Goal: Transaction & Acquisition: Purchase product/service

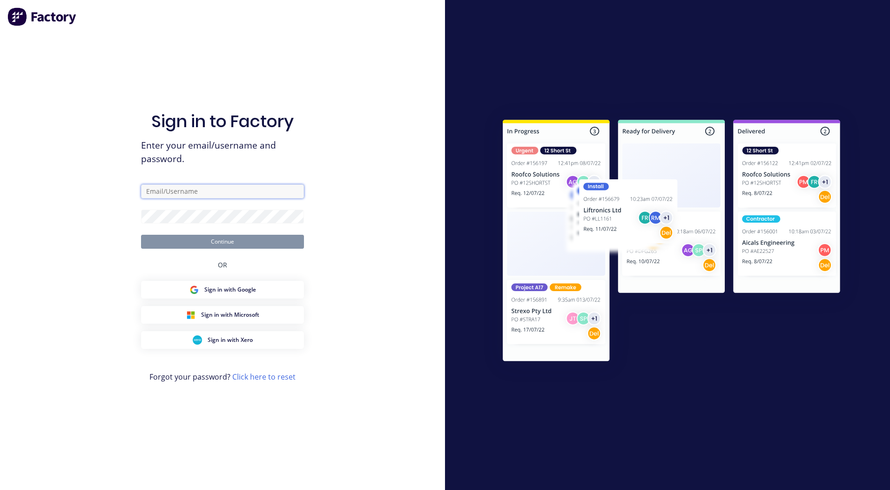
click at [201, 192] on input "text" at bounding box center [222, 191] width 163 height 14
type input "[PERSON_NAME][EMAIL_ADDRESS][DOMAIN_NAME]"
click at [141, 235] on button "Continue" at bounding box center [222, 242] width 163 height 14
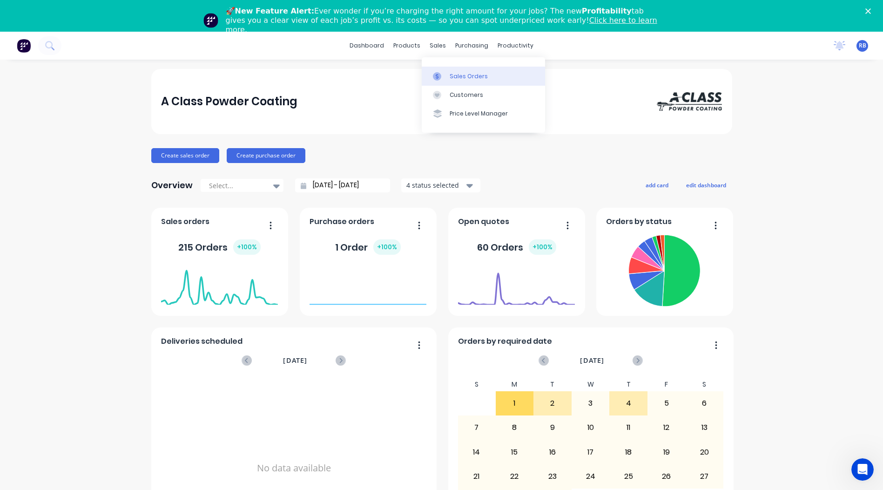
click at [452, 74] on div "Sales Orders" at bounding box center [469, 76] width 38 height 8
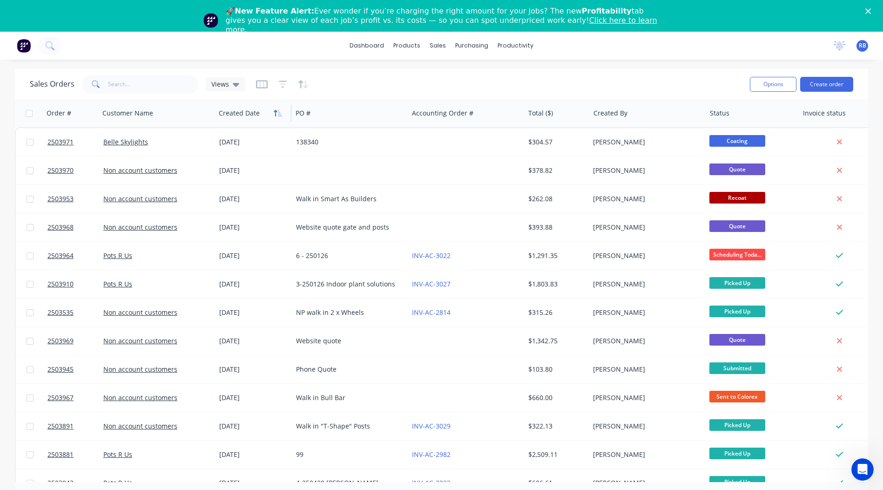
click at [279, 116] on icon "button" at bounding box center [278, 112] width 8 height 7
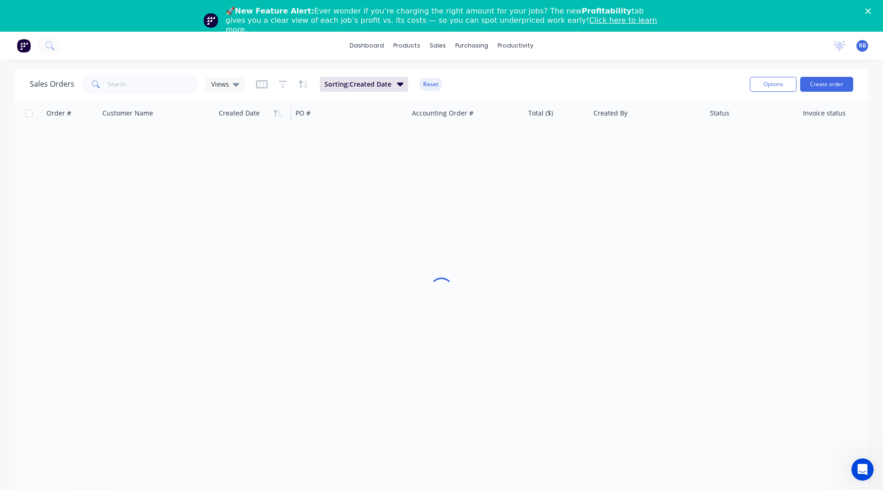
click at [279, 116] on icon "button" at bounding box center [278, 112] width 8 height 7
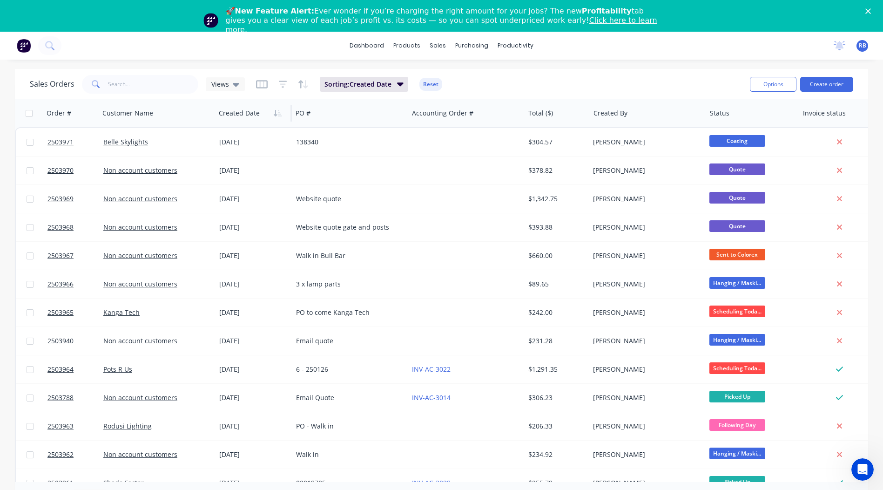
click at [569, 67] on div "dashboard products sales purchasing productivity dashboard products Product Cat…" at bounding box center [441, 277] width 883 height 490
click at [817, 84] on button "Create order" at bounding box center [826, 84] width 53 height 15
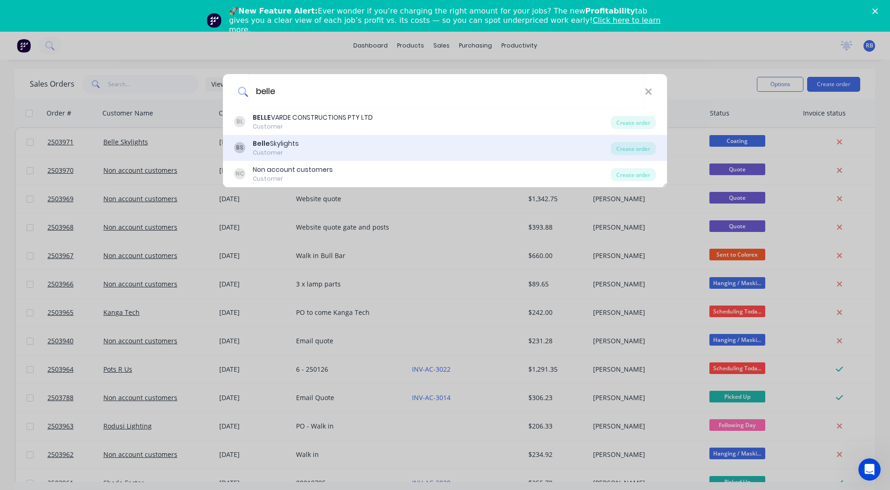
type input "belle"
click at [301, 147] on div "BS Belle Skylights Customer" at bounding box center [422, 148] width 377 height 18
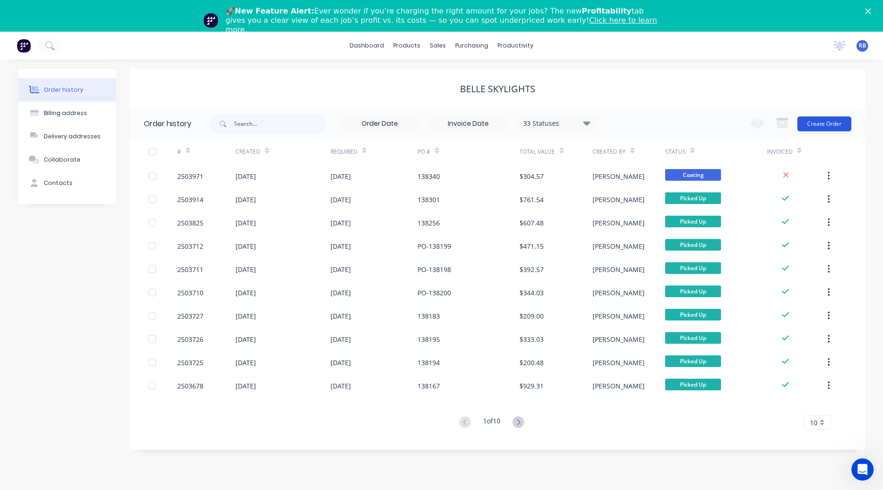
click at [832, 122] on button "Create Order" at bounding box center [824, 123] width 54 height 15
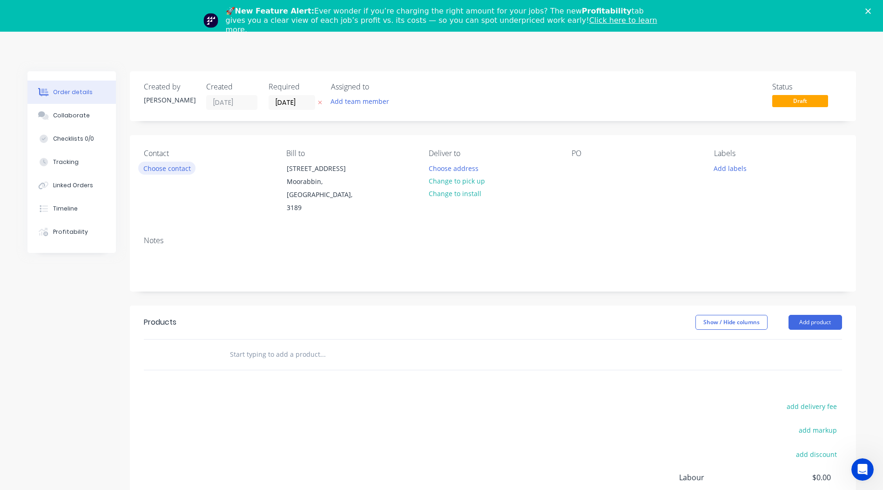
click at [180, 166] on button "Choose contact" at bounding box center [166, 168] width 57 height 13
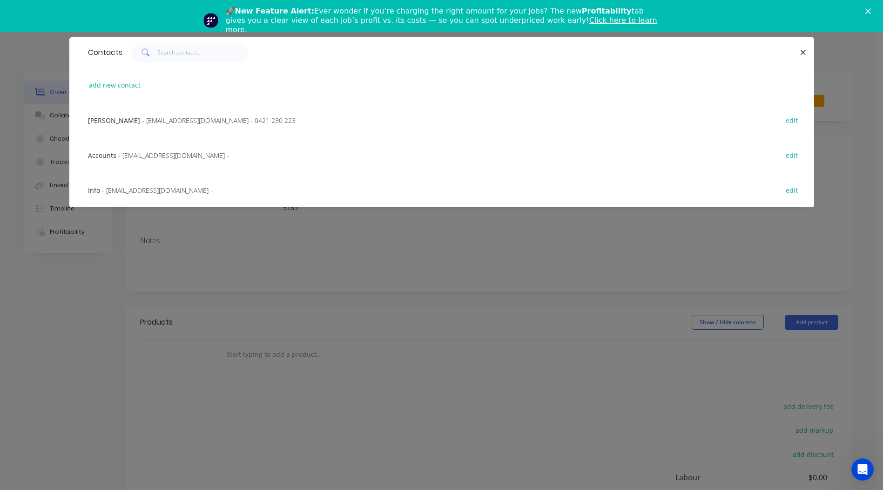
click at [142, 119] on span "- [EMAIL_ADDRESS][DOMAIN_NAME] - 0421 230 223" at bounding box center [219, 120] width 154 height 9
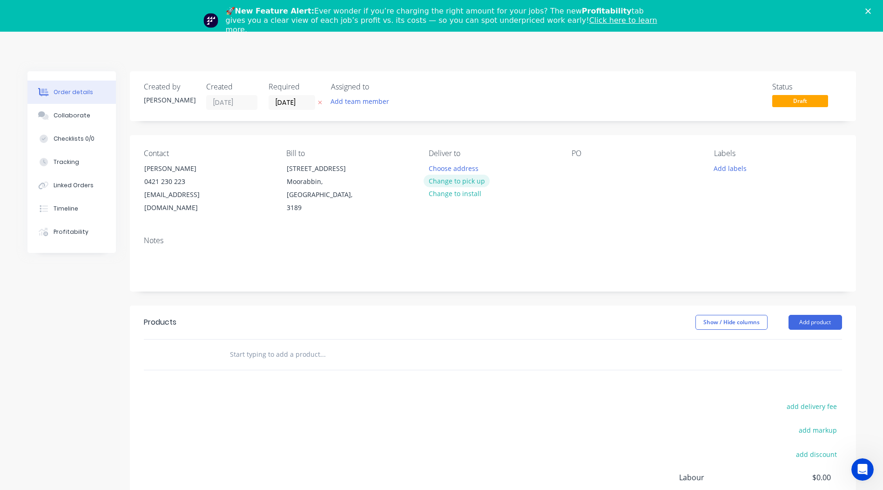
click at [454, 182] on button "Change to pick up" at bounding box center [457, 181] width 66 height 13
click at [574, 169] on div at bounding box center [579, 169] width 15 height 14
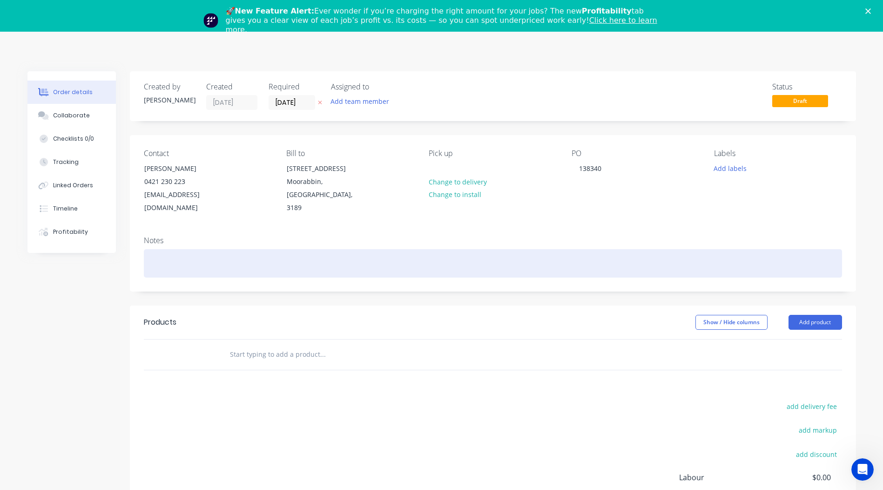
click at [196, 249] on div at bounding box center [493, 263] width 698 height 28
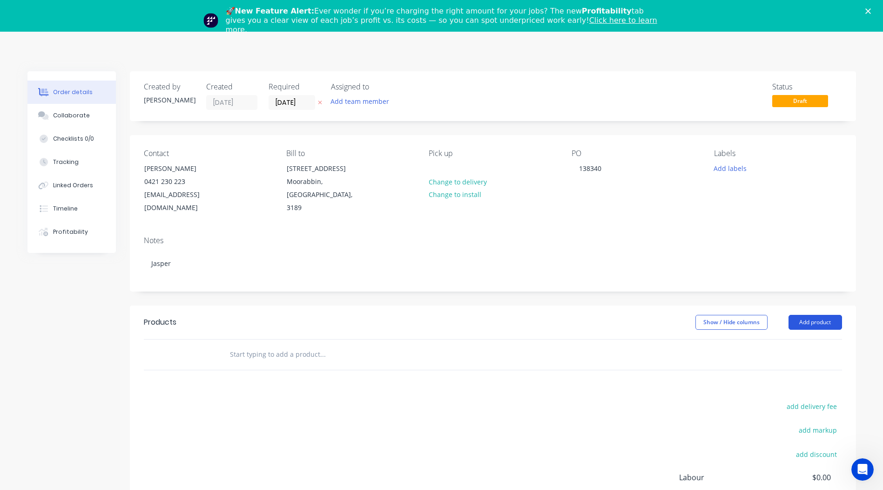
click at [800, 315] on button "Add product" at bounding box center [816, 322] width 54 height 15
click at [795, 337] on button "Product catalogue" at bounding box center [798, 346] width 88 height 19
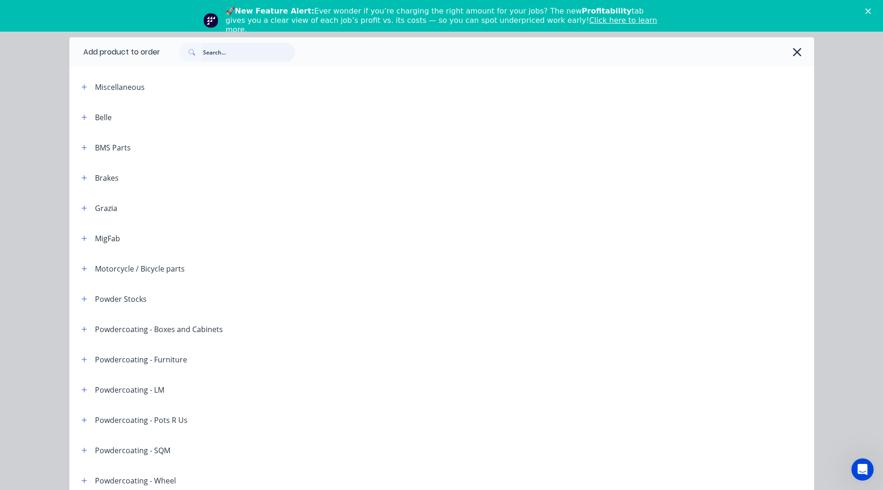
click at [235, 55] on input "text" at bounding box center [249, 52] width 92 height 19
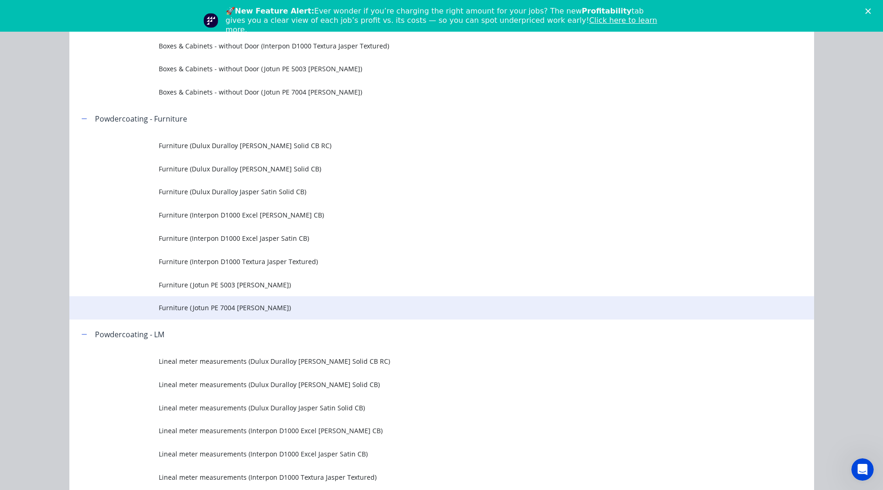
scroll to position [512, 0]
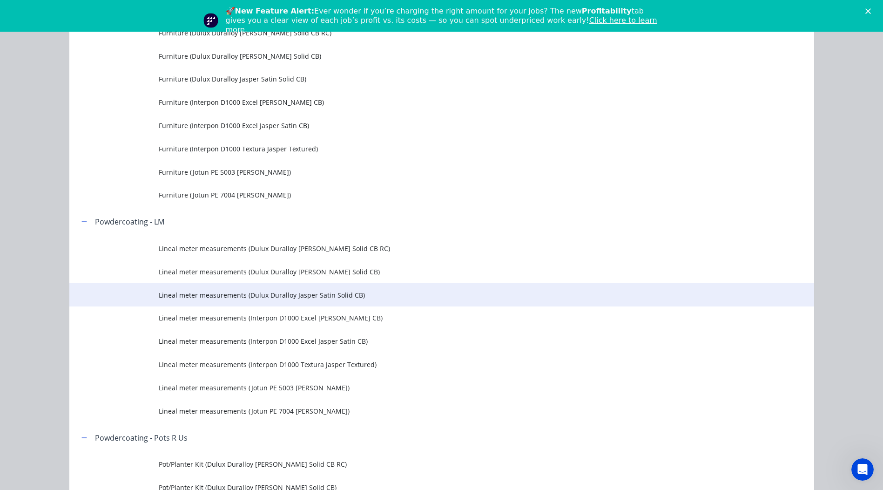
type input "jasper"
click at [368, 289] on td "Lineal meter measurements (Dulux Duralloy Jasper Satin Solid CB)" at bounding box center [486, 294] width 655 height 23
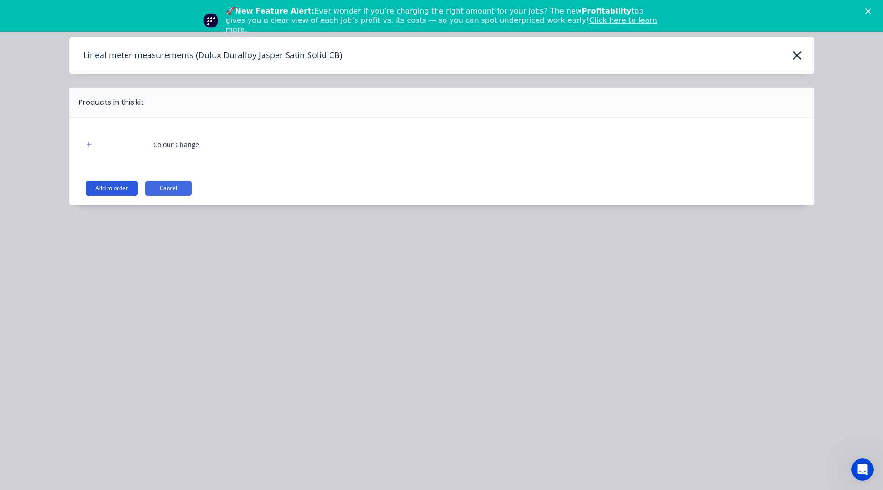
click at [114, 187] on button "Add to order" at bounding box center [112, 188] width 52 height 15
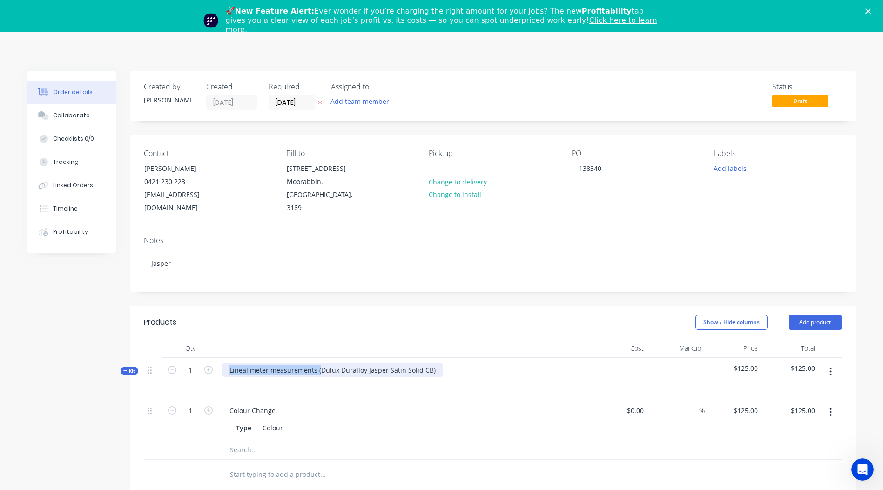
drag, startPoint x: 318, startPoint y: 357, endPoint x: 0, endPoint y: 396, distance: 320.4
click at [0, 396] on html "Order #2503972 - Belle Skylights Add product Close Submit as Quote Submit as Or…" at bounding box center [441, 363] width 883 height 727
click at [344, 363] on div "Dulux Duralloy Jasper Satin Solid CB)" at bounding box center [286, 370] width 129 height 14
click at [384, 324] on header "Products Show / Hide columns Add product" at bounding box center [493, 322] width 726 height 34
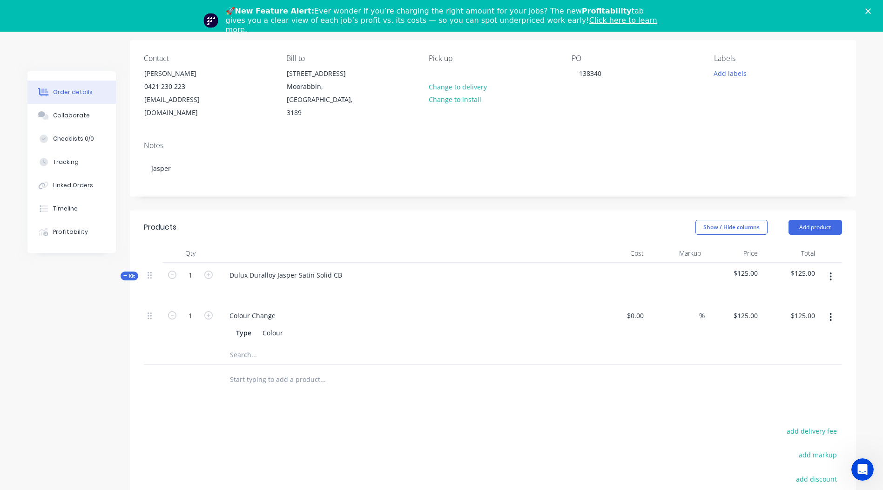
scroll to position [116, 0]
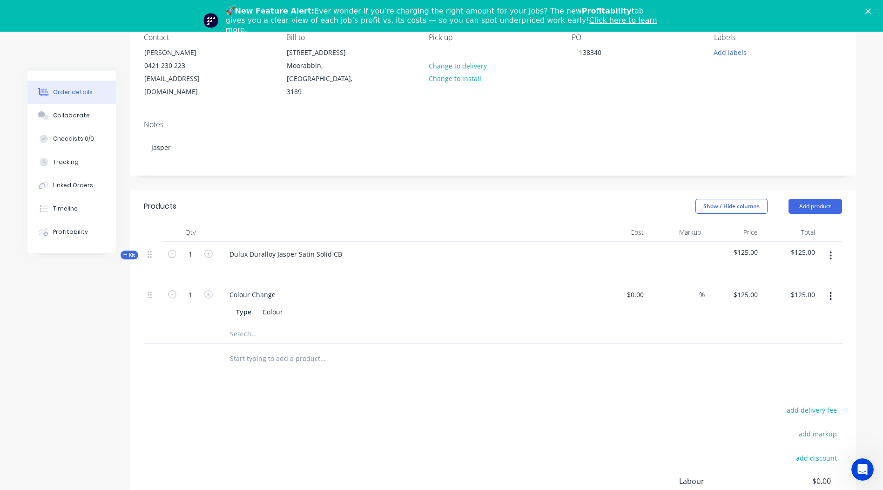
click at [833, 247] on button "button" at bounding box center [831, 255] width 22 height 17
click at [816, 273] on div "Add product to kit" at bounding box center [798, 280] width 72 height 14
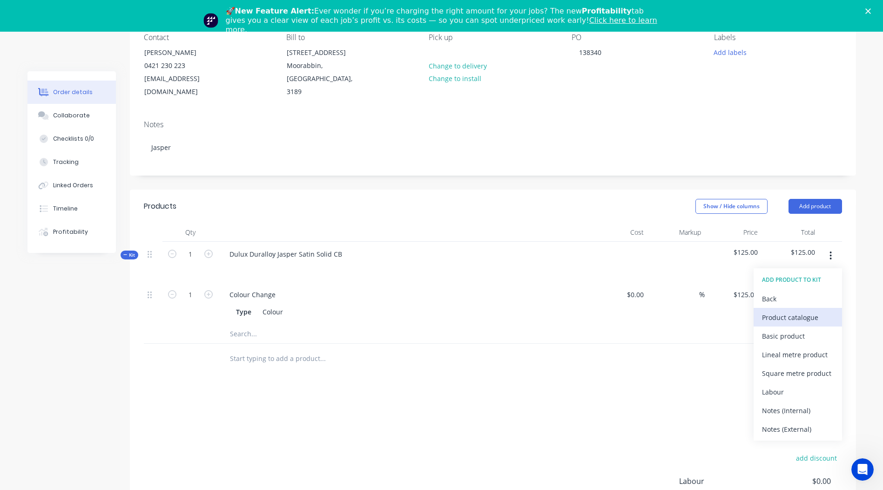
click at [795, 311] on div "Product catalogue" at bounding box center [798, 318] width 72 height 14
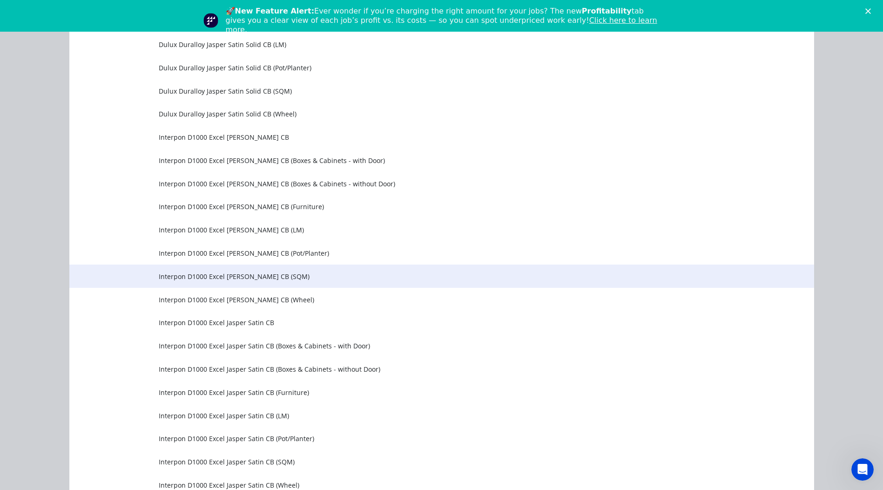
scroll to position [931, 0]
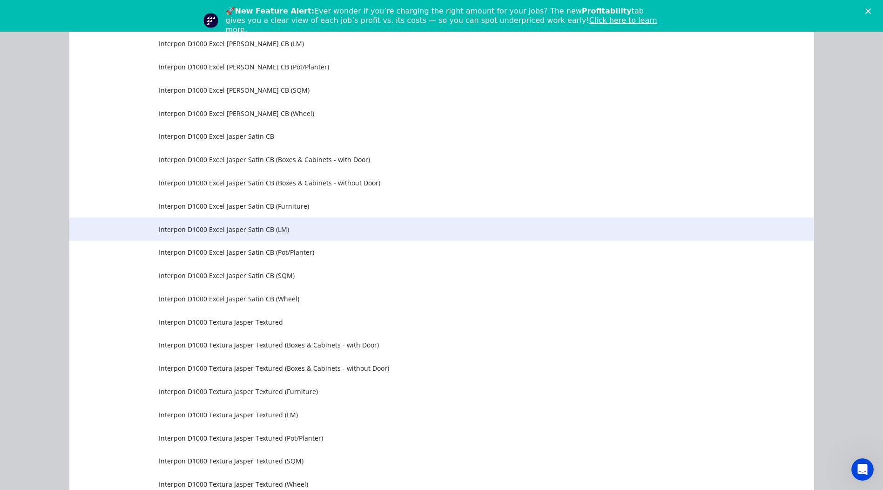
click at [318, 236] on td "Interpon D1000 Excel Jasper Satin CB (LM)" at bounding box center [486, 228] width 655 height 23
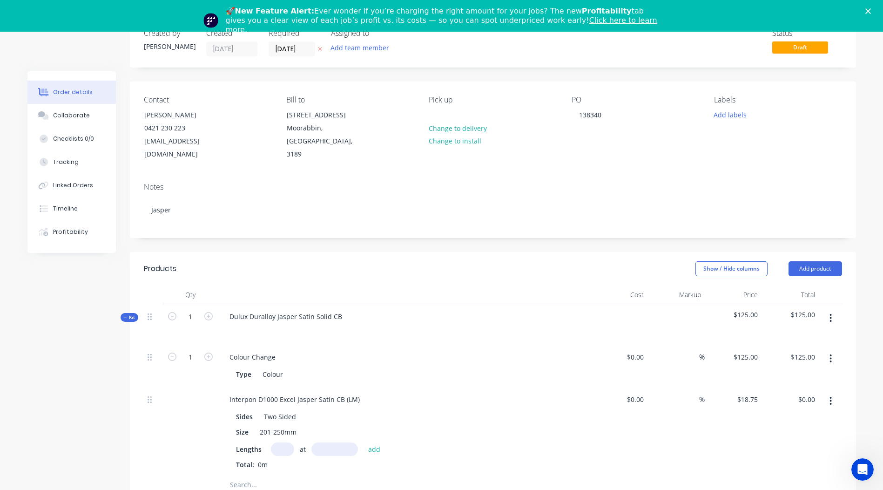
scroll to position [0, 0]
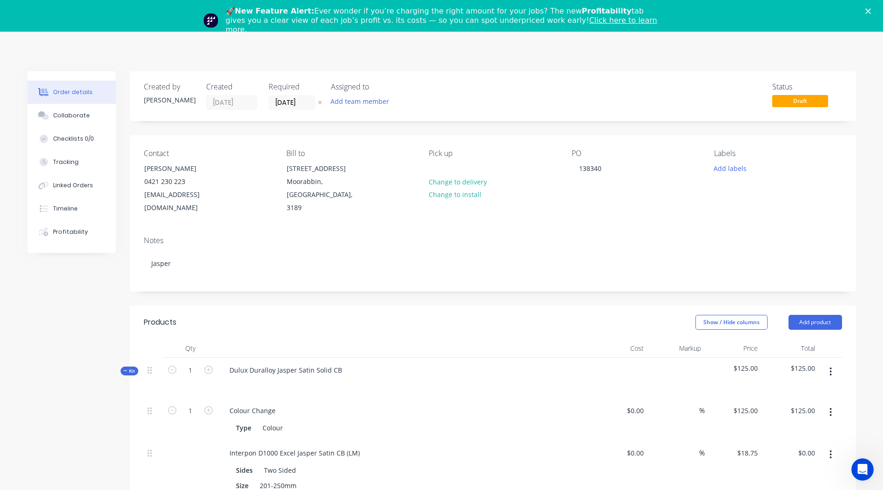
click at [872, 7] on div "🚀 New Feature Alert: Ever wonder if you’re charging the right amount for your j…" at bounding box center [441, 21] width 883 height 34
click at [871, 9] on icon "Close" at bounding box center [868, 11] width 6 height 6
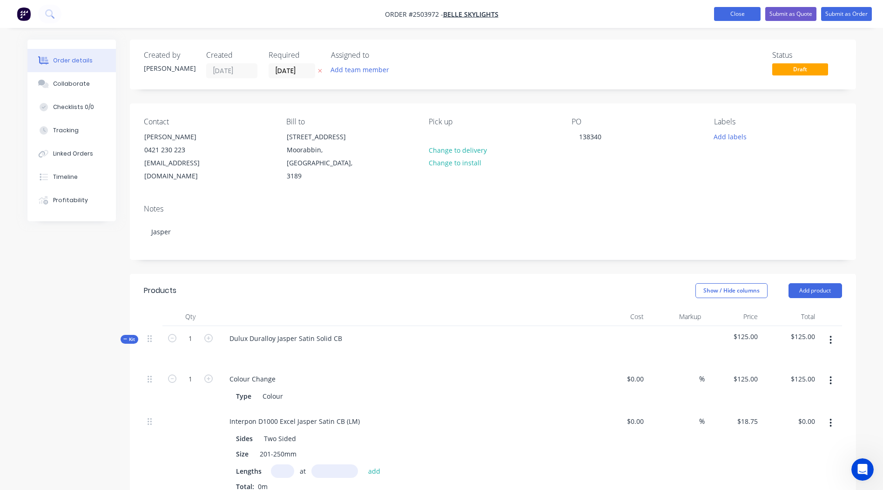
click at [731, 8] on button "Close" at bounding box center [737, 14] width 47 height 14
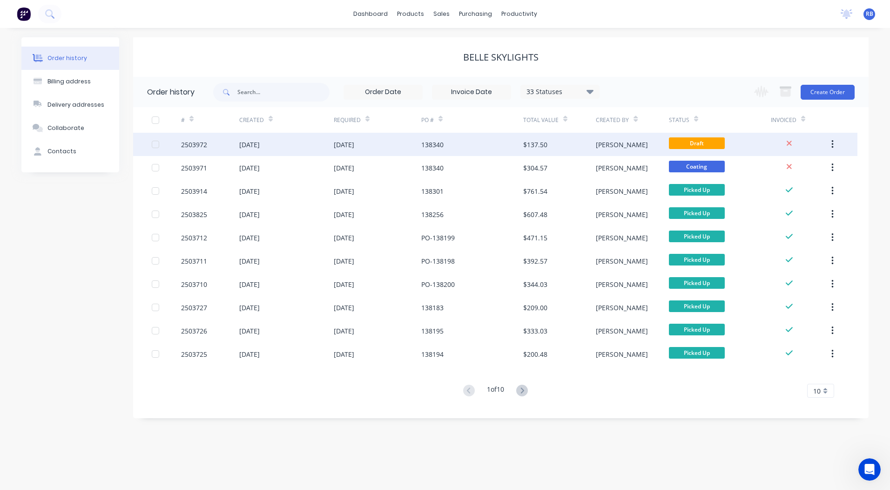
click at [780, 143] on div at bounding box center [789, 144] width 37 height 11
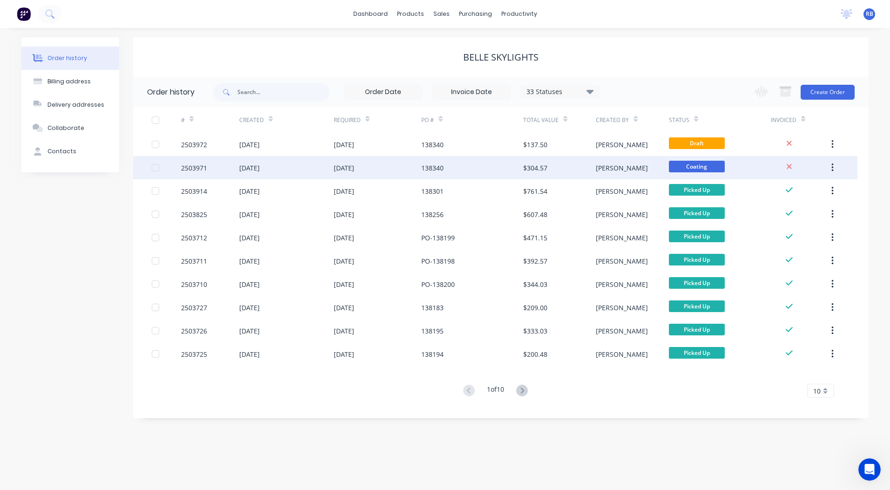
click at [571, 174] on div "$304.57" at bounding box center [559, 167] width 73 height 23
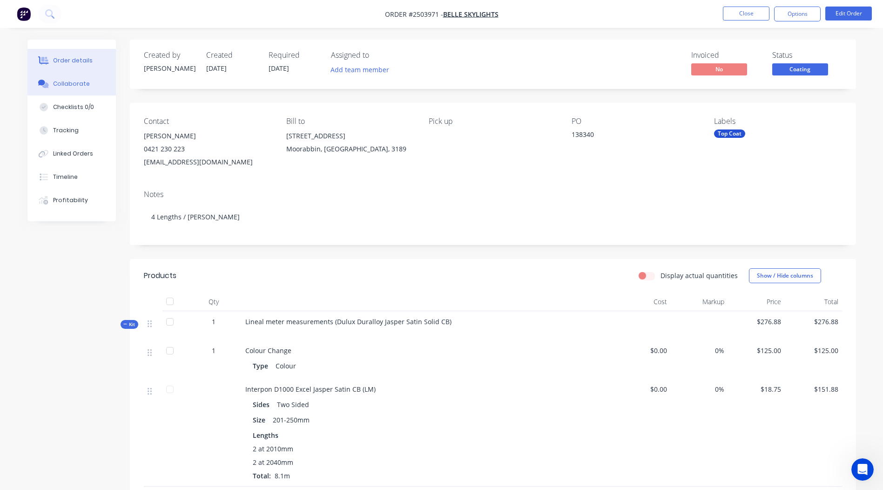
click at [98, 87] on button "Collaborate" at bounding box center [71, 83] width 88 height 23
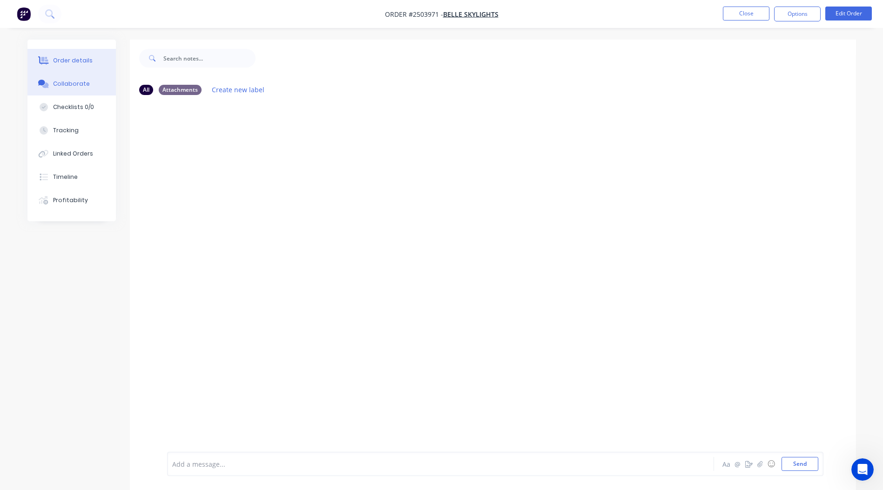
click at [90, 49] on button "Order details" at bounding box center [71, 60] width 88 height 23
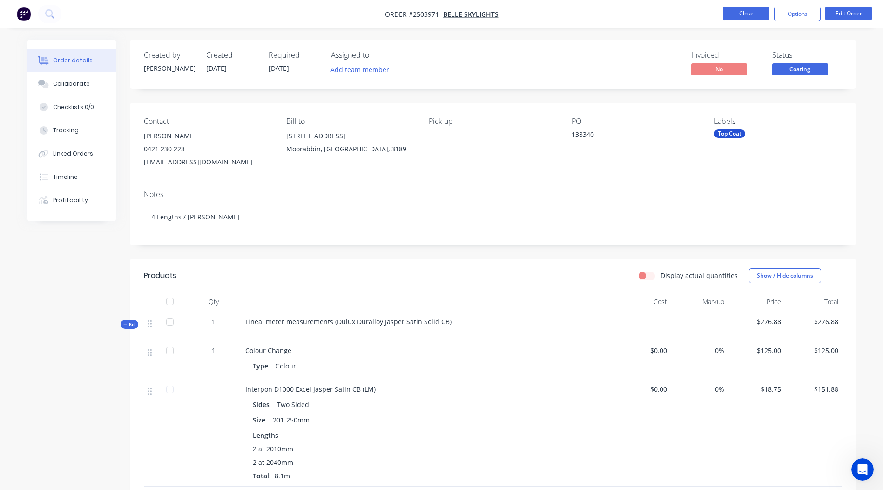
click at [745, 13] on button "Close" at bounding box center [746, 14] width 47 height 14
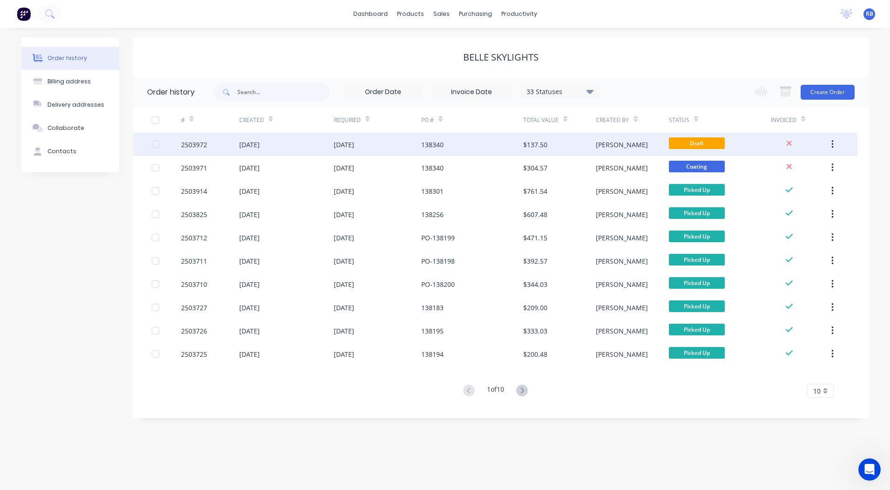
click at [838, 146] on button "button" at bounding box center [833, 144] width 22 height 17
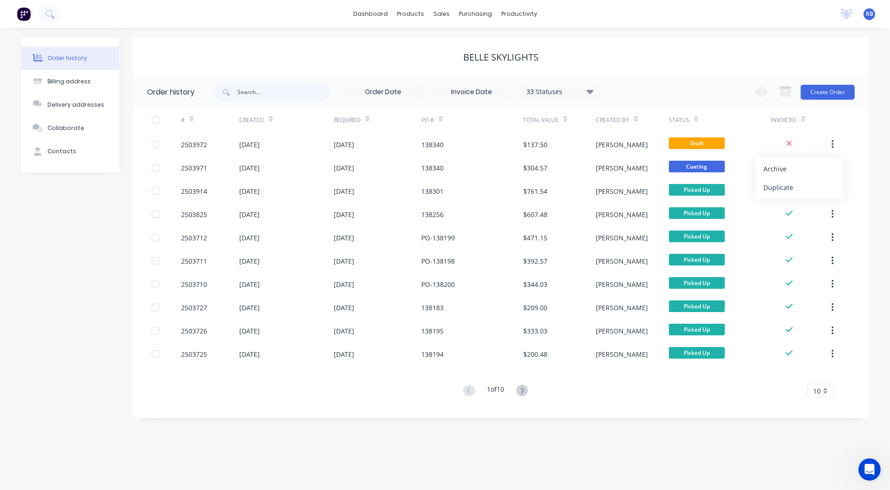
click at [710, 80] on div "33 Statuses Invoice Status Invoiced Not Invoiced Partial Order Status All Archi…" at bounding box center [540, 92] width 655 height 30
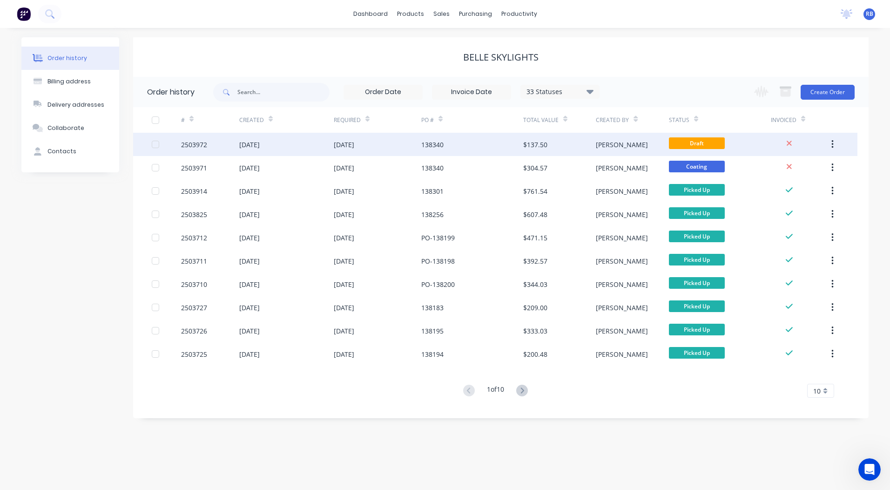
click at [561, 148] on div "$137.50" at bounding box center [559, 144] width 73 height 23
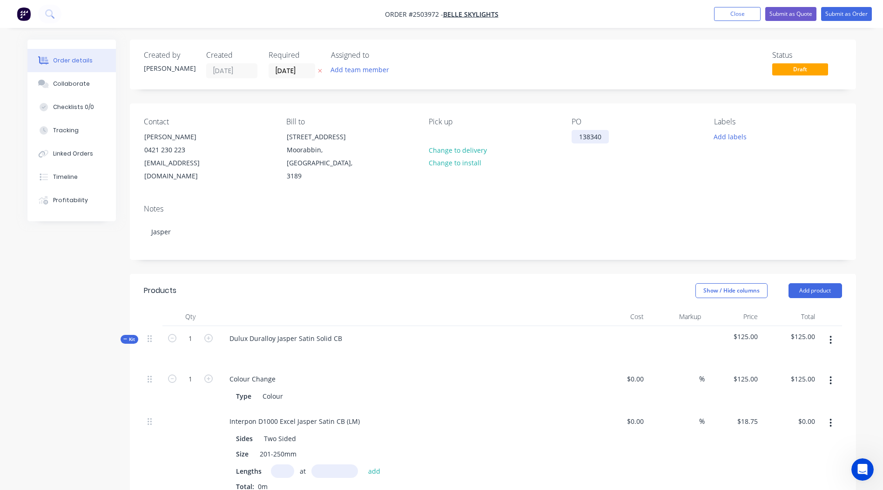
click at [603, 134] on div "138340" at bounding box center [590, 137] width 37 height 14
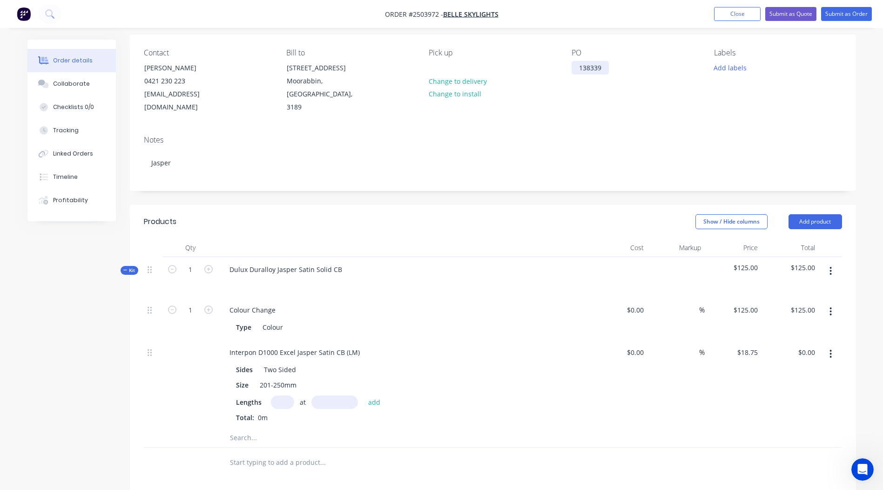
scroll to position [140, 0]
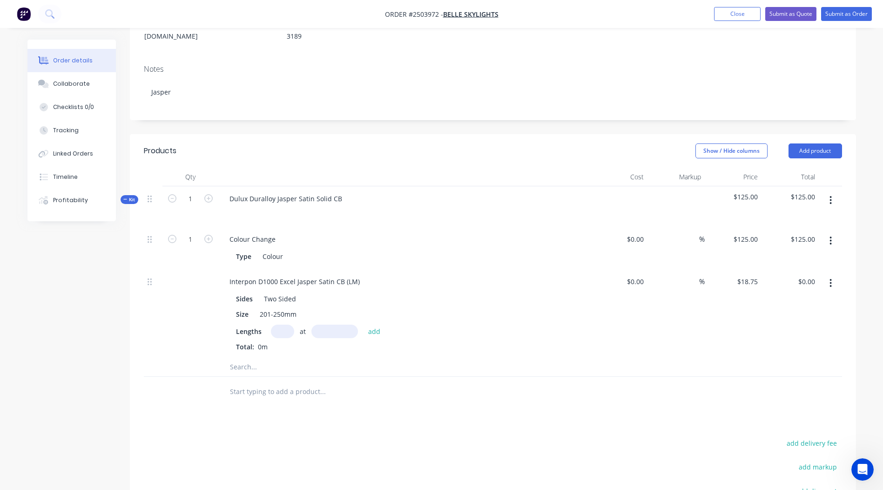
click at [832, 192] on button "button" at bounding box center [831, 200] width 22 height 17
click at [797, 274] on div "Delete" at bounding box center [798, 281] width 72 height 14
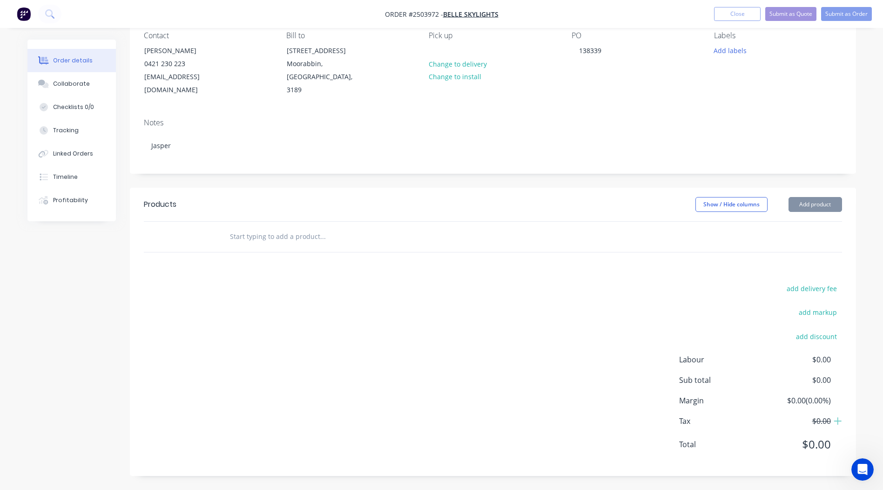
scroll to position [73, 0]
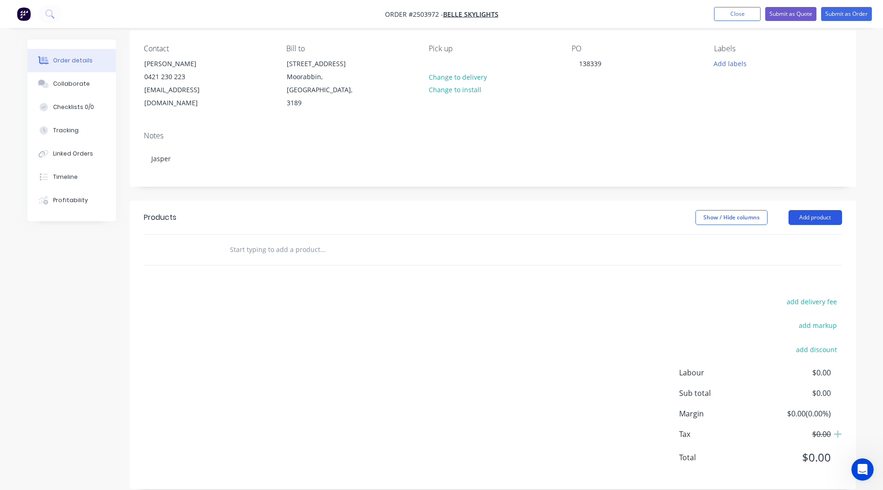
click at [806, 210] on button "Add product" at bounding box center [816, 217] width 54 height 15
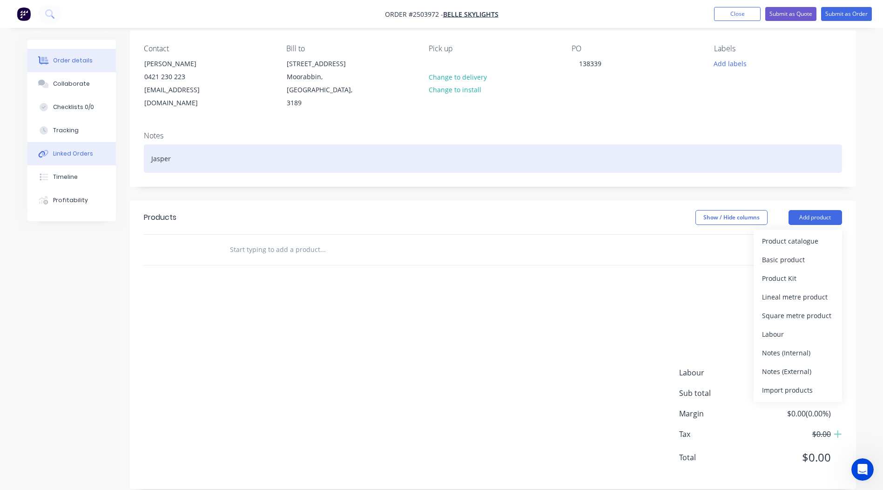
drag, startPoint x: 236, startPoint y: 145, endPoint x: 32, endPoint y: 147, distance: 204.4
click at [40, 146] on div "Order details Collaborate Checklists 0/0 Tracking Linked Orders Timeline Profit…" at bounding box center [441, 234] width 847 height 536
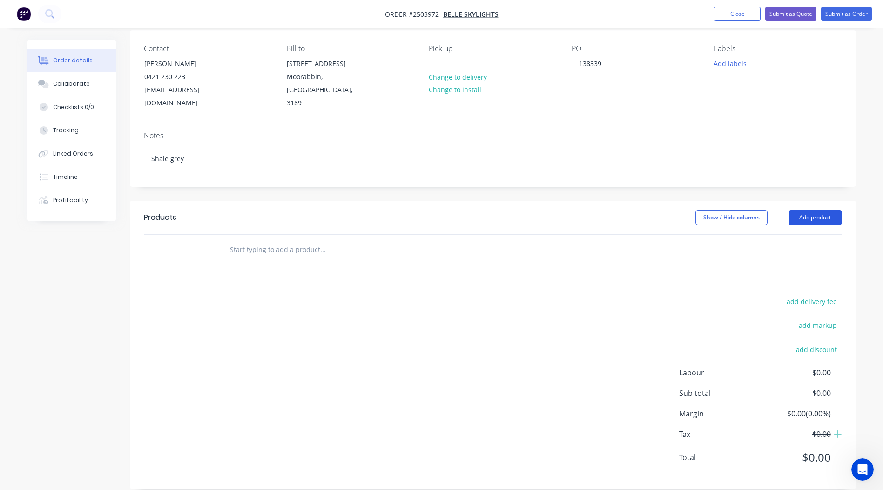
click at [815, 210] on button "Add product" at bounding box center [816, 217] width 54 height 15
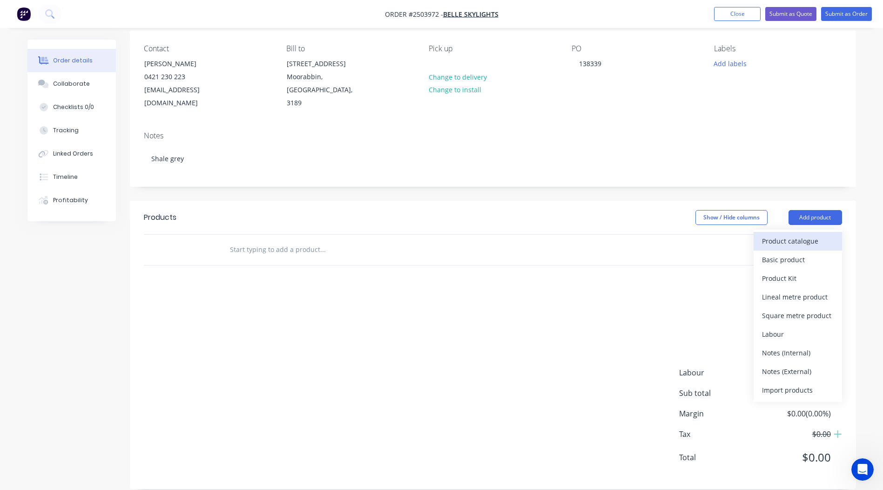
click at [808, 234] on div "Product catalogue" at bounding box center [798, 241] width 72 height 14
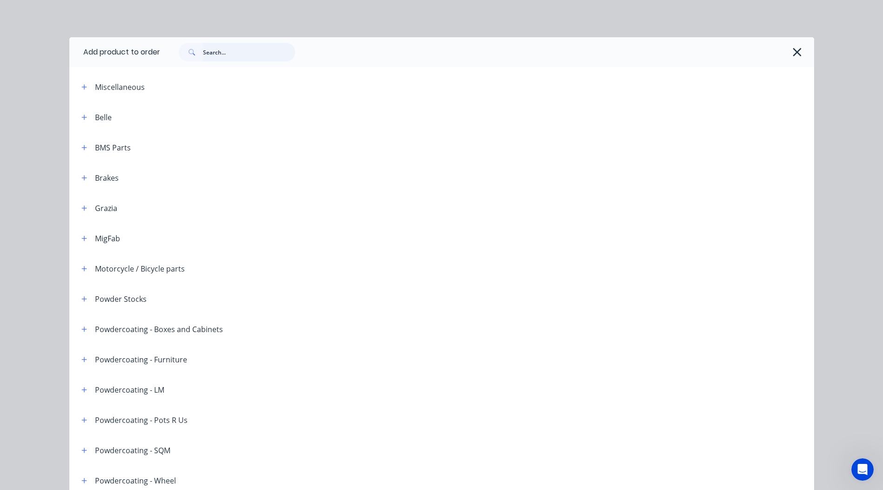
click at [240, 51] on input "text" at bounding box center [249, 52] width 92 height 19
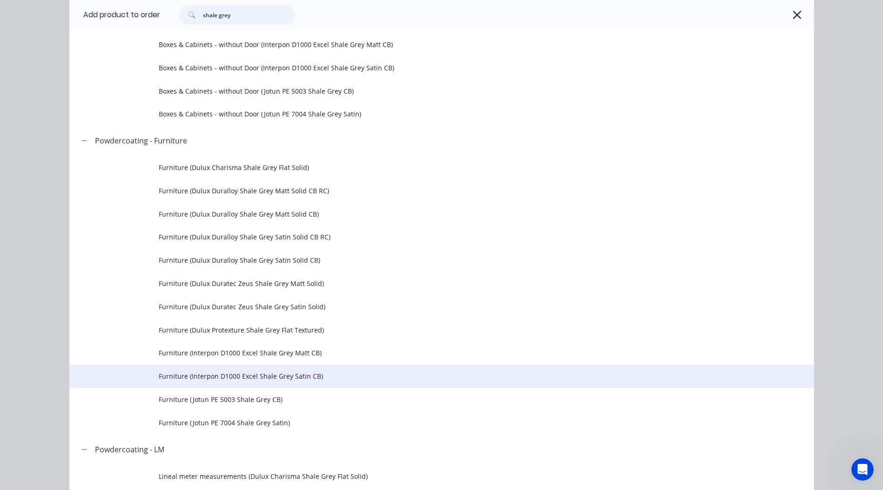
scroll to position [559, 0]
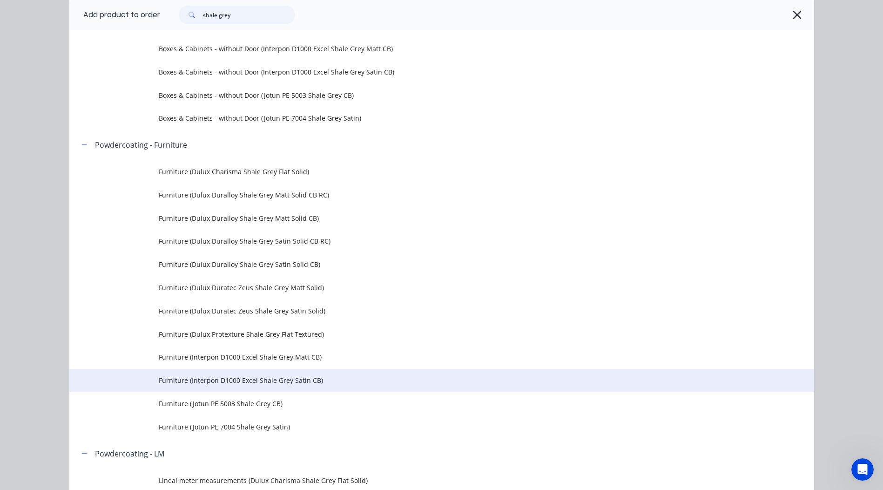
type input "shale grey"
click at [334, 379] on span "Furniture (Interpon D1000 Excel Shale Grey Satin CB)" at bounding box center [421, 380] width 524 height 10
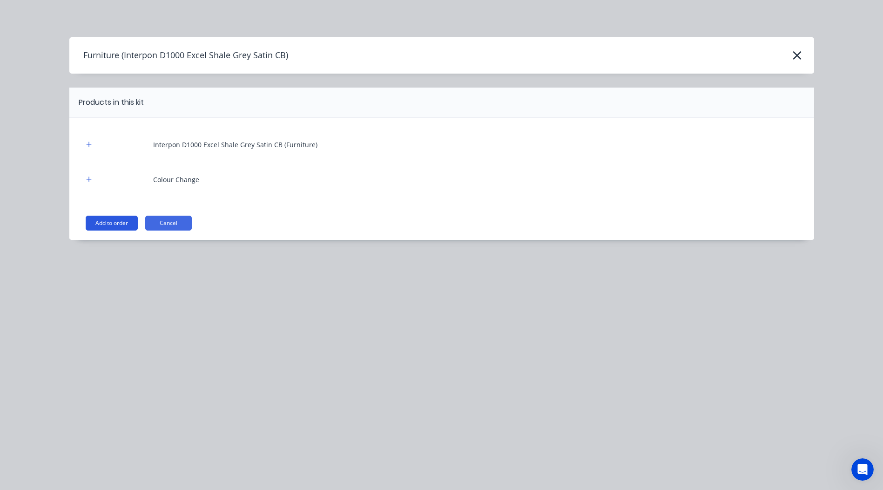
click at [95, 216] on button "Add to order" at bounding box center [112, 223] width 52 height 15
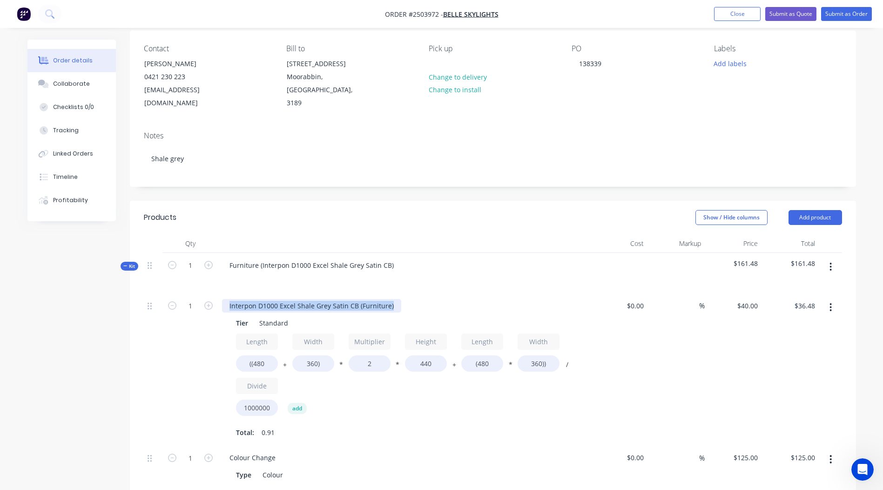
drag, startPoint x: 377, startPoint y: 292, endPoint x: 0, endPoint y: 303, distance: 377.2
click at [0, 301] on html "Order #2503972 - Belle Skylights Add product Close Submit as Quote Submit as Or…" at bounding box center [441, 350] width 883 height 847
drag, startPoint x: 260, startPoint y: 252, endPoint x: -2, endPoint y: 288, distance: 264.5
click at [0, 288] on html "Order #2503972 - Belle Skylights Add product Close Submit as Quote Submit as Or…" at bounding box center [441, 350] width 883 height 847
click at [357, 258] on div "Interpon D1000 Excel Shale Grey Satin CB)" at bounding box center [295, 265] width 146 height 14
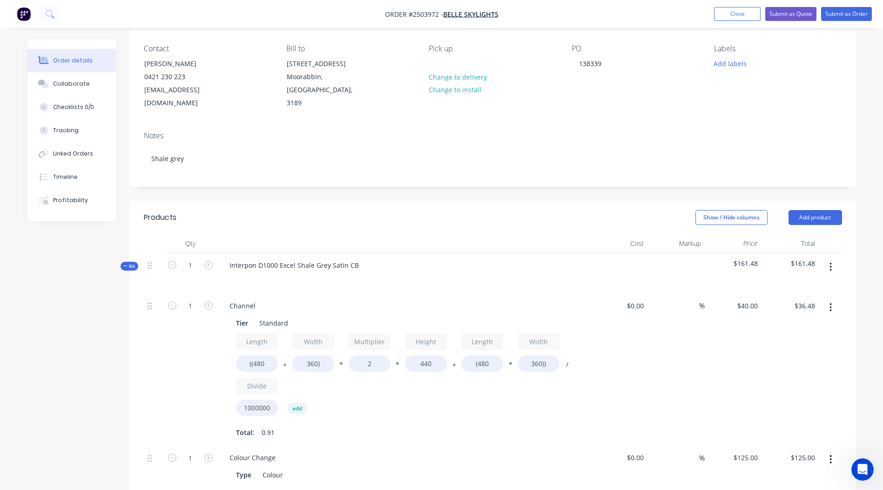
click at [399, 216] on header "Products Show / Hide columns Add product" at bounding box center [493, 218] width 726 height 34
click at [270, 355] on input "((480" at bounding box center [257, 363] width 42 height 16
type input "((1900"
type input "$86.46"
click at [313, 355] on input "360)" at bounding box center [313, 363] width 42 height 16
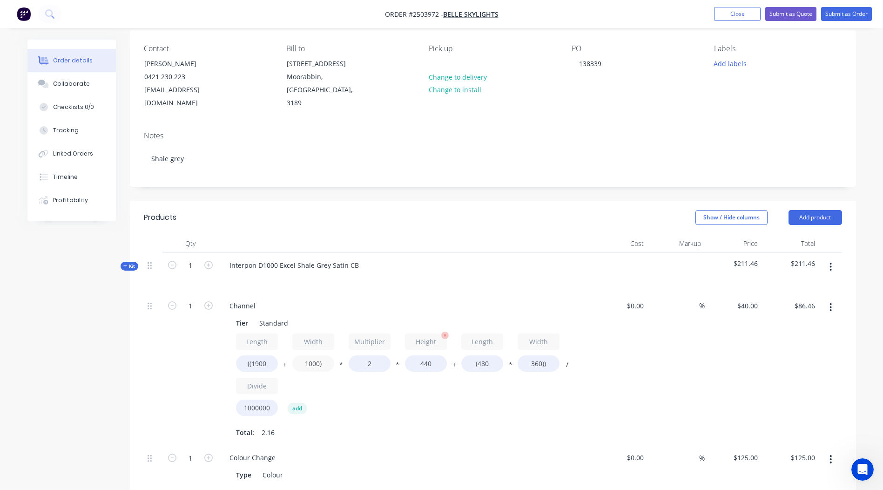
type input "1000)"
type input "$108.99"
drag, startPoint x: 439, startPoint y: 350, endPoint x: 390, endPoint y: 358, distance: 49.9
click at [391, 358] on div "Length ((1900 + Width 1000) * Multiplier 2 * Height 440 + Length (480 * Width 3…" at bounding box center [404, 376] width 337 height 87
type input "100"
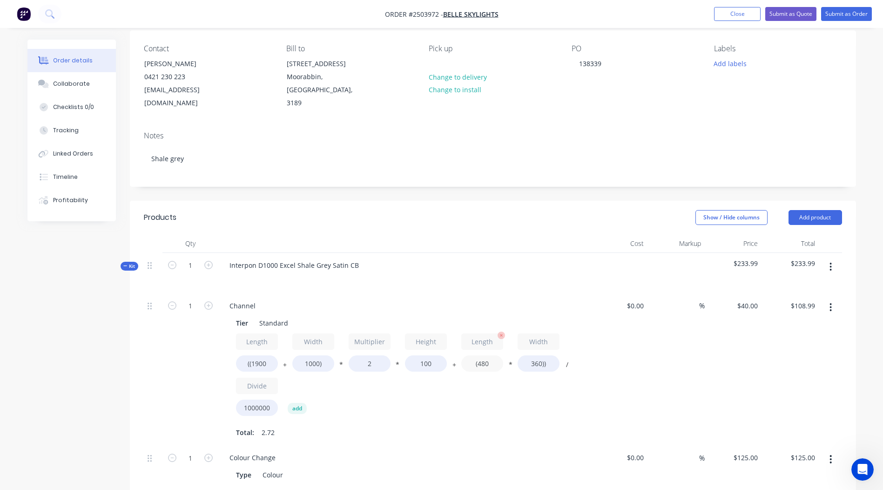
type input "$30.11"
click at [488, 355] on input "(480" at bounding box center [482, 363] width 42 height 16
type input "(1900"
type input "$50.56"
click at [540, 355] on input "360))" at bounding box center [539, 363] width 42 height 16
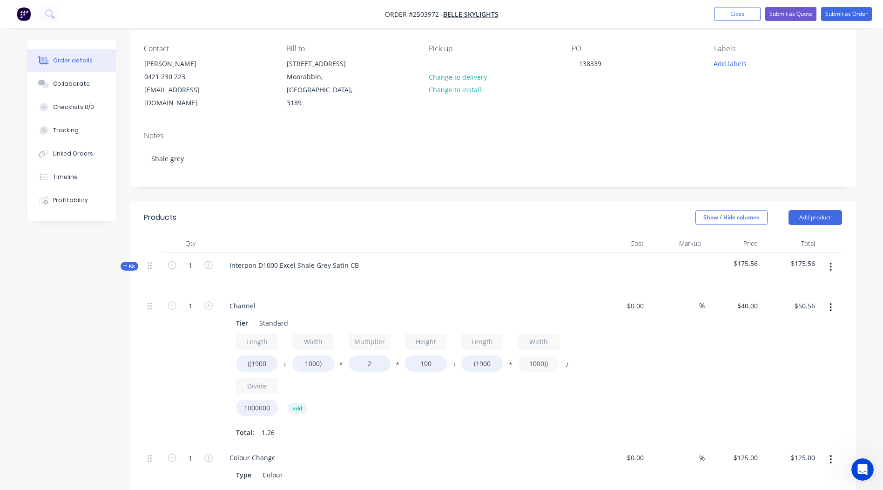
type input "1000))"
type input "$99.20"
click at [750, 353] on div "$40.00 $40.00" at bounding box center [733, 369] width 57 height 152
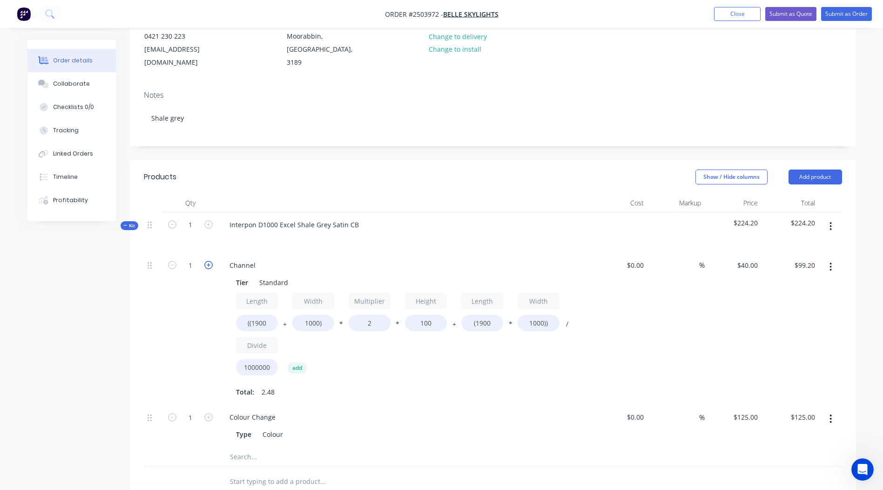
click at [212, 261] on icon "button" at bounding box center [208, 265] width 8 height 8
type input "2"
type input "$198.40"
click at [212, 261] on icon "button" at bounding box center [208, 265] width 8 height 8
type input "3"
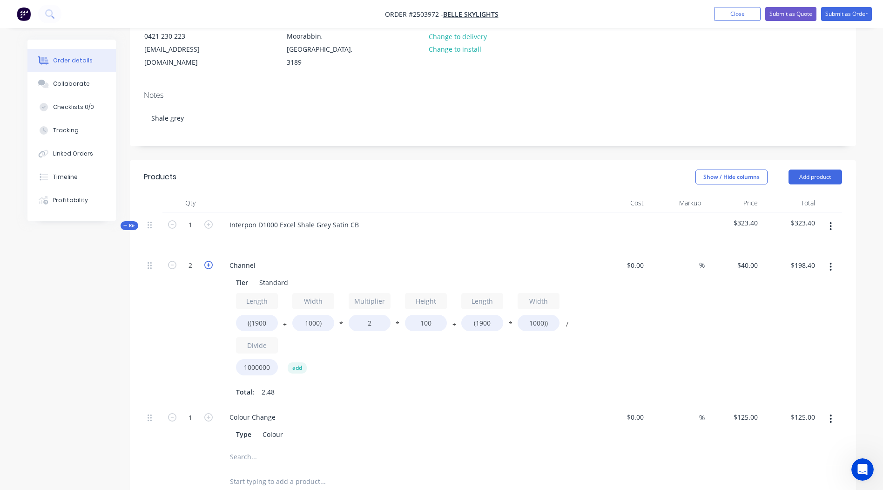
type input "$297.60"
click at [212, 261] on icon "button" at bounding box center [208, 265] width 8 height 8
type input "4"
type input "$396.80"
click at [212, 261] on icon "button" at bounding box center [208, 265] width 8 height 8
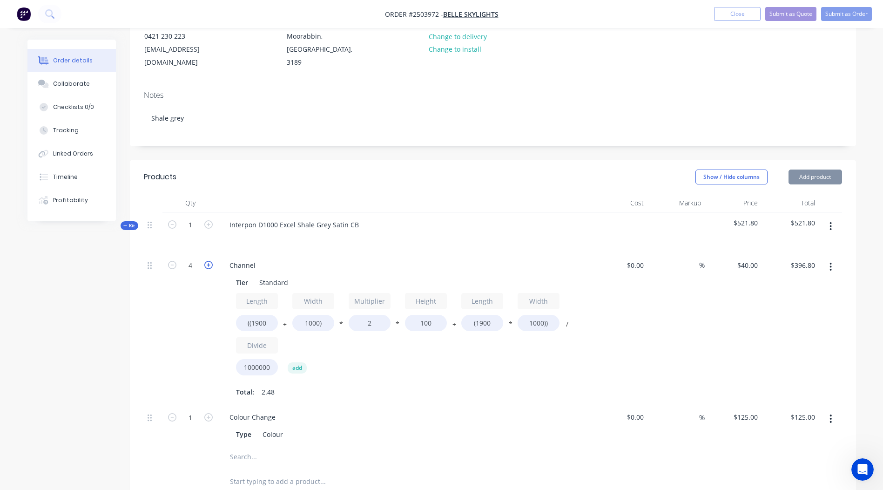
type input "5"
type input "$496.00"
click at [212, 261] on icon "button" at bounding box center [208, 265] width 8 height 8
type input "6"
type input "$595.20"
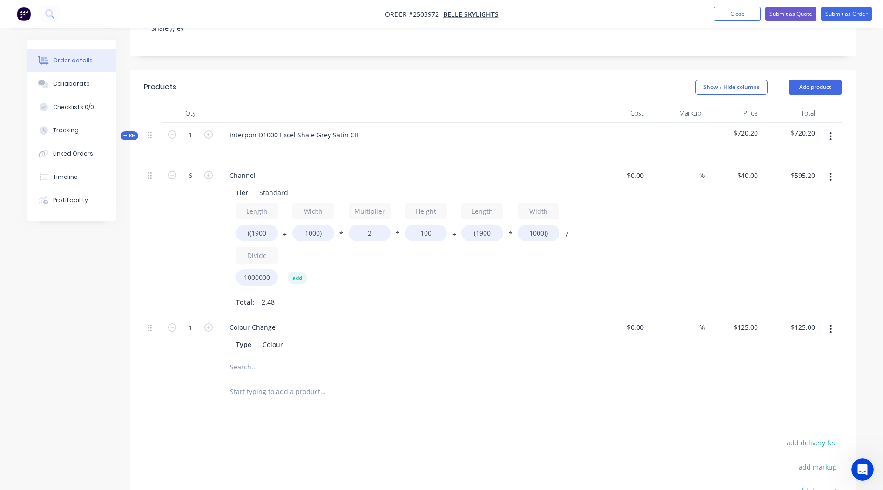
scroll to position [223, 0]
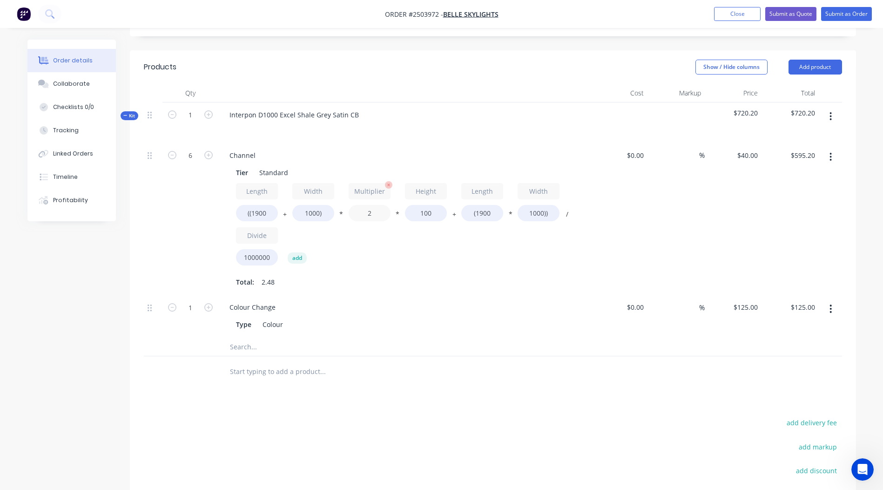
drag, startPoint x: 379, startPoint y: 198, endPoint x: 350, endPoint y: 204, distance: 29.9
click at [350, 205] on input "2" at bounding box center [370, 213] width 42 height 16
type input "1.25"
type input "$543.00"
click at [753, 216] on div "$40.00 $40.00" at bounding box center [733, 219] width 57 height 152
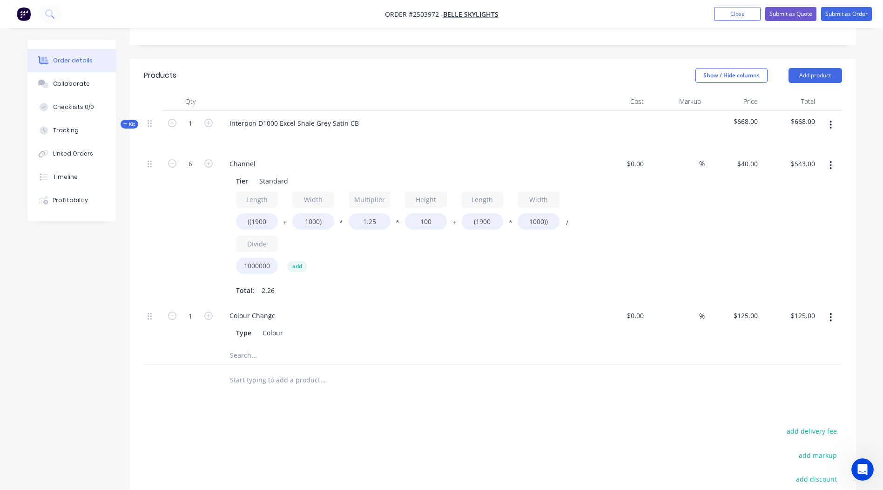
scroll to position [208, 0]
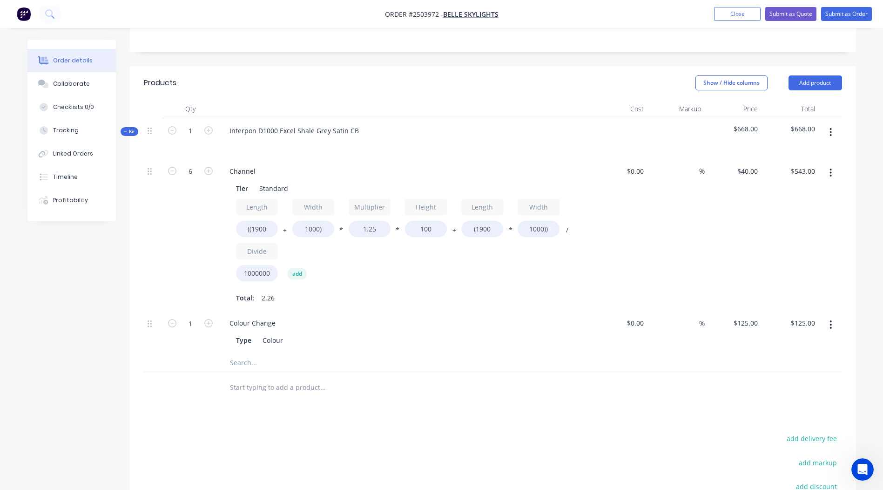
click at [831, 128] on icon "button" at bounding box center [831, 132] width 2 height 8
click at [818, 145] on div "Add product to kit Add sub kit to kit Duplicate Delete" at bounding box center [798, 184] width 88 height 79
click at [818, 150] on div "Add product to kit" at bounding box center [798, 157] width 72 height 14
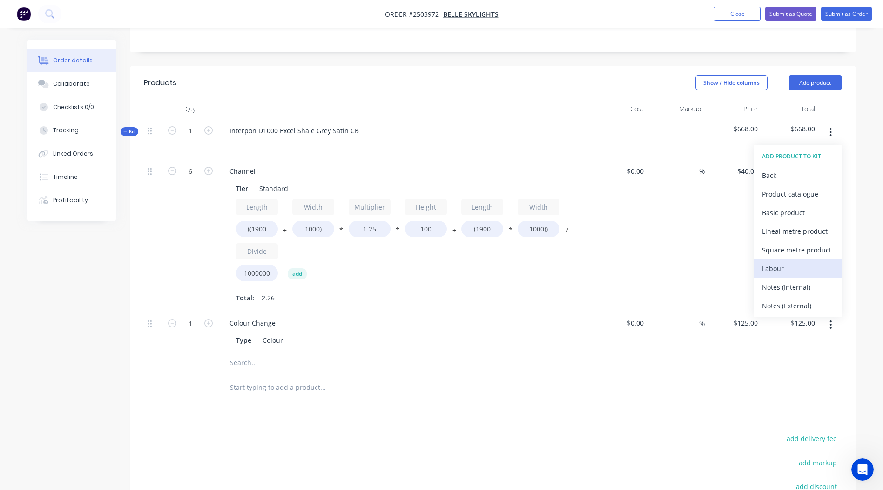
click at [805, 262] on div "Labour" at bounding box center [798, 269] width 72 height 14
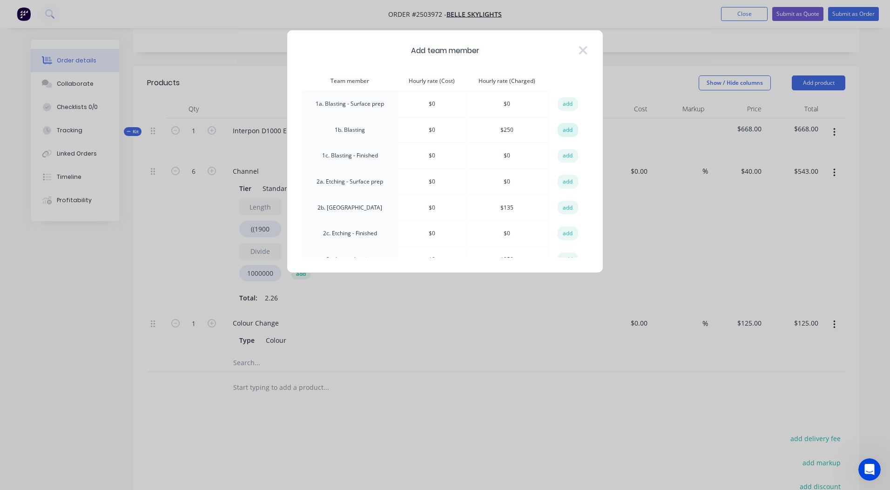
click at [574, 128] on button "add" at bounding box center [568, 130] width 20 height 14
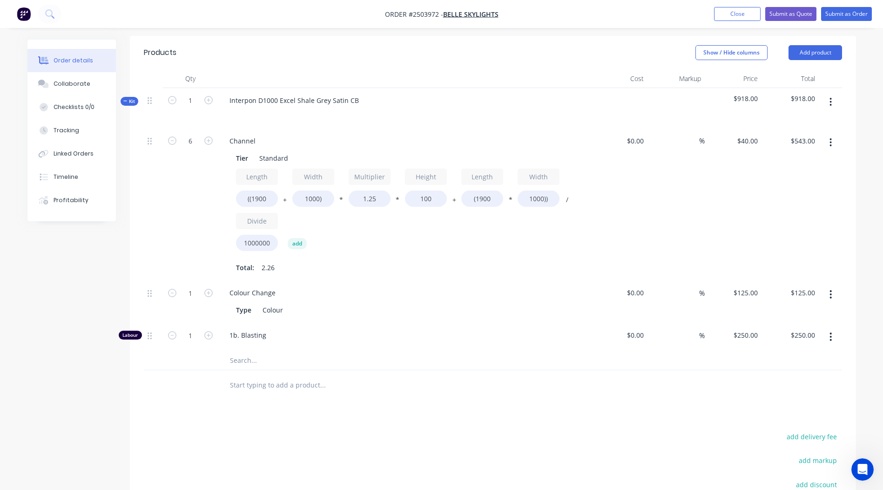
scroll to position [254, 0]
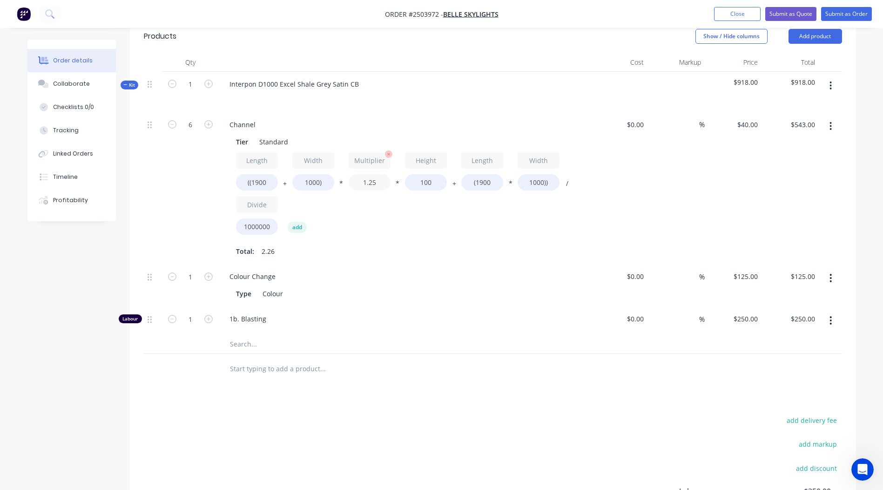
click at [378, 174] on input "1.25" at bounding box center [370, 182] width 42 height 16
click at [197, 306] on div "1" at bounding box center [190, 320] width 56 height 28
click at [197, 312] on input "1" at bounding box center [190, 319] width 24 height 14
type input "0.25"
type input "$62.50"
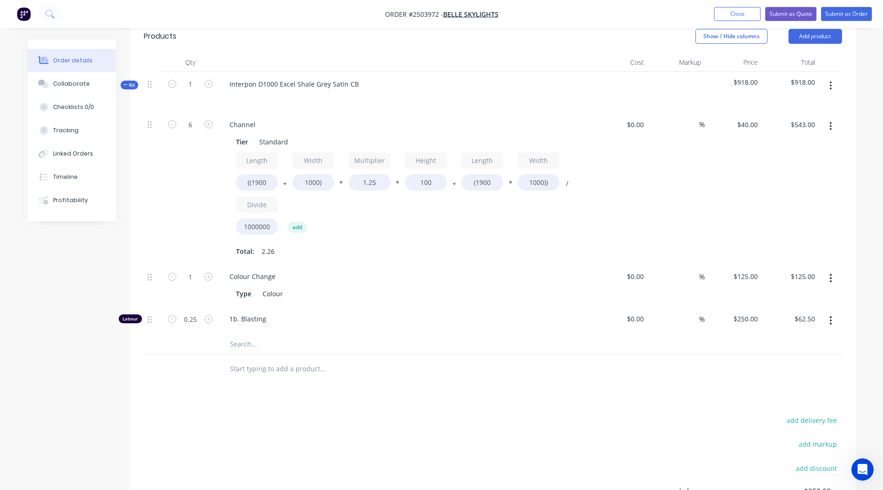
click at [486, 399] on div "Products Show / Hide columns Add product Qty Cost Markup Price Total Kit 1 Inte…" at bounding box center [493, 314] width 726 height 588
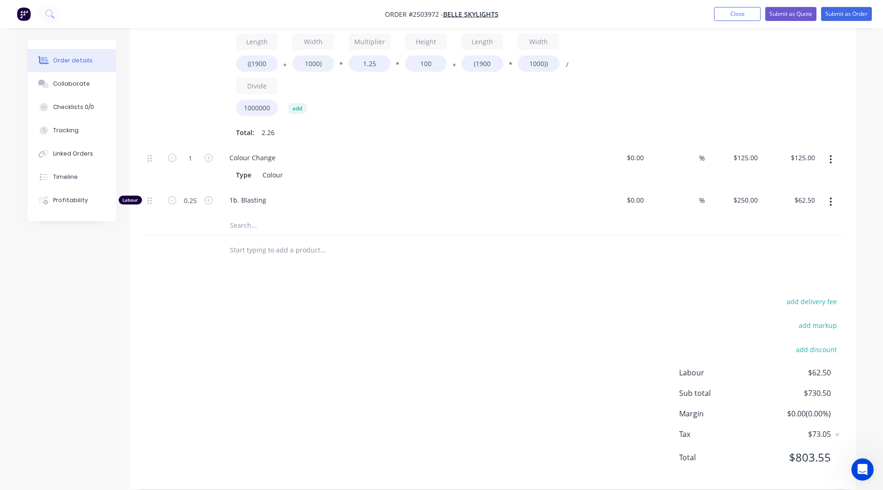
scroll to position [0, 0]
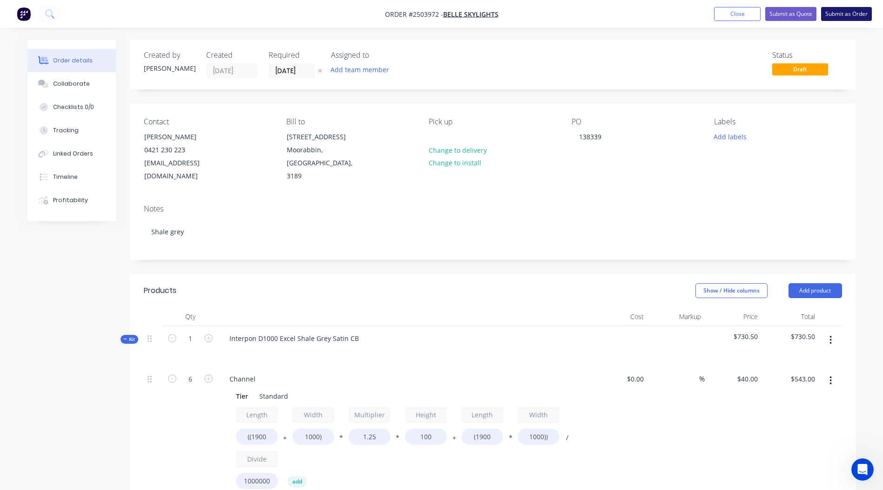
click at [839, 10] on button "Submit as Order" at bounding box center [846, 14] width 51 height 14
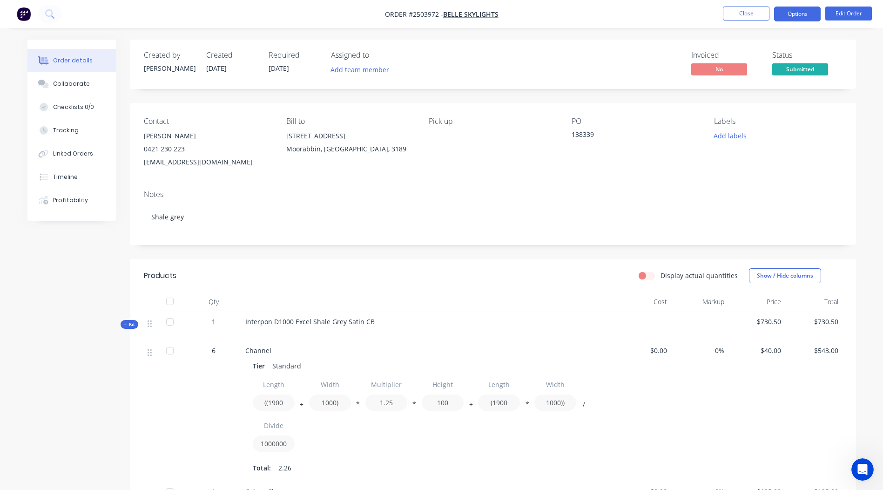
click at [786, 12] on button "Options" at bounding box center [797, 14] width 47 height 15
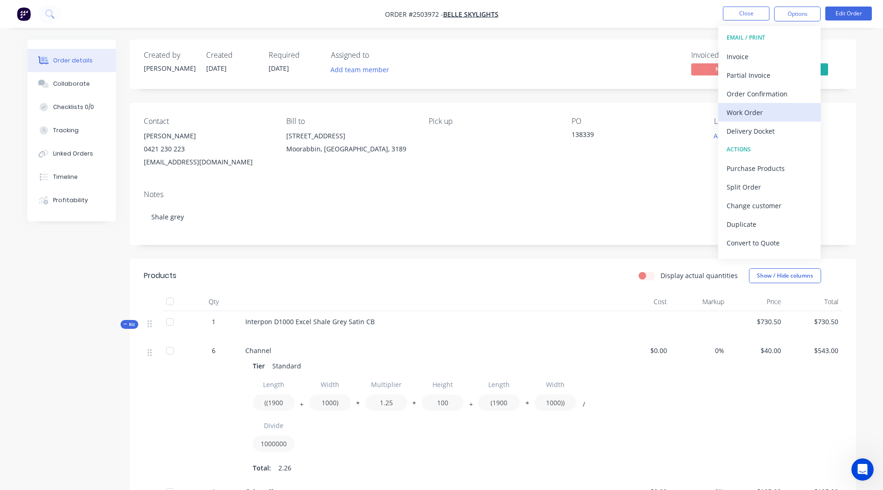
click at [750, 114] on div "Work Order" at bounding box center [770, 113] width 86 height 14
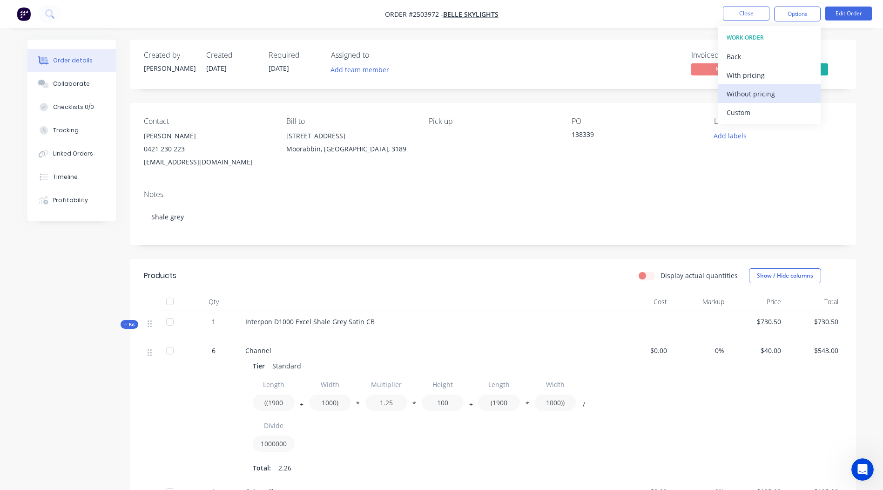
click at [762, 95] on div "Without pricing" at bounding box center [770, 94] width 86 height 14
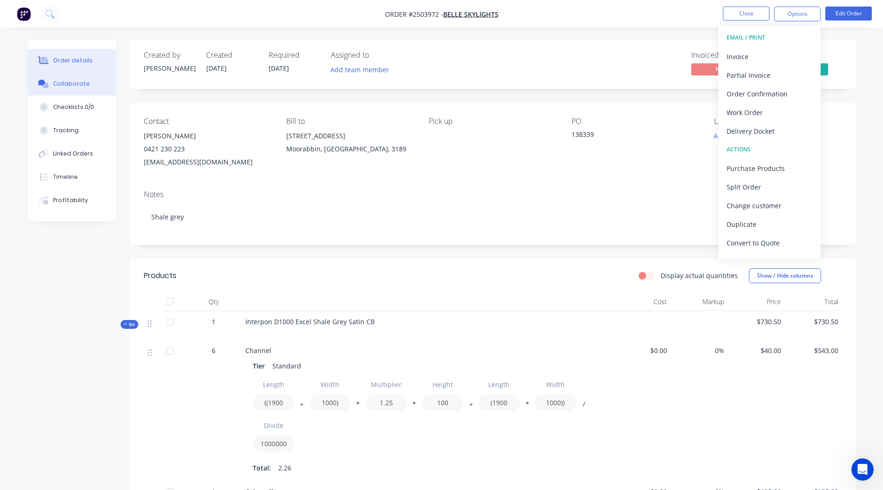
click at [75, 91] on button "Collaborate" at bounding box center [71, 83] width 88 height 23
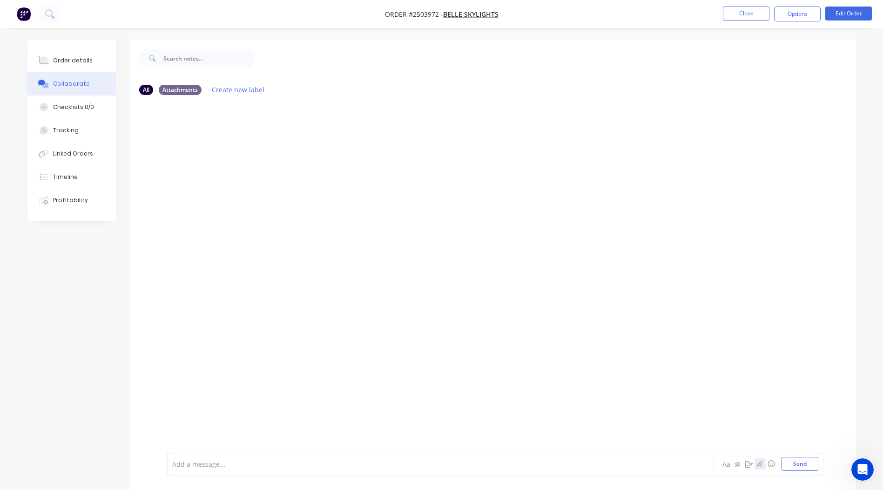
click at [763, 467] on button "button" at bounding box center [760, 463] width 11 height 11
click at [790, 463] on button "Send" at bounding box center [800, 464] width 37 height 14
click at [771, 10] on ul "Close Options Edit Order" at bounding box center [797, 14] width 171 height 15
click at [763, 14] on button "Close" at bounding box center [746, 14] width 47 height 14
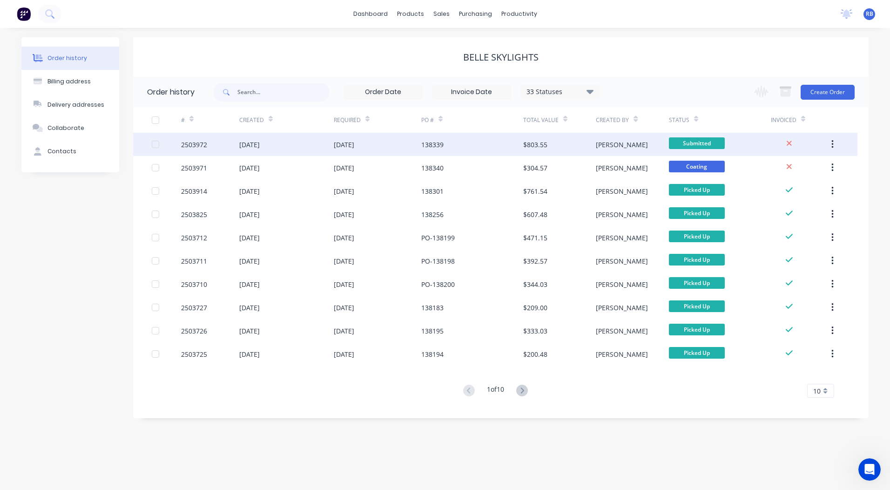
click at [562, 149] on div "$803.55" at bounding box center [559, 144] width 73 height 23
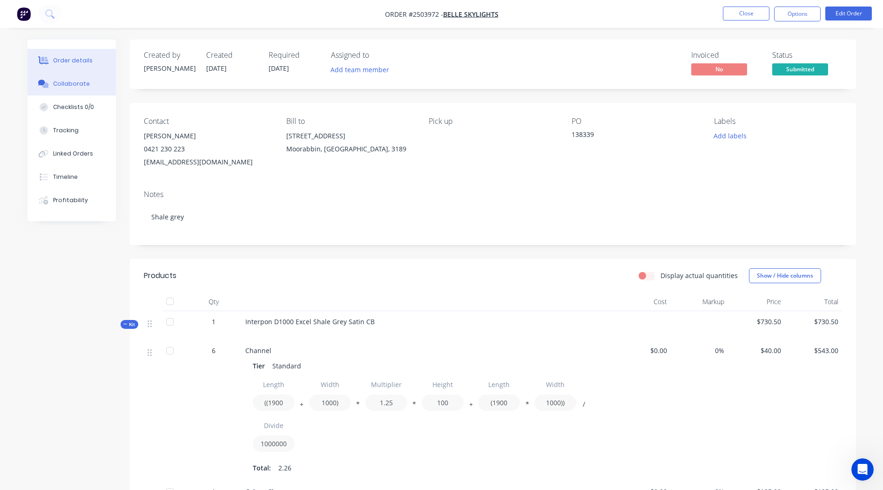
click at [87, 81] on button "Collaborate" at bounding box center [71, 83] width 88 height 23
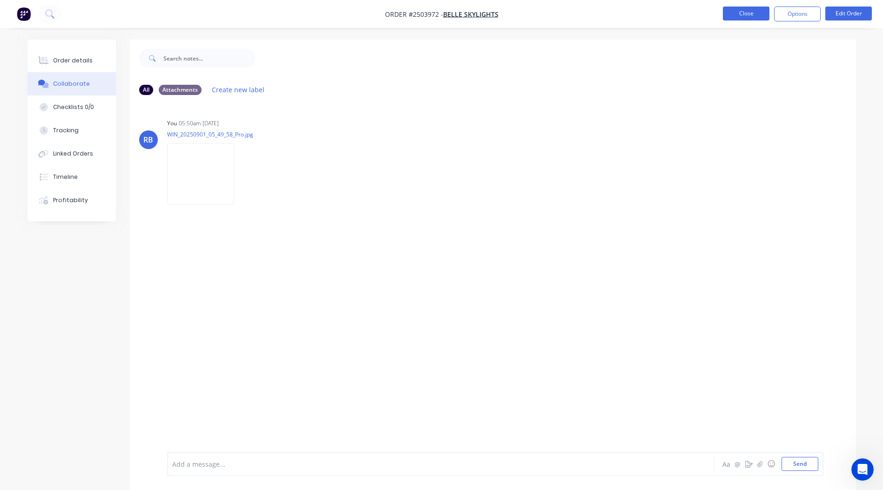
click at [738, 10] on button "Close" at bounding box center [746, 14] width 47 height 14
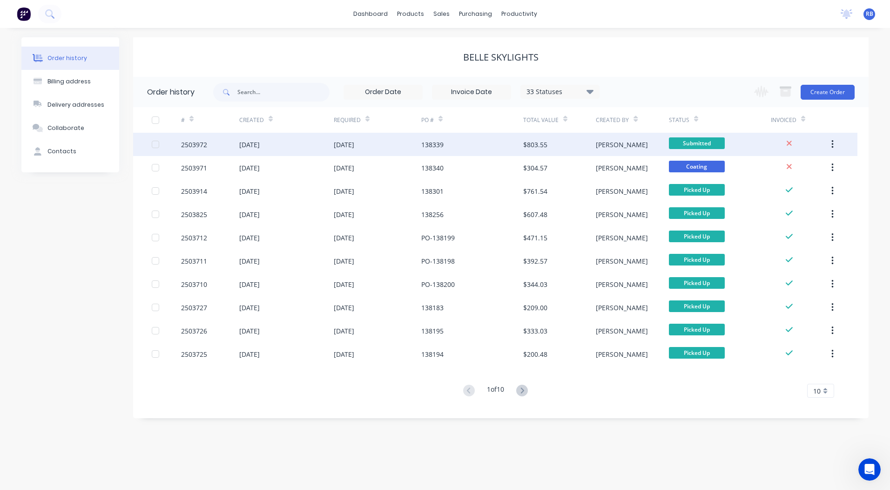
click at [462, 142] on div "138339" at bounding box center [472, 144] width 102 height 23
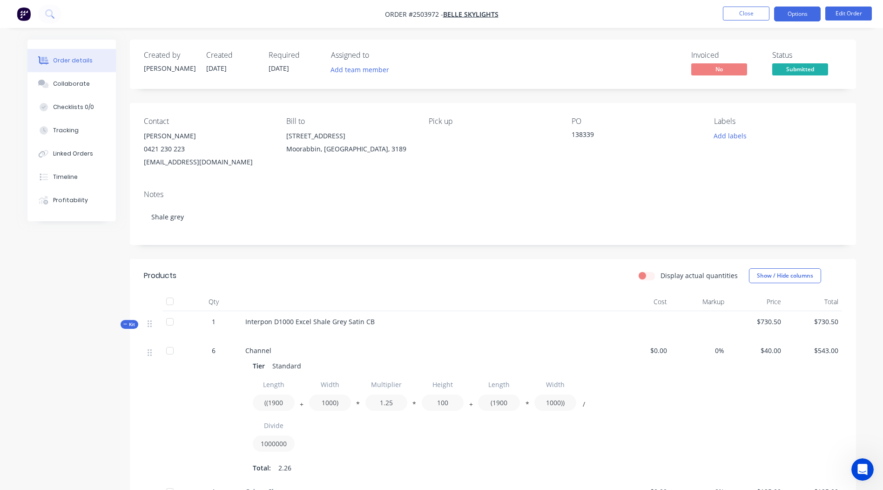
click at [804, 11] on button "Options" at bounding box center [797, 14] width 47 height 15
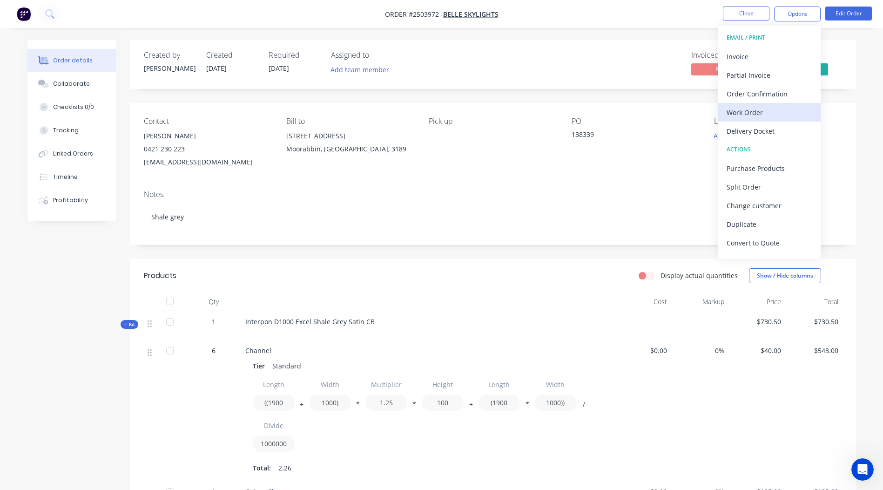
click at [757, 108] on div "Work Order" at bounding box center [770, 113] width 86 height 14
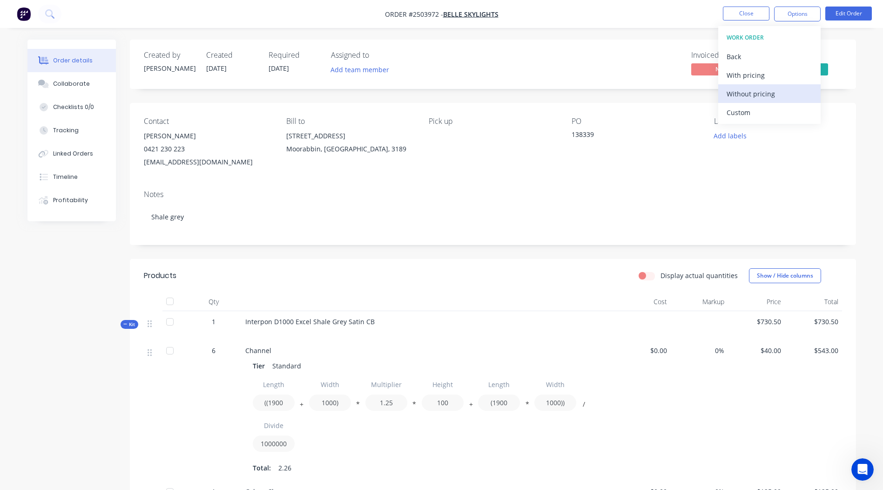
click at [759, 92] on div "Without pricing" at bounding box center [770, 94] width 86 height 14
click at [510, 178] on div "Contact [PERSON_NAME] [PHONE_NUMBER] [EMAIL_ADDRESS][DOMAIN_NAME] Bill to [STRE…" at bounding box center [493, 143] width 726 height 80
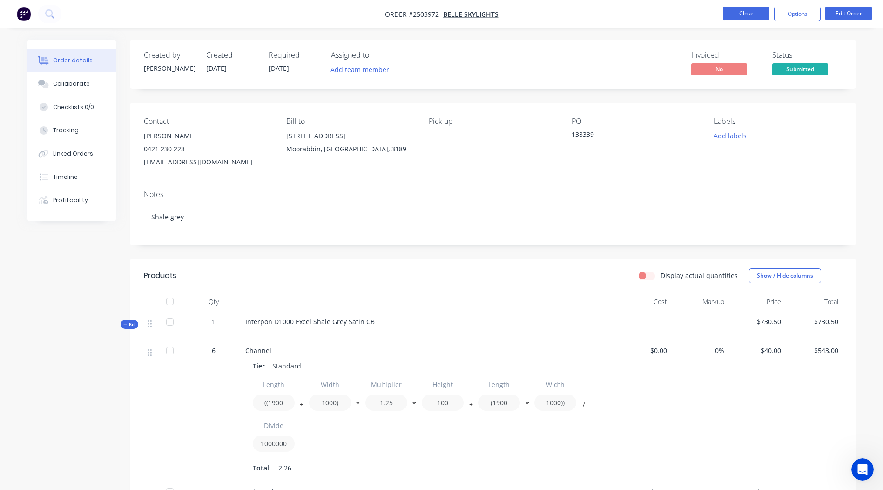
click at [733, 16] on button "Close" at bounding box center [746, 14] width 47 height 14
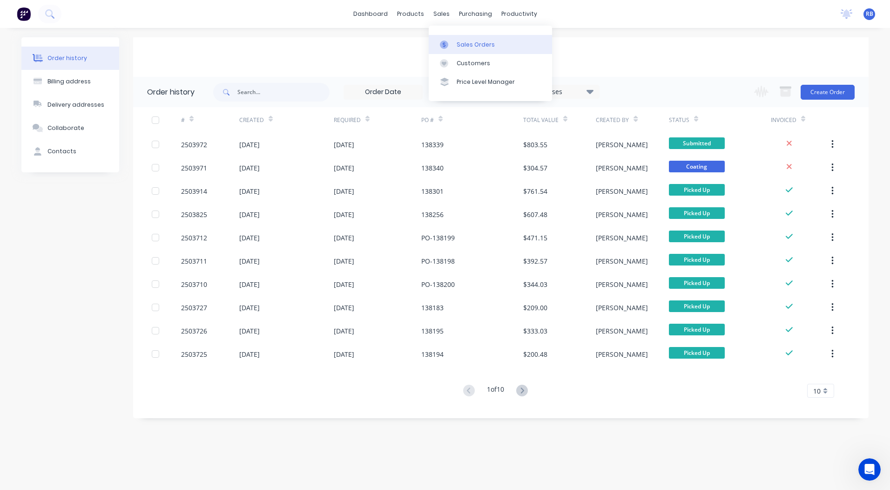
click at [460, 43] on div "Sales Orders" at bounding box center [476, 45] width 38 height 8
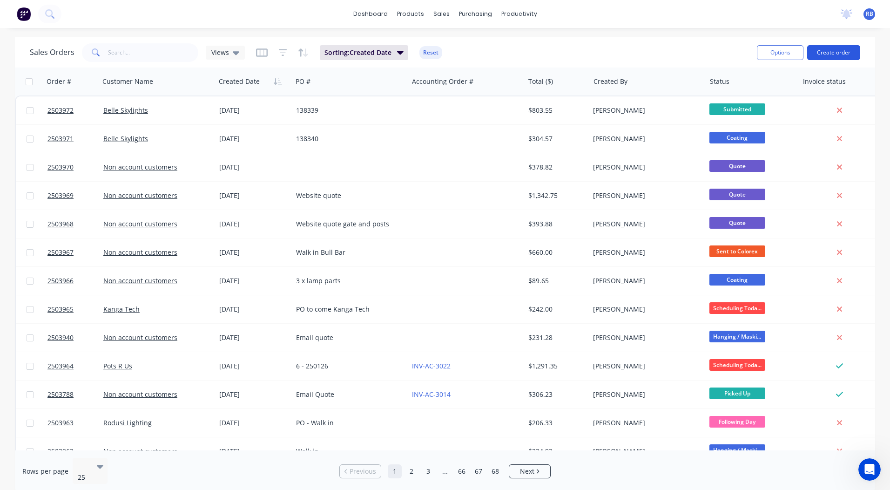
click at [843, 57] on button "Create order" at bounding box center [833, 52] width 53 height 15
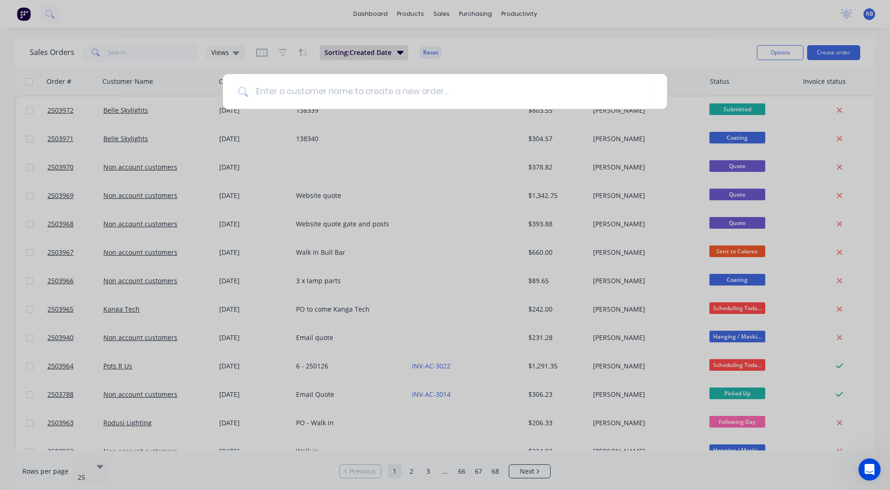
drag, startPoint x: 580, startPoint y: 32, endPoint x: 266, endPoint y: 53, distance: 314.0
click at [579, 32] on div at bounding box center [445, 245] width 890 height 490
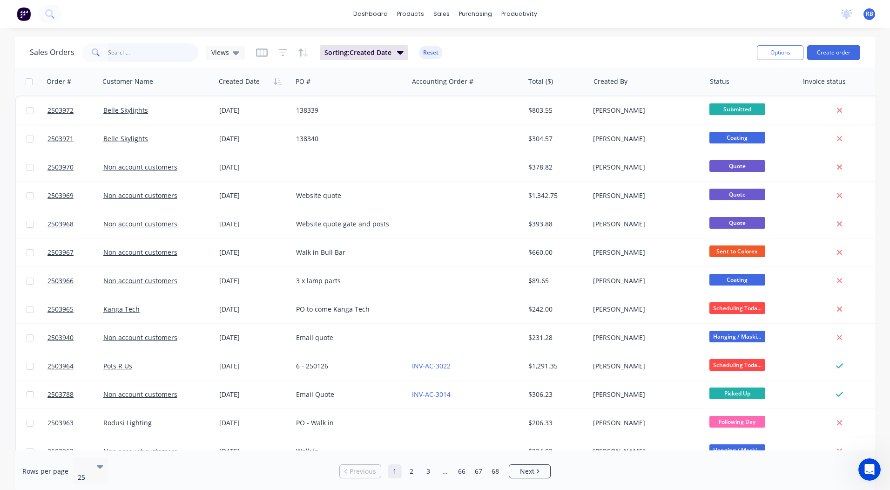
click at [152, 48] on input "text" at bounding box center [153, 52] width 91 height 19
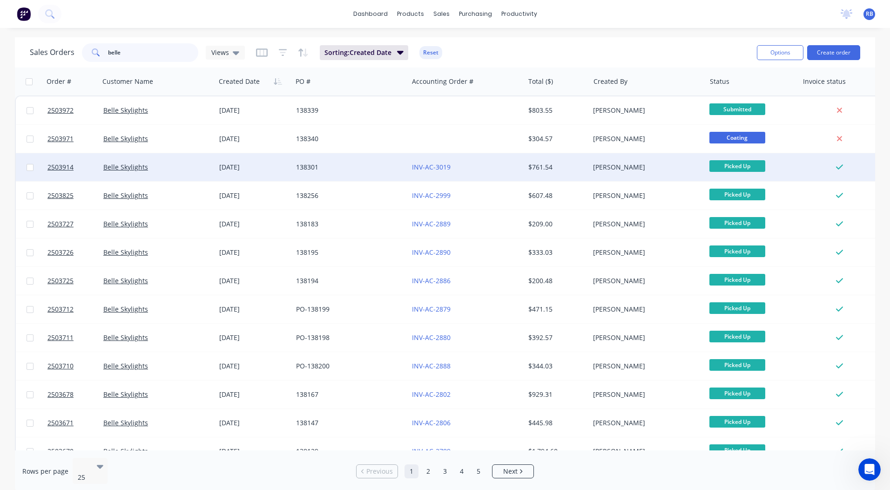
type input "belle"
click at [555, 169] on div "$761.54" at bounding box center [555, 166] width 54 height 9
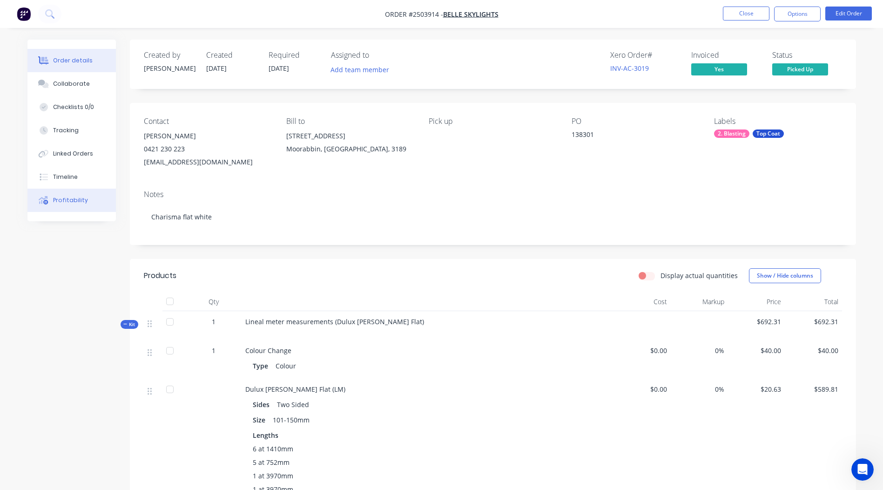
click at [64, 203] on div "Profitability" at bounding box center [70, 200] width 35 height 8
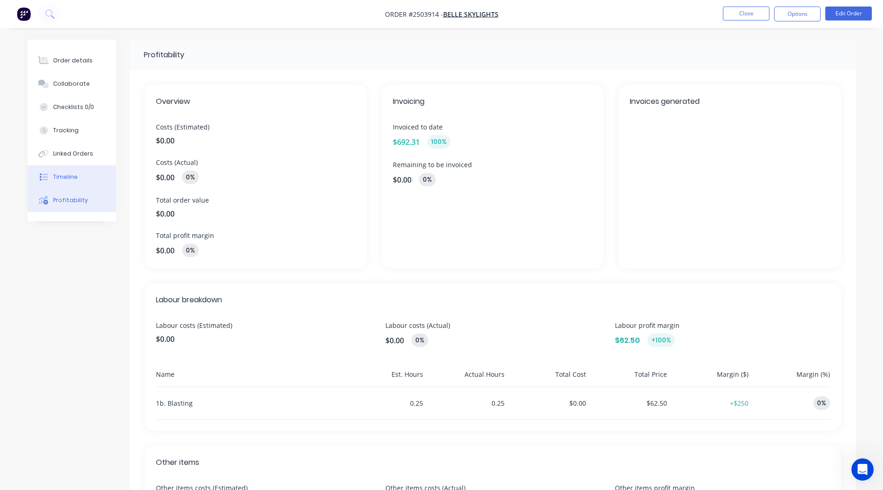
click at [67, 176] on div "Timeline" at bounding box center [65, 177] width 25 height 8
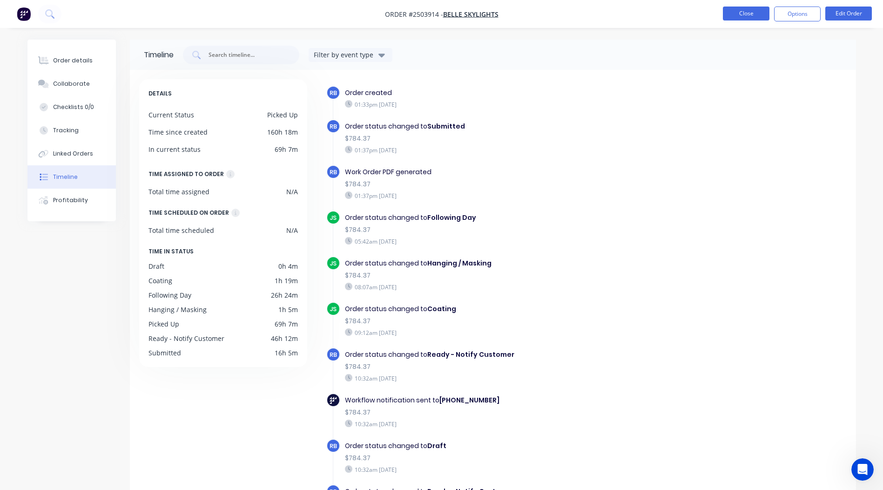
click at [748, 13] on button "Close" at bounding box center [746, 14] width 47 height 14
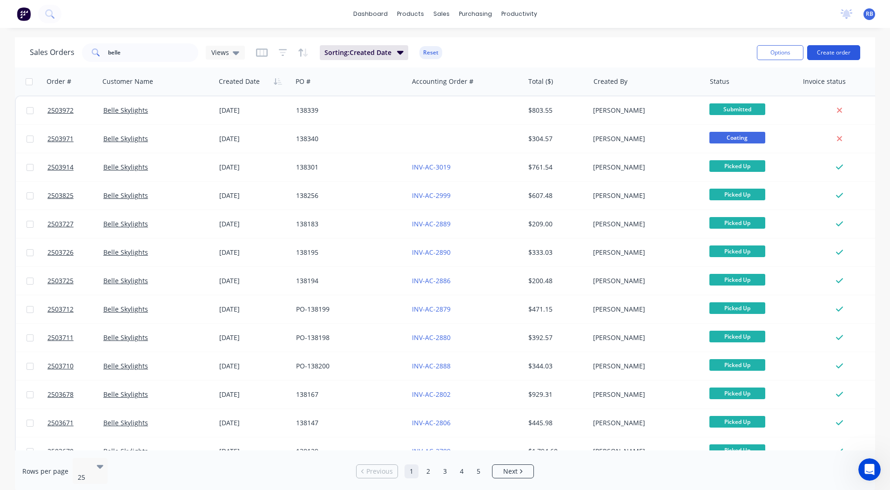
click at [828, 46] on button "Create order" at bounding box center [833, 52] width 53 height 15
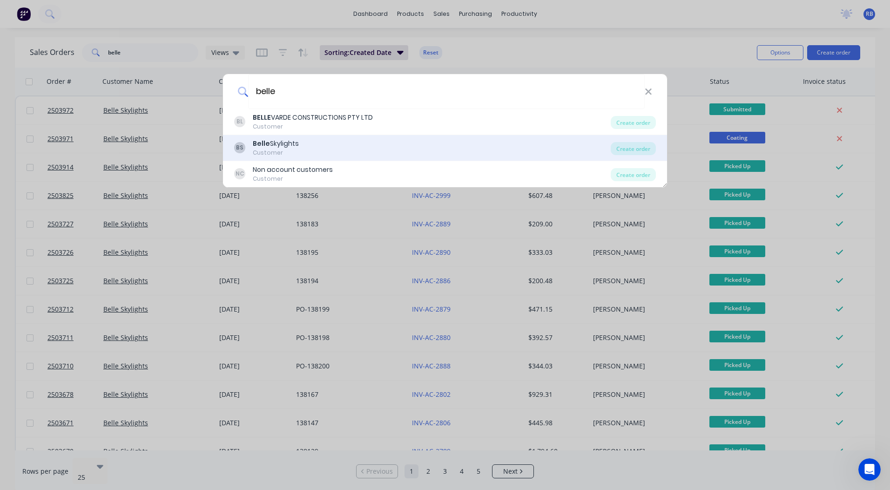
type input "belle"
click at [296, 149] on div "Customer" at bounding box center [276, 153] width 46 height 8
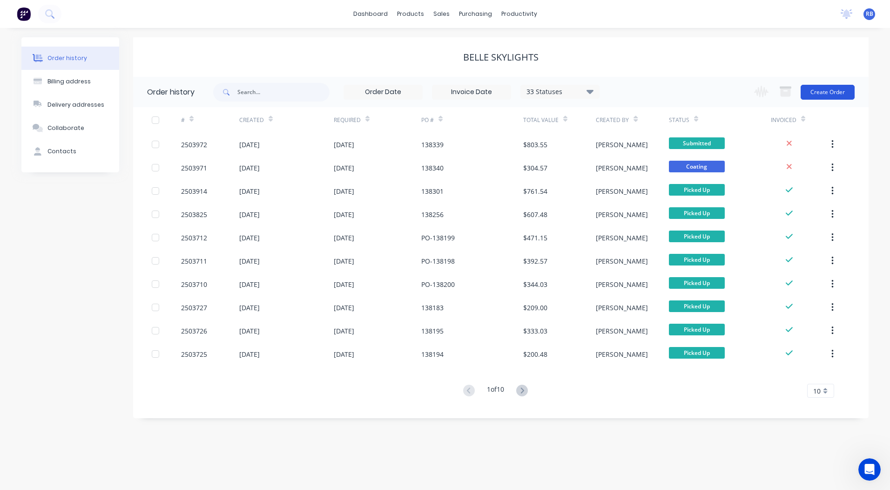
click at [810, 94] on button "Create Order" at bounding box center [828, 92] width 54 height 15
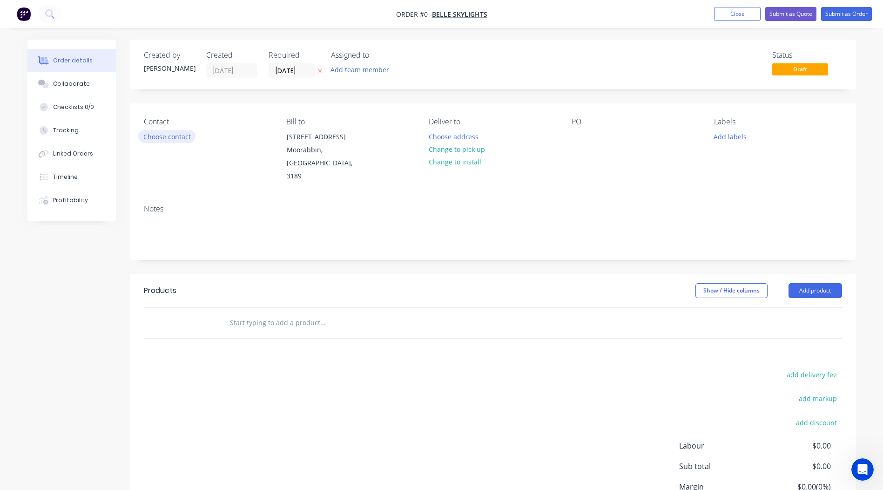
click at [160, 137] on button "Choose contact" at bounding box center [166, 136] width 57 height 13
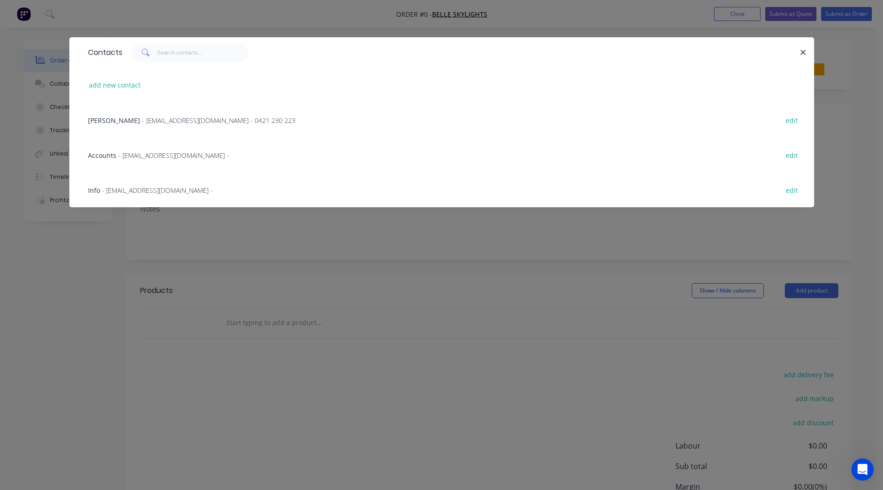
click at [113, 121] on span "[PERSON_NAME]" at bounding box center [114, 120] width 52 height 9
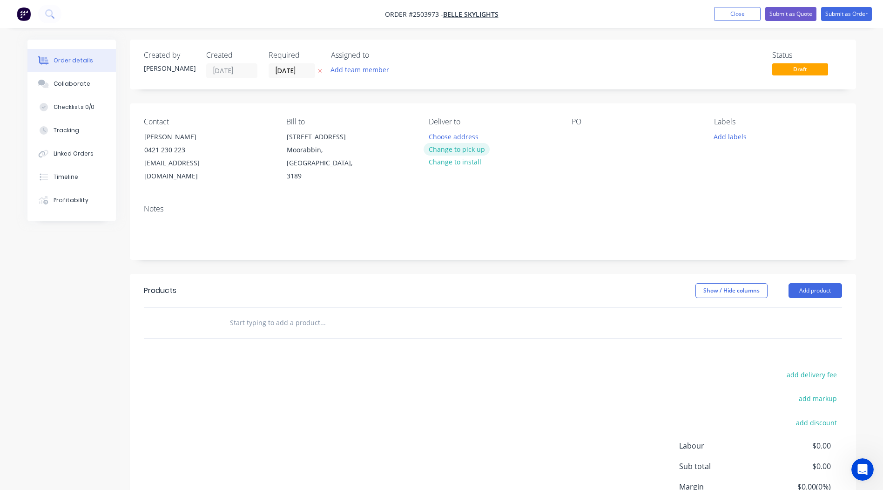
click at [474, 152] on button "Change to pick up" at bounding box center [457, 149] width 66 height 13
click at [572, 134] on div at bounding box center [579, 137] width 15 height 14
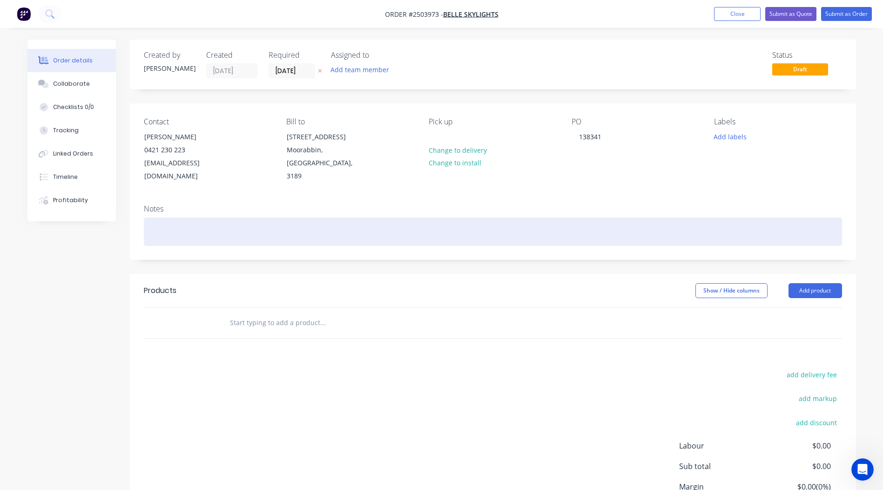
click at [218, 225] on div at bounding box center [493, 231] width 698 height 28
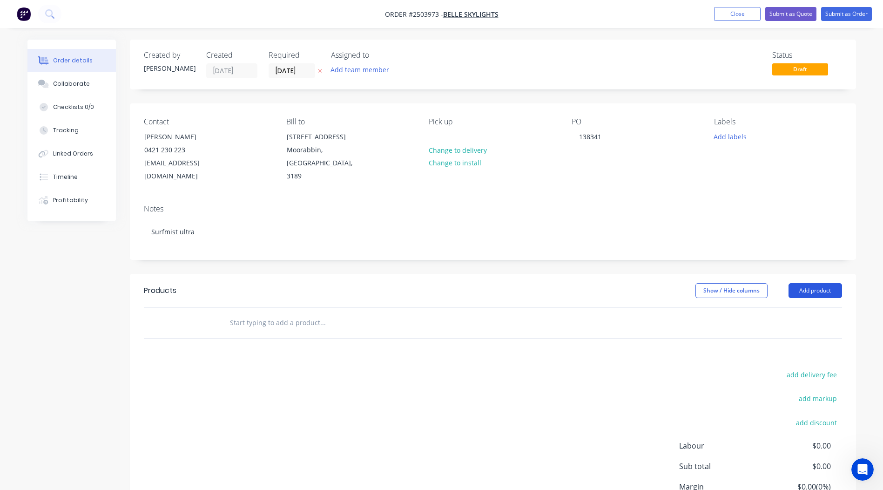
click at [807, 283] on button "Add product" at bounding box center [816, 290] width 54 height 15
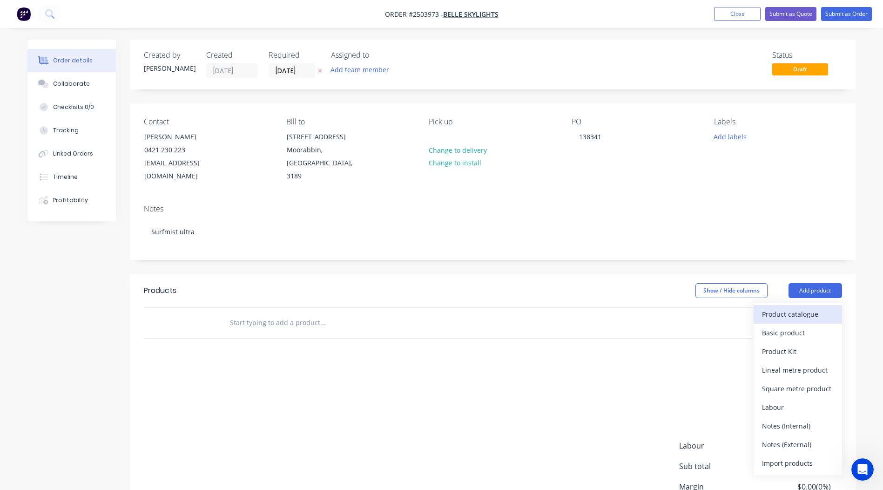
click at [804, 307] on div "Product catalogue" at bounding box center [798, 314] width 72 height 14
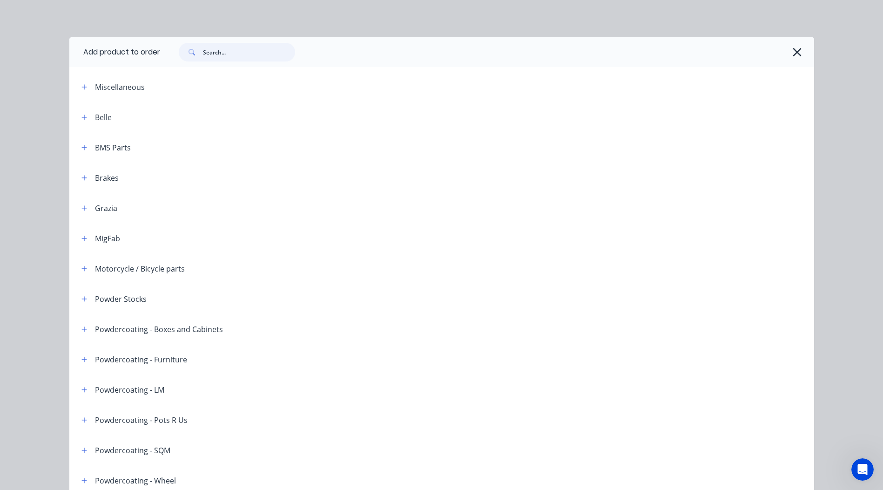
click at [216, 54] on input "text" at bounding box center [249, 52] width 92 height 19
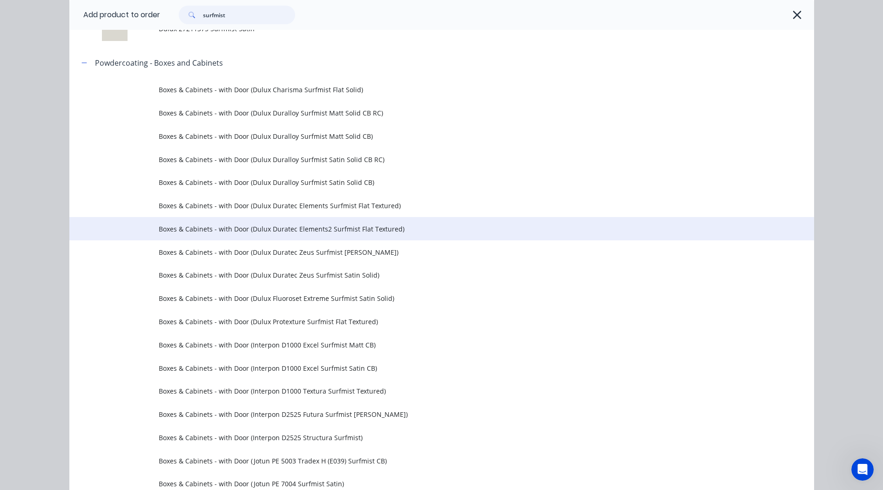
scroll to position [140, 0]
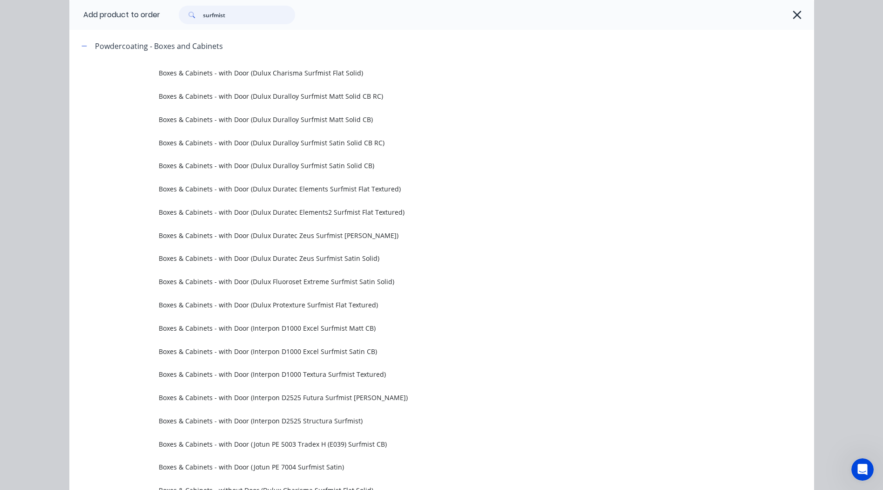
type input "surfmist"
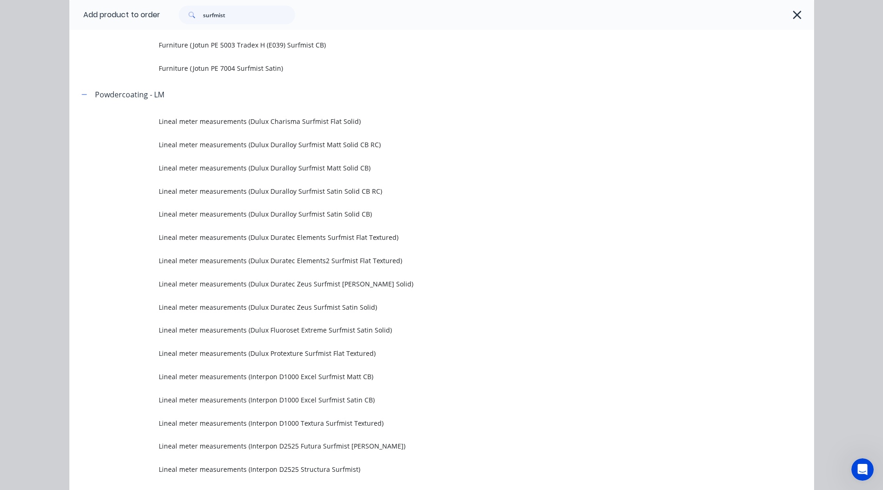
scroll to position [1430, 0]
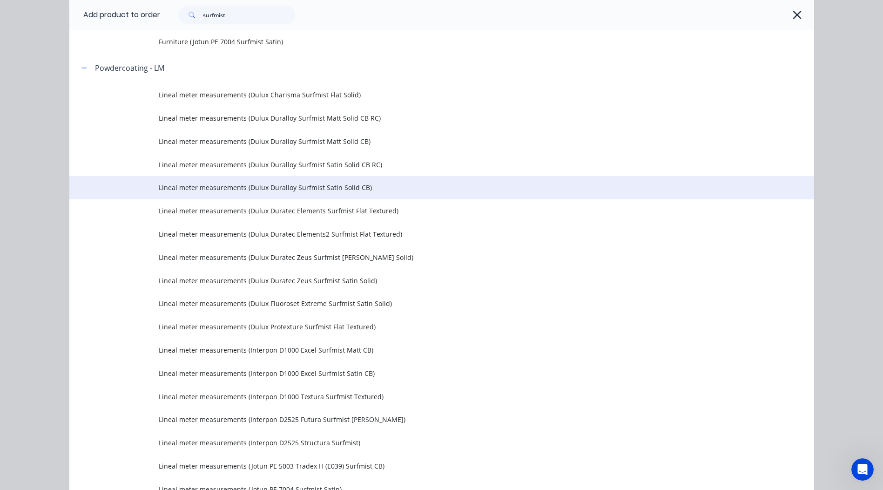
click at [286, 185] on span "Lineal meter measurements (Dulux Duralloy Surfmist Satin Solid CB)" at bounding box center [421, 187] width 524 height 10
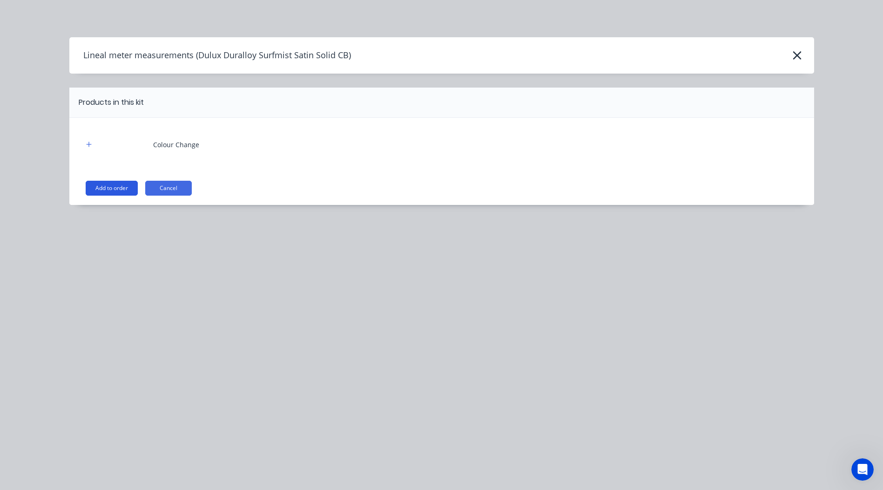
click at [108, 183] on button "Add to order" at bounding box center [112, 188] width 52 height 15
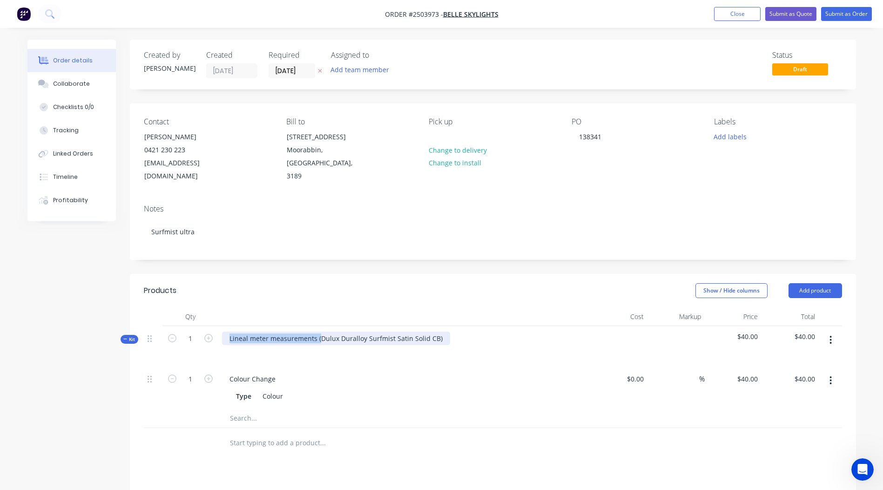
drag, startPoint x: 319, startPoint y: 324, endPoint x: 38, endPoint y: 342, distance: 281.3
click at [38, 342] on div "Created by [PERSON_NAME] Created [DATE] Required [DATE] Assigned to Add team me…" at bounding box center [441, 368] width 829 height 656
click at [351, 331] on div "Dulux Duralloy Surfmist Satin Solid CB)" at bounding box center [290, 338] width 136 height 14
click at [415, 274] on header "Products Show / Hide columns Add product" at bounding box center [493, 291] width 726 height 34
click at [834, 331] on button "button" at bounding box center [831, 339] width 22 height 17
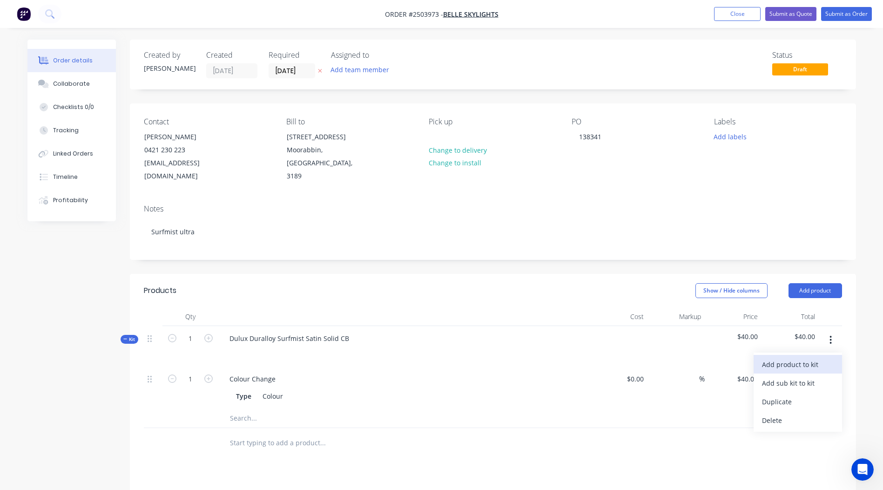
click at [809, 358] on div "Add product to kit" at bounding box center [798, 365] width 72 height 14
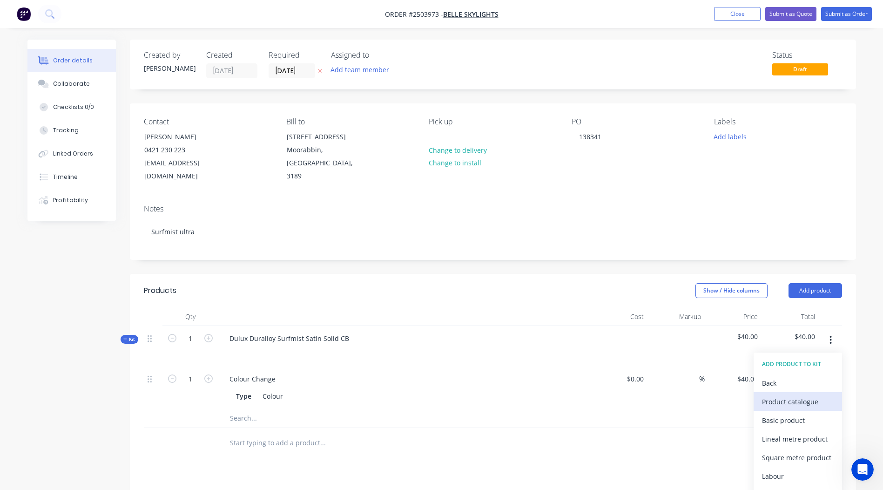
click at [799, 395] on div "Product catalogue" at bounding box center [798, 402] width 72 height 14
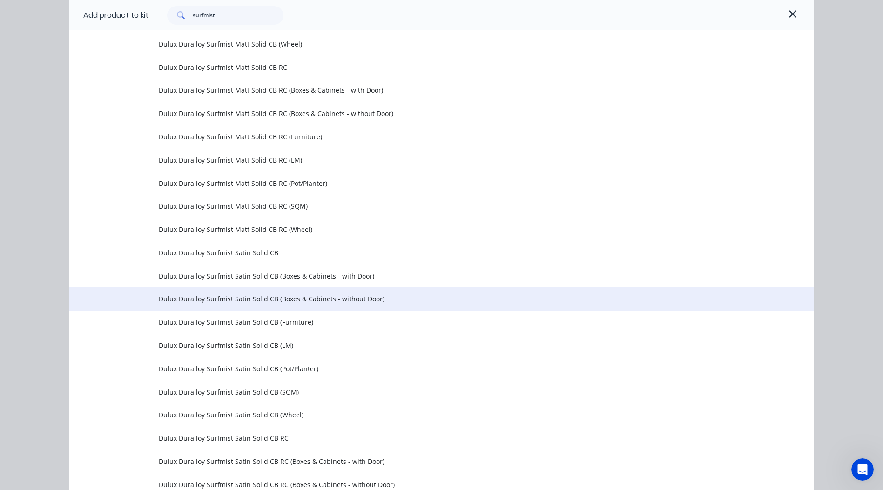
scroll to position [791, 0]
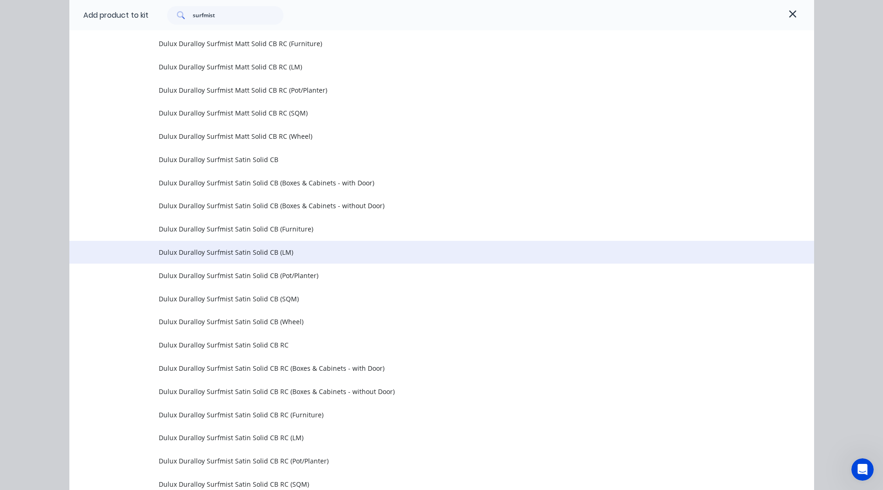
click at [280, 258] on td "Dulux Duralloy Surfmist Satin Solid CB (LM)" at bounding box center [486, 252] width 655 height 23
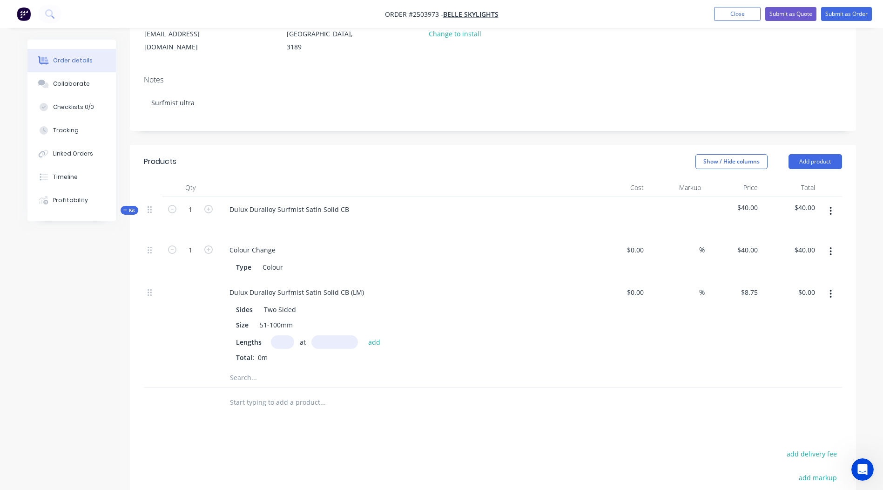
scroll to position [140, 0]
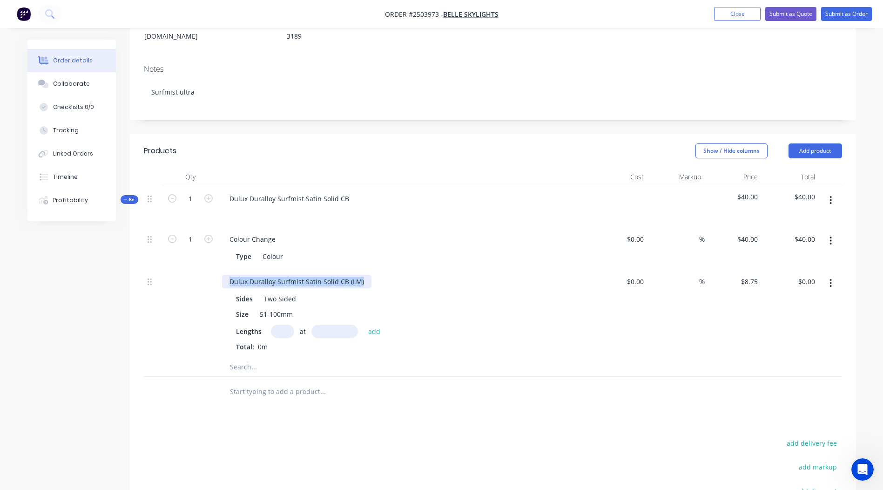
drag, startPoint x: 363, startPoint y: 268, endPoint x: 0, endPoint y: 317, distance: 366.4
click at [0, 317] on html "Order #2503973 - Belle Skylights Add product Close Submit as Quote Submit as Or…" at bounding box center [441, 252] width 883 height 784
click at [291, 324] on input "text" at bounding box center [282, 331] width 23 height 14
type input "10"
click at [346, 324] on input "text" at bounding box center [334, 331] width 47 height 14
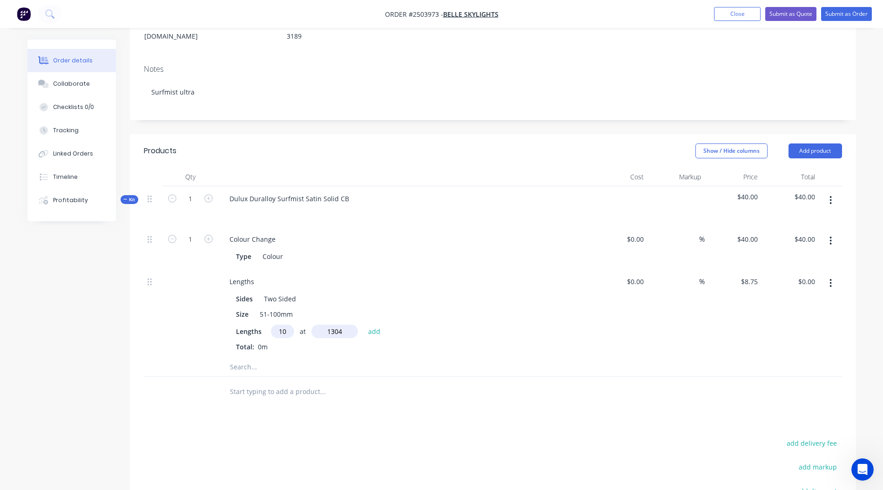
type input "1304"
click at [364, 324] on button "add" at bounding box center [375, 330] width 22 height 13
type input "$114.10"
type input "12"
click at [326, 324] on input "text" at bounding box center [334, 331] width 47 height 14
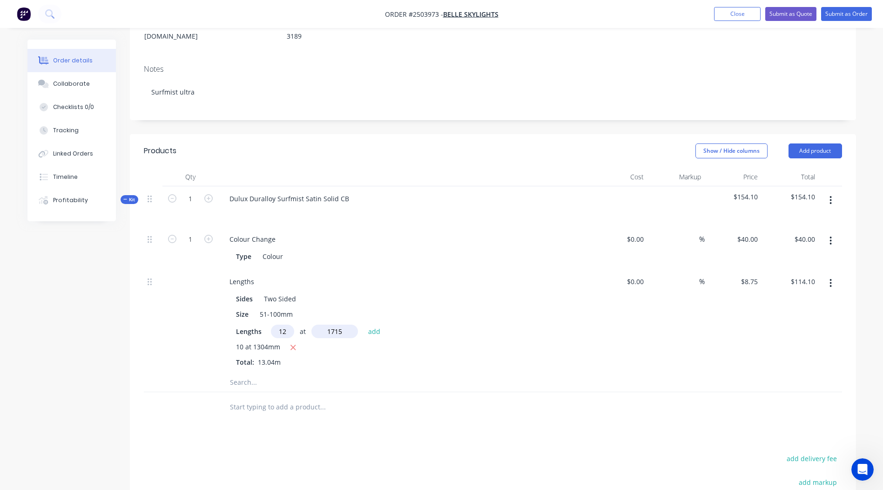
type input "1715"
click at [364, 324] on button "add" at bounding box center [375, 330] width 22 height 13
type input "$294.18"
click at [277, 324] on input "text" at bounding box center [282, 331] width 23 height 14
type input "12"
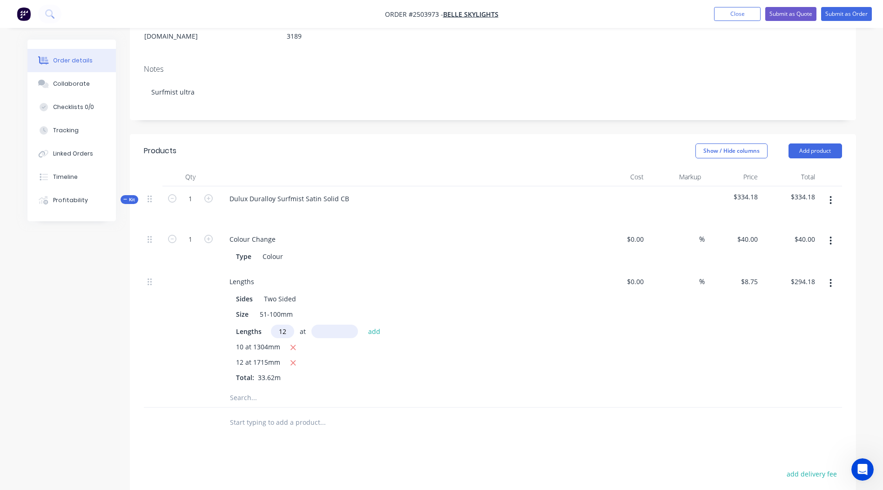
click at [331, 324] on input "text" at bounding box center [334, 331] width 47 height 14
type input "1710"
click at [364, 324] on button "add" at bounding box center [375, 330] width 22 height 13
type input "$473.73"
type input "2"
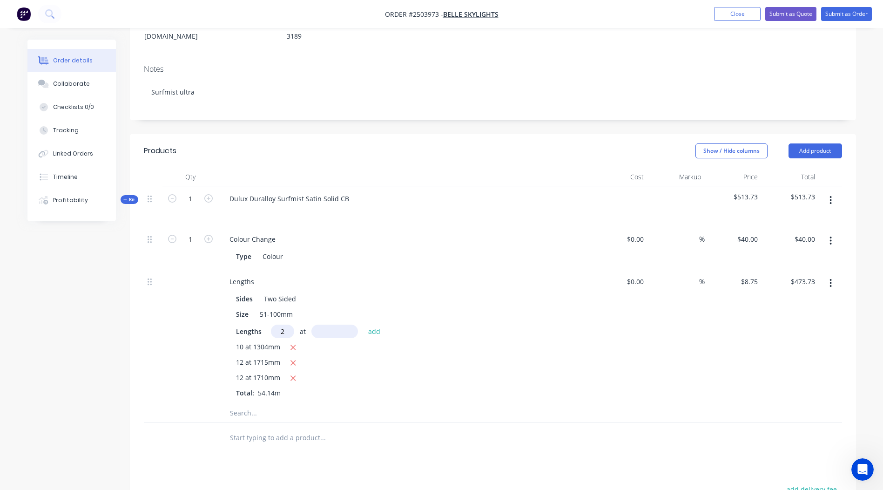
click at [325, 324] on input "text" at bounding box center [334, 331] width 47 height 14
type input "4017"
click at [364, 324] on button "add" at bounding box center [375, 330] width 22 height 13
type input "$544.02"
type input "2"
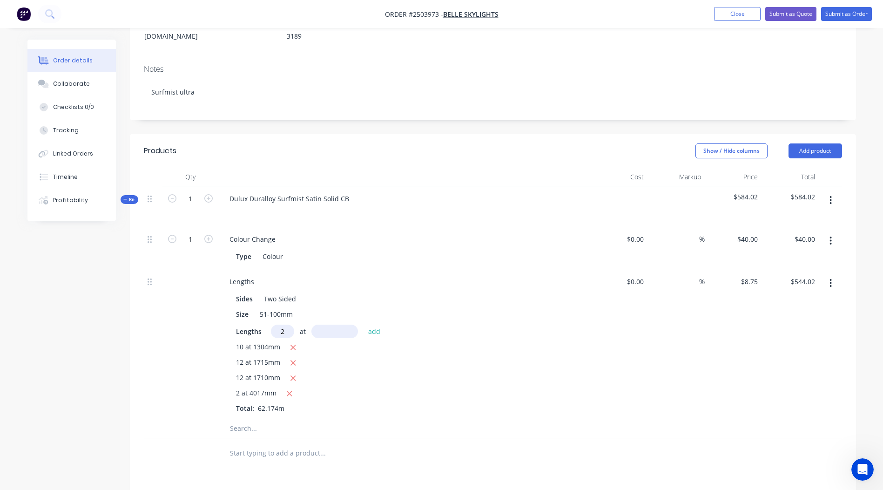
click at [326, 324] on input "text" at bounding box center [334, 331] width 47 height 14
type input "4017"
click at [364, 324] on button "add" at bounding box center [375, 330] width 22 height 13
type input "$614.32"
type input "2"
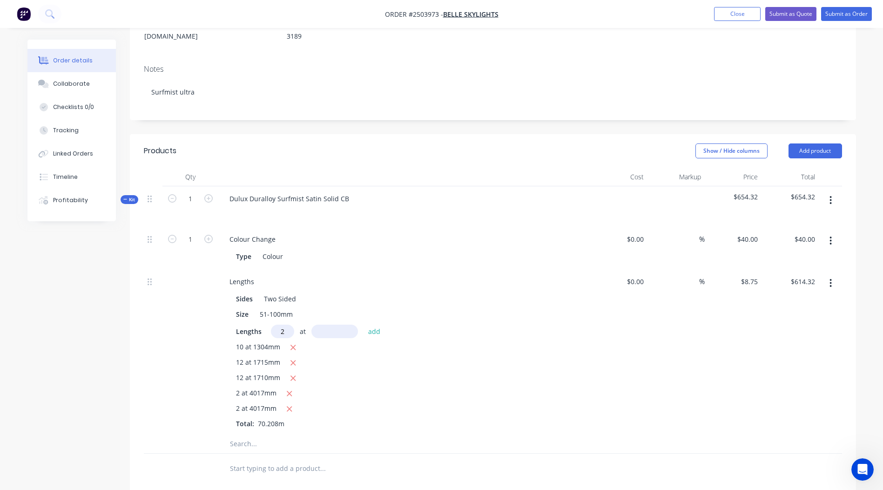
click at [326, 324] on input "text" at bounding box center [334, 331] width 47 height 14
type input "2713"
click at [364, 324] on button "add" at bounding box center [375, 330] width 22 height 13
type input "$661.80"
type input "2"
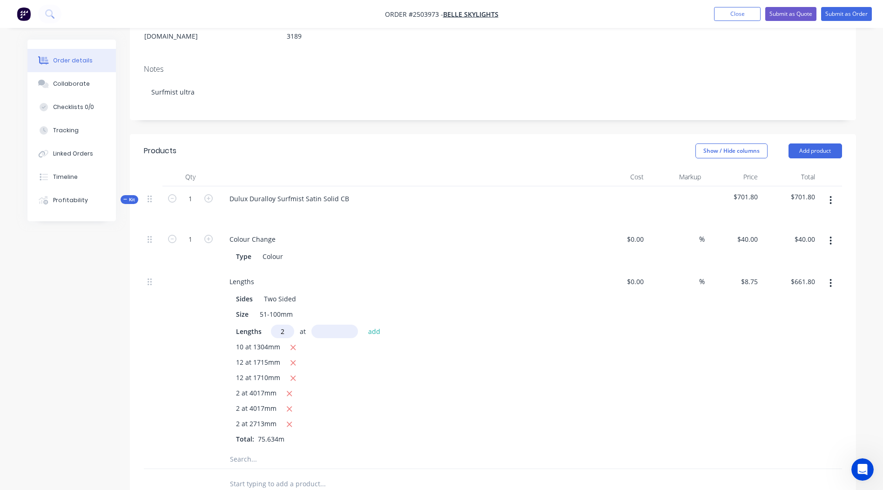
click at [326, 324] on input "text" at bounding box center [334, 331] width 47 height 14
type input "2713"
click at [364, 324] on button "add" at bounding box center [375, 330] width 22 height 13
type input "$709.28"
click at [825, 192] on button "button" at bounding box center [831, 200] width 22 height 17
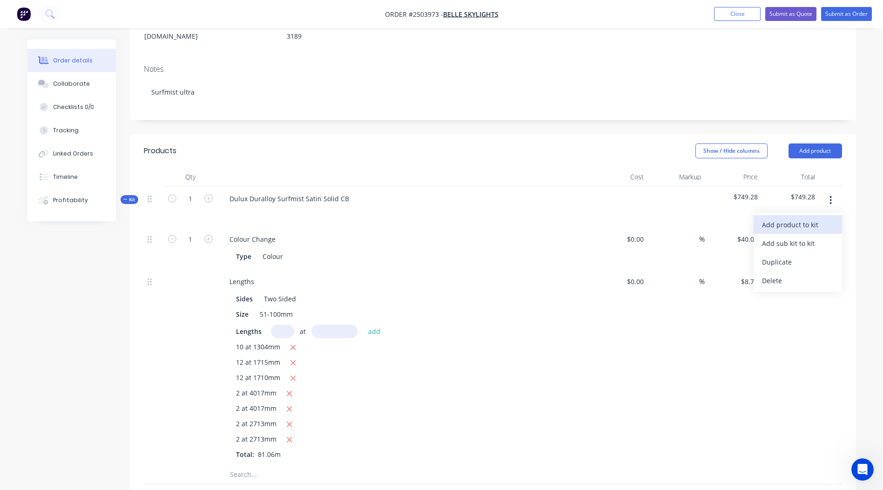
click at [815, 218] on div "Add product to kit" at bounding box center [798, 225] width 72 height 14
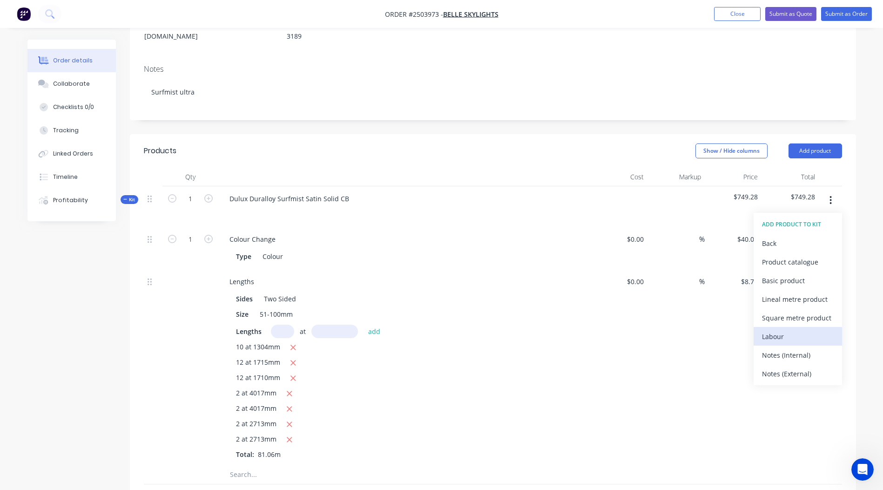
click at [802, 330] on div "Labour" at bounding box center [798, 337] width 72 height 14
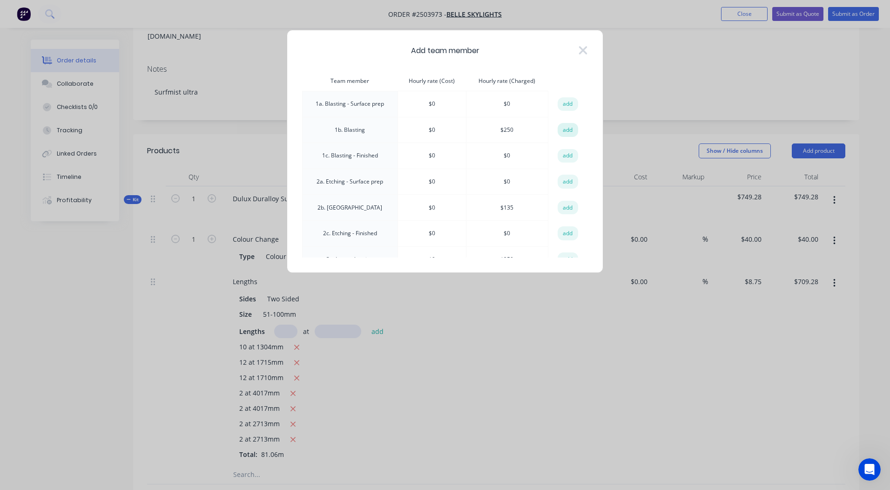
click at [561, 131] on button "add" at bounding box center [568, 130] width 20 height 14
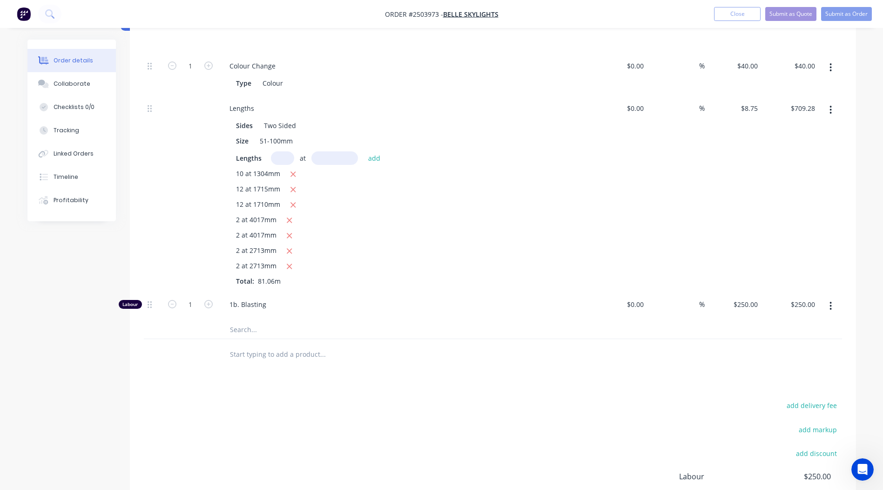
scroll to position [417, 0]
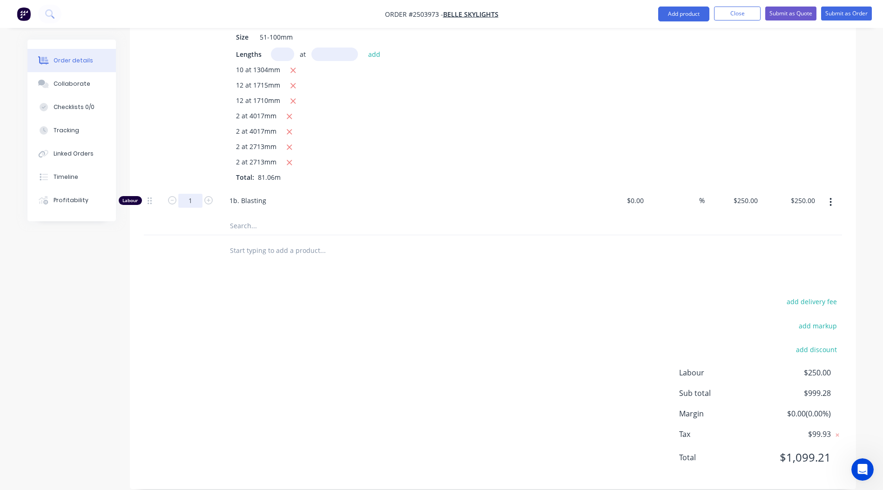
click at [193, 194] on input "1" at bounding box center [190, 201] width 24 height 14
type input "0.5"
type input "$125.00"
click at [458, 327] on div "add delivery fee add markup add discount Labour $250.00 Sub total $999.28 Margi…" at bounding box center [493, 385] width 698 height 180
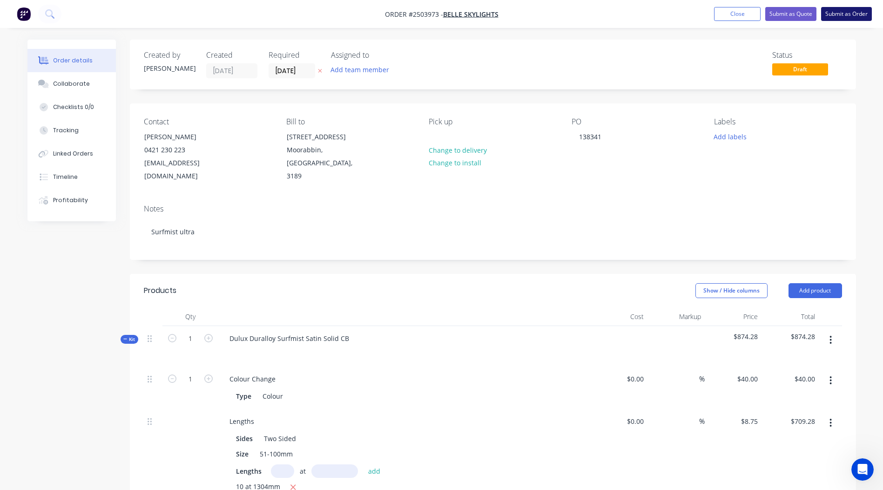
click at [834, 11] on button "Submit as Order" at bounding box center [846, 14] width 51 height 14
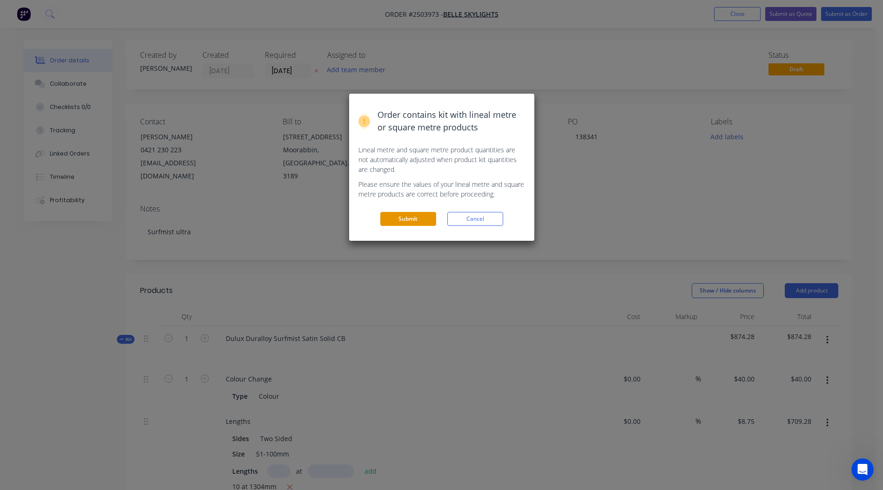
click at [416, 214] on button "Submit" at bounding box center [408, 219] width 56 height 14
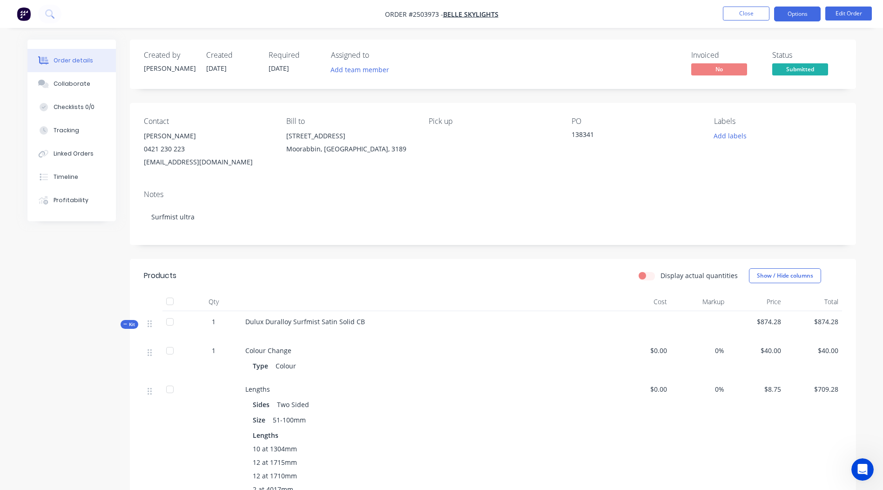
click at [789, 18] on button "Options" at bounding box center [797, 14] width 47 height 15
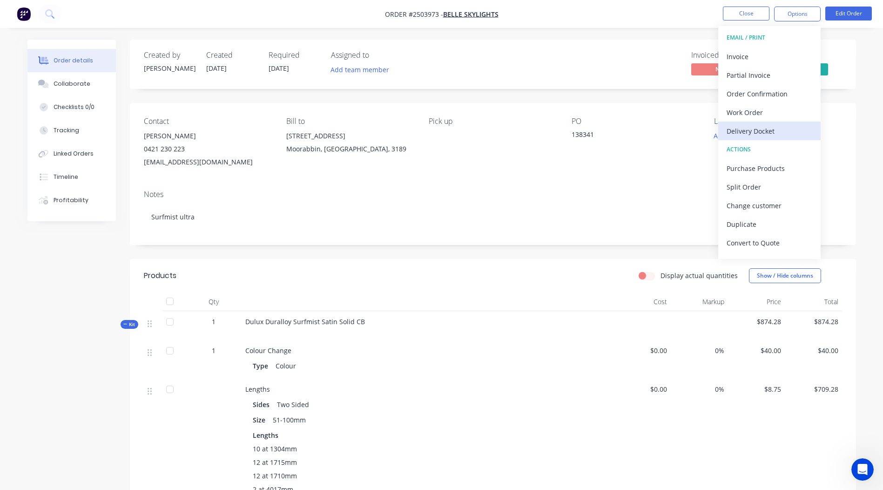
click at [760, 123] on button "Delivery Docket" at bounding box center [769, 131] width 102 height 19
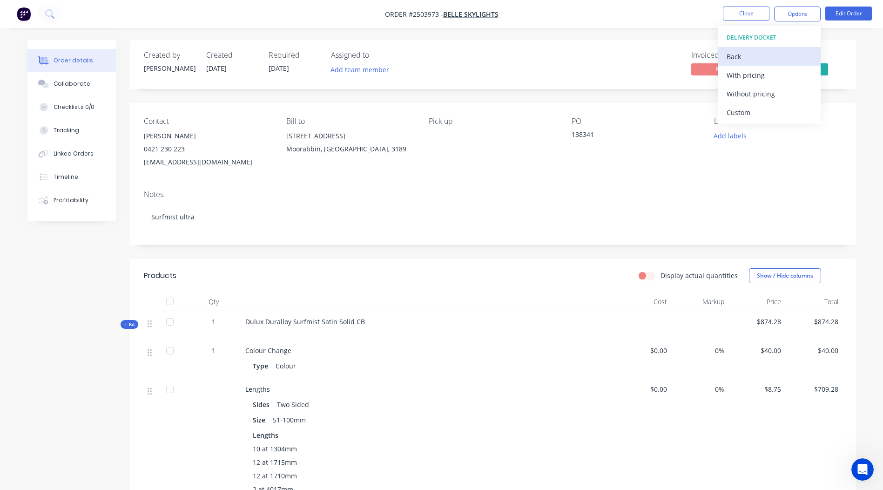
click at [750, 56] on div "Back" at bounding box center [770, 57] width 86 height 14
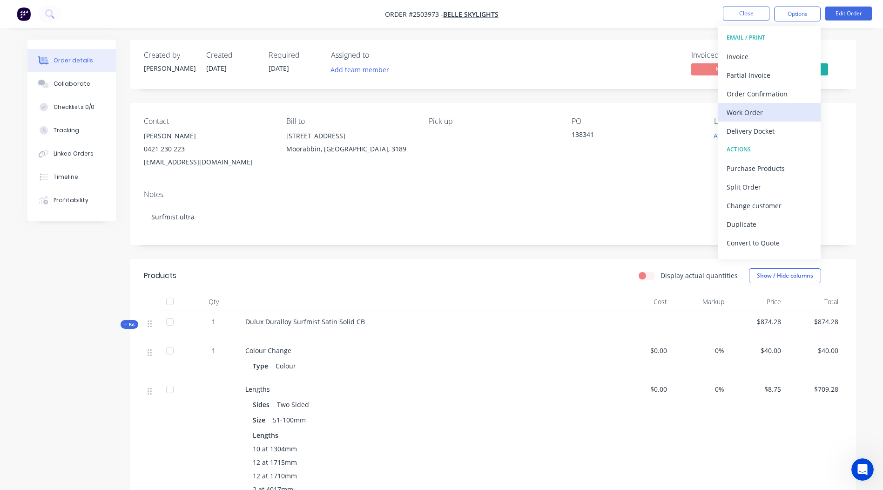
click at [759, 109] on div "Work Order" at bounding box center [770, 113] width 86 height 14
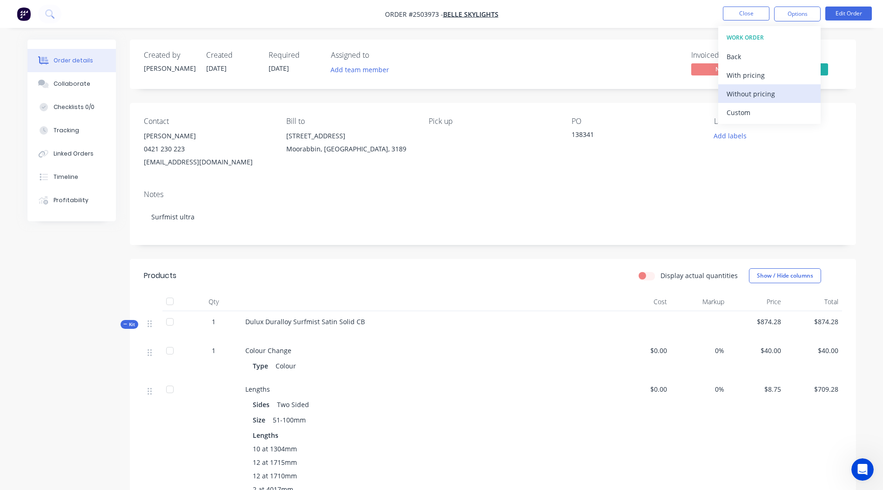
click at [756, 100] on div "Without pricing" at bounding box center [770, 94] width 86 height 14
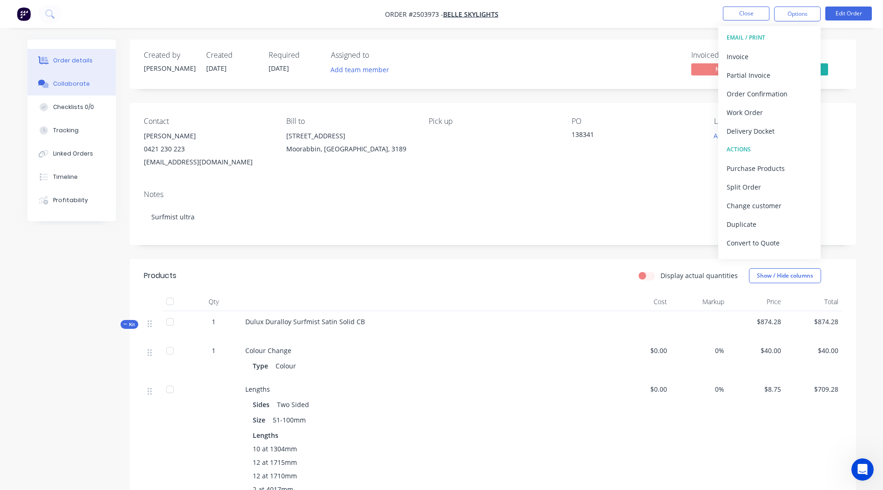
click at [97, 88] on button "Collaborate" at bounding box center [71, 83] width 88 height 23
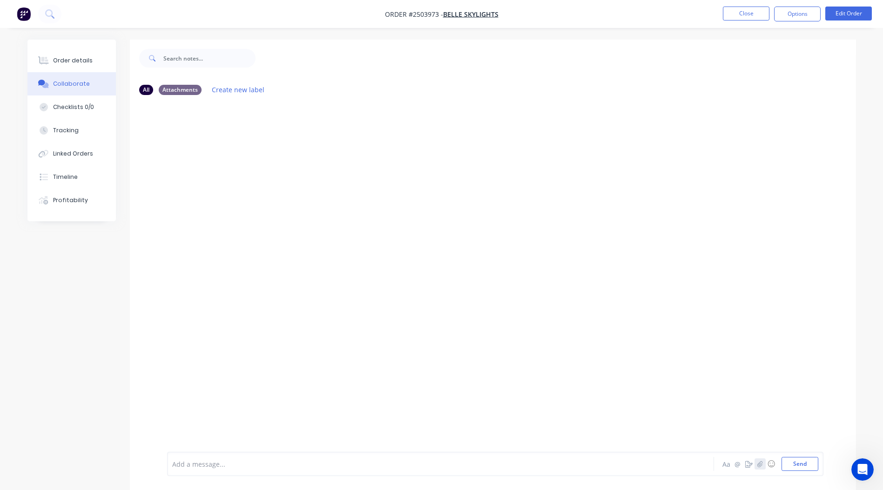
click at [759, 461] on icon "button" at bounding box center [760, 463] width 6 height 7
click at [792, 467] on button "Send" at bounding box center [800, 464] width 37 height 14
click at [752, 11] on button "Close" at bounding box center [746, 14] width 47 height 14
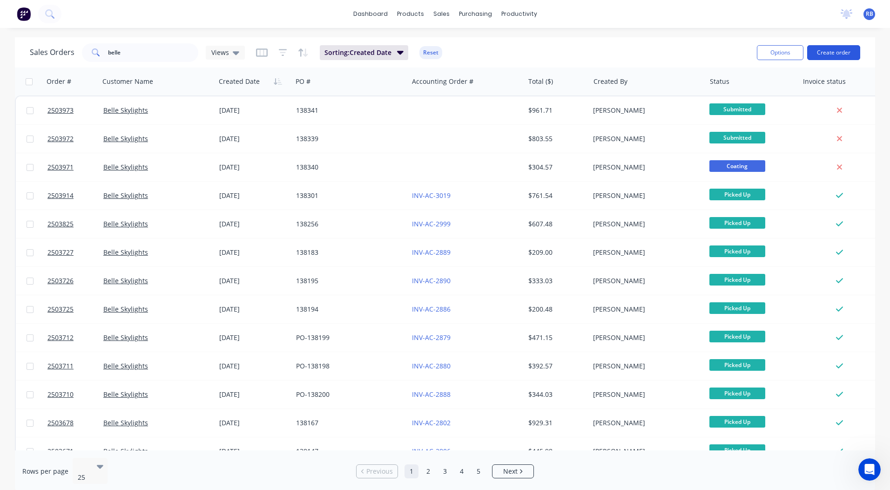
click at [832, 48] on button "Create order" at bounding box center [833, 52] width 53 height 15
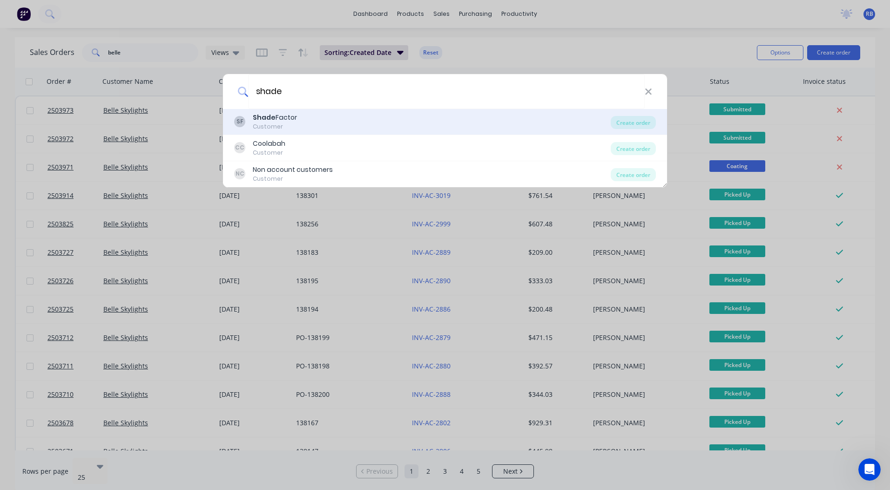
type input "shade"
click at [283, 119] on div "Shade Factor" at bounding box center [275, 118] width 44 height 10
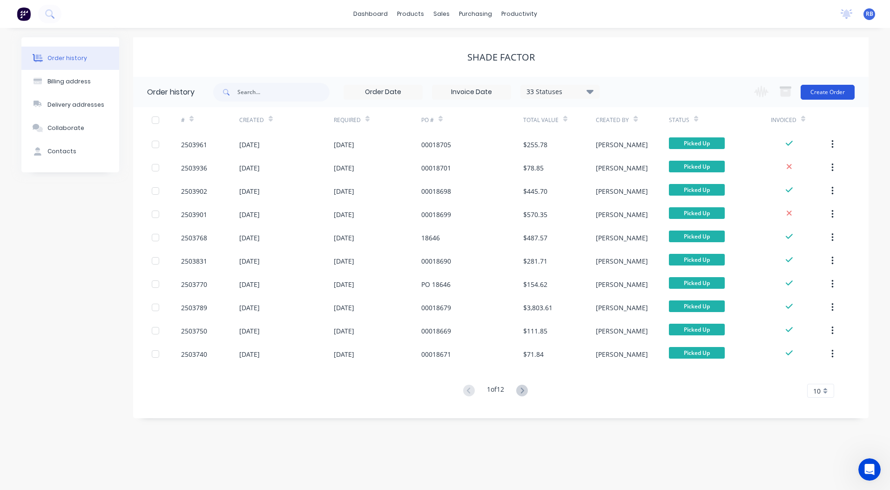
click at [824, 90] on button "Create Order" at bounding box center [828, 92] width 54 height 15
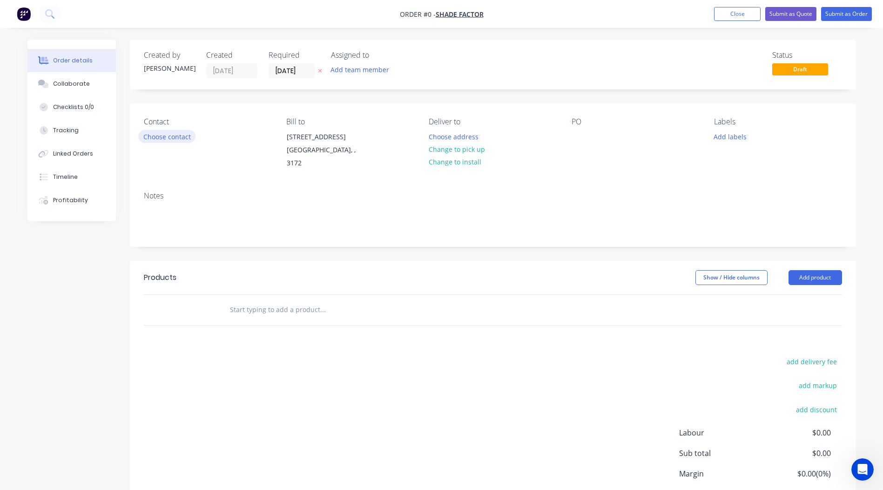
click at [159, 141] on button "Choose contact" at bounding box center [166, 136] width 57 height 13
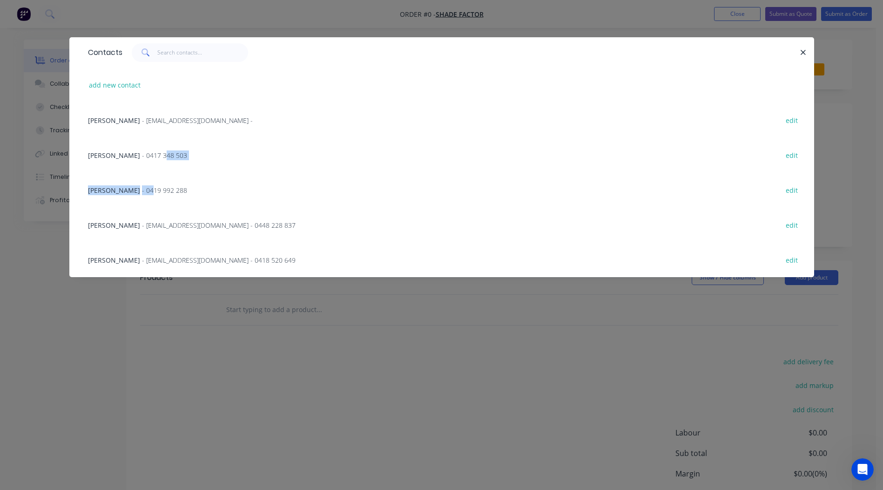
drag, startPoint x: 133, startPoint y: 186, endPoint x: 135, endPoint y: 154, distance: 32.2
click at [135, 154] on div "[PERSON_NAME] - [EMAIL_ADDRESS][DOMAIN_NAME] - edit [PERSON_NAME] - 0417 348 50…" at bounding box center [441, 189] width 745 height 175
drag, startPoint x: 135, startPoint y: 154, endPoint x: 115, endPoint y: 154, distance: 19.6
click at [142, 154] on span "- 0417 348 503" at bounding box center [164, 155] width 45 height 9
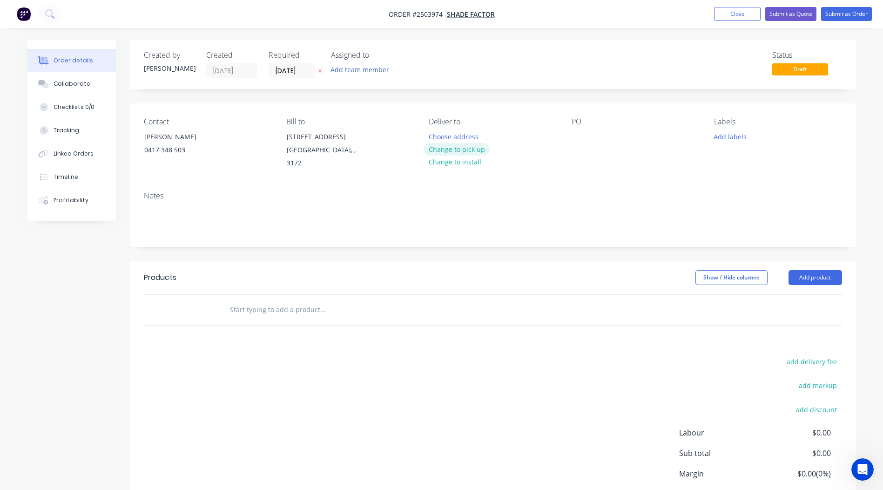
click at [473, 144] on button "Change to pick up" at bounding box center [457, 149] width 66 height 13
click at [577, 129] on div "PO" at bounding box center [636, 143] width 128 height 53
click at [576, 130] on div at bounding box center [579, 137] width 15 height 14
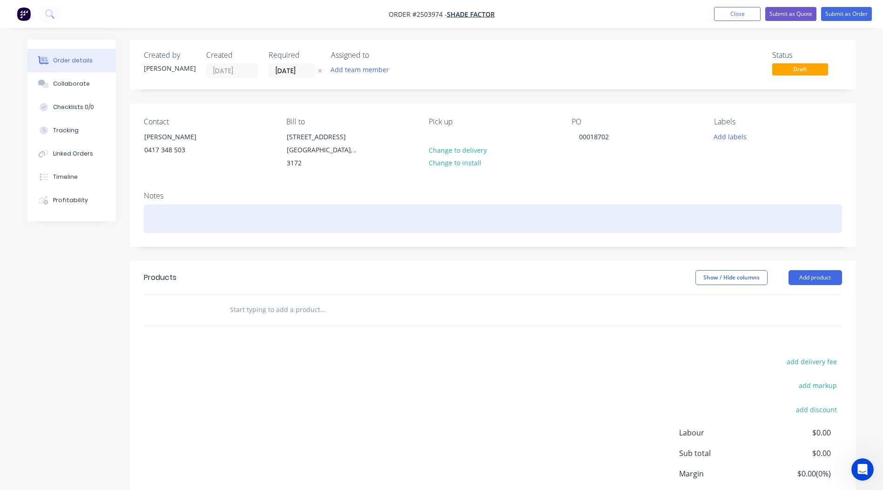
click at [226, 206] on div at bounding box center [493, 218] width 698 height 28
drag, startPoint x: 226, startPoint y: 204, endPoint x: 142, endPoint y: 209, distance: 84.0
click at [142, 209] on div "Notes Whisper [PERSON_NAME]" at bounding box center [493, 215] width 726 height 62
copy div "Whisper [PERSON_NAME]"
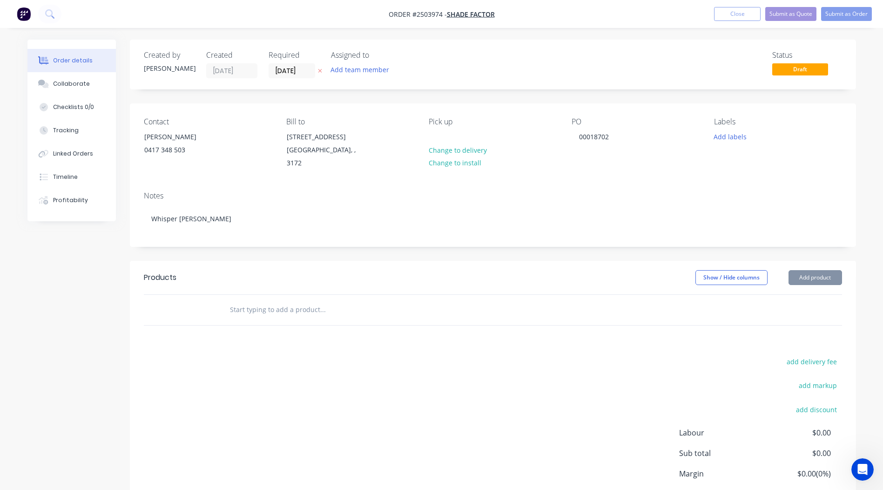
click at [663, 271] on div "Show / Hide columns Add product" at bounding box center [567, 277] width 550 height 15
click at [808, 272] on button "Add product" at bounding box center [816, 277] width 54 height 15
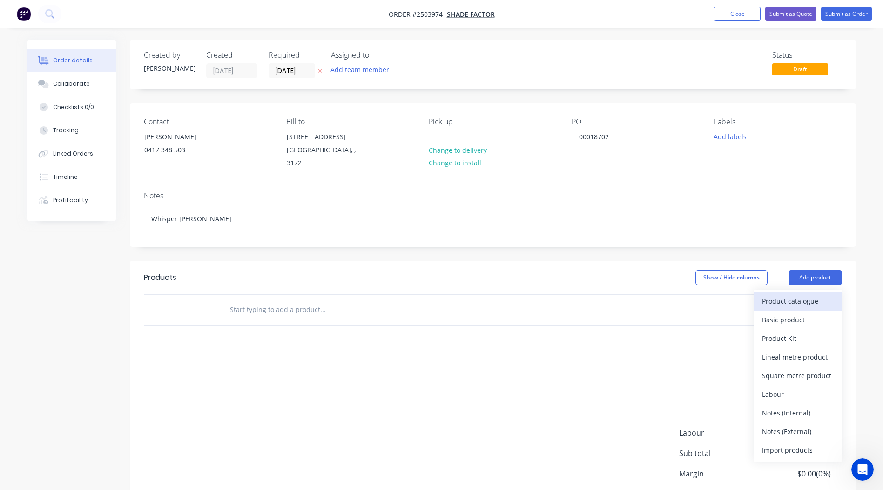
click at [793, 294] on div "Product catalogue" at bounding box center [798, 301] width 72 height 14
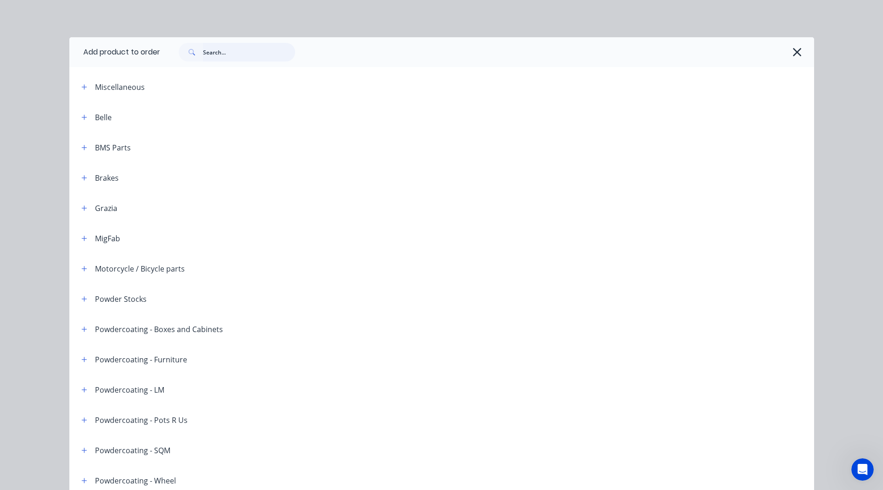
click at [217, 51] on input "text" at bounding box center [249, 52] width 92 height 19
paste input "Whisper [PERSON_NAME]"
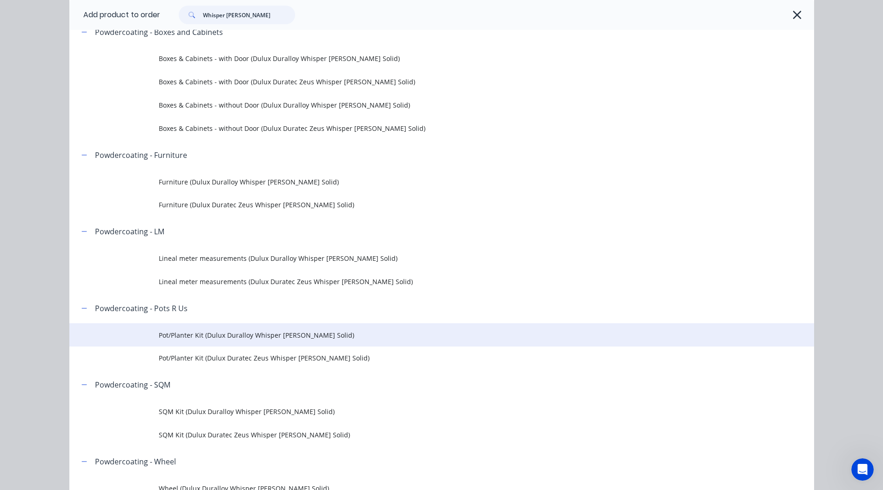
scroll to position [93, 0]
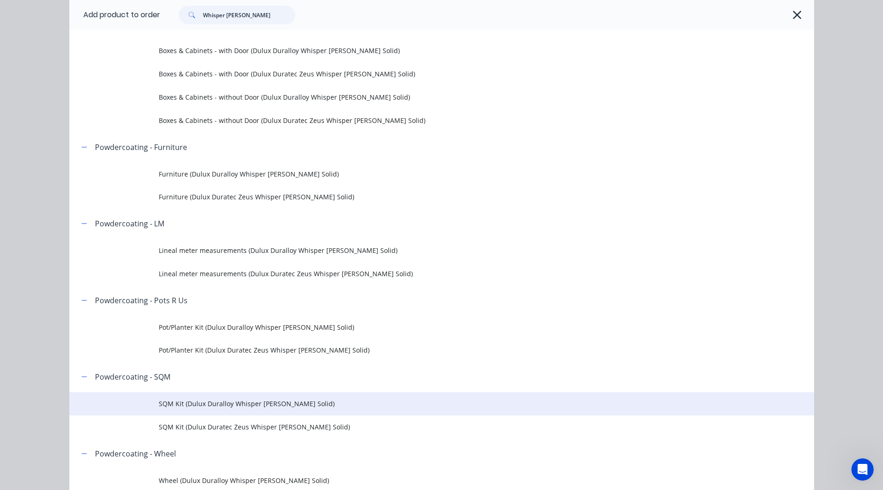
type input "Whisper [PERSON_NAME]"
click at [265, 400] on span "SQM Kit (Dulux Duralloy Whisper [PERSON_NAME] Solid)" at bounding box center [421, 404] width 524 height 10
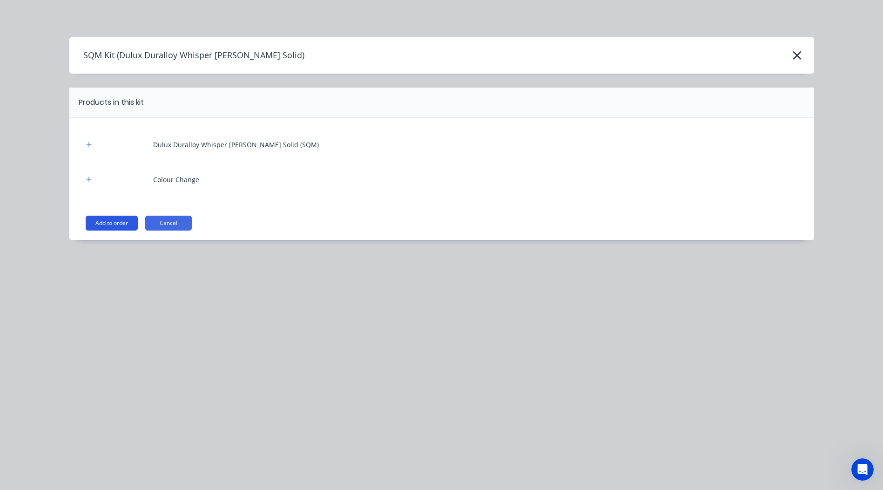
click at [127, 219] on button "Add to order" at bounding box center [112, 223] width 52 height 15
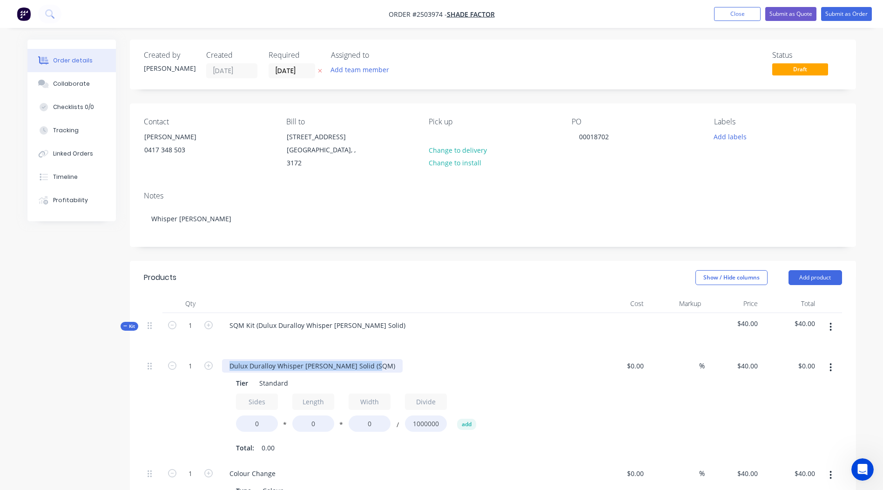
drag, startPoint x: 373, startPoint y: 356, endPoint x: 127, endPoint y: 361, distance: 245.9
click at [127, 361] on div "Created by [PERSON_NAME] Created [DATE] Required [DATE] Assigned to Add team me…" at bounding box center [441, 415] width 829 height 750
drag, startPoint x: 262, startPoint y: 416, endPoint x: 196, endPoint y: 417, distance: 65.2
click at [196, 417] on div "1 Folding Tier Standard Sides 0 * Length 0 * Width 0 / Divide 1000000 add Total…" at bounding box center [493, 407] width 698 height 108
type input "2"
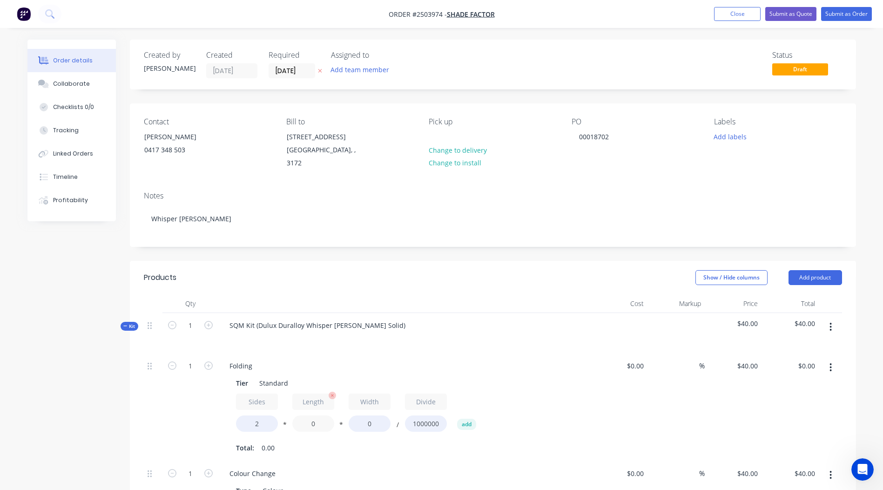
click at [322, 418] on input "0" at bounding box center [313, 423] width 42 height 16
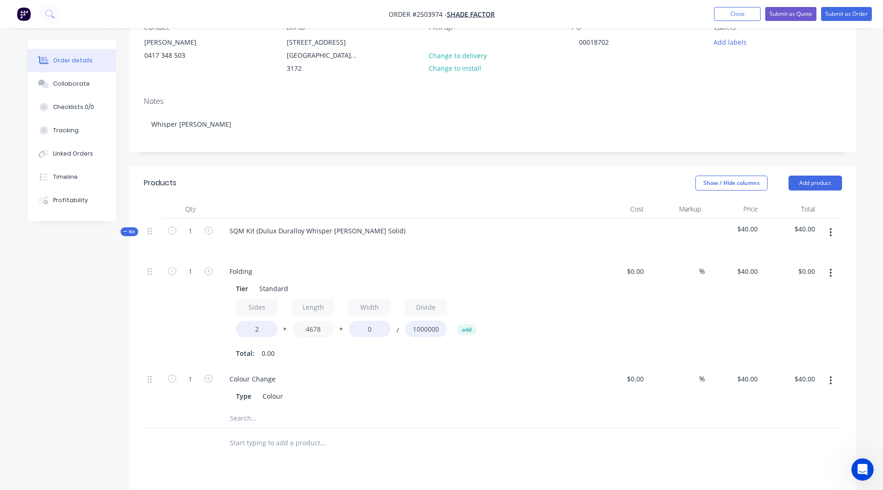
scroll to position [186, 0]
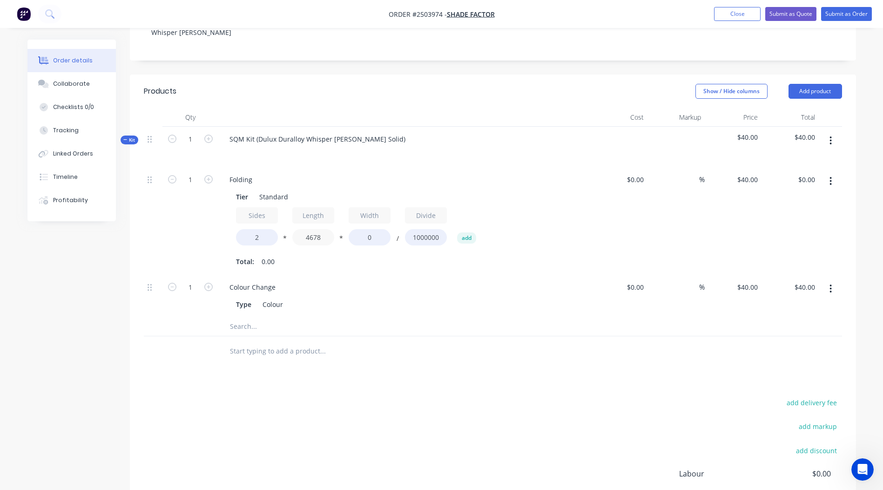
type input "4678"
click at [834, 173] on button "button" at bounding box center [831, 181] width 22 height 17
click at [388, 358] on div "Products Show / Hide columns Add product Qty Cost Markup Price Total Kit 1 SQM …" at bounding box center [493, 331] width 726 height 515
drag, startPoint x: 383, startPoint y: 223, endPoint x: 326, endPoint y: 236, distance: 58.0
click at [326, 236] on div "Sides 2 * Length 4678 * Width 0 / Divide 1000000 add" at bounding box center [404, 228] width 337 height 42
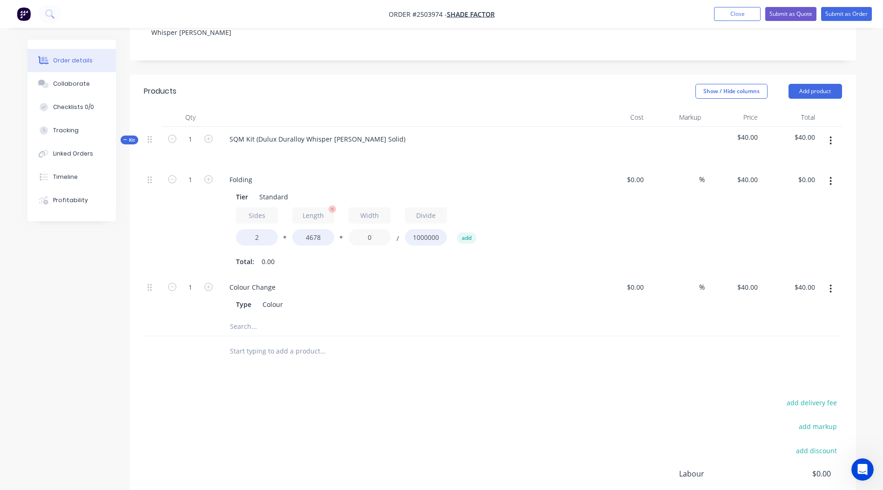
drag, startPoint x: 381, startPoint y: 224, endPoint x: 325, endPoint y: 229, distance: 56.5
click at [325, 229] on div "Sides 2 * Length 4678 * Width 0 / Divide 1000000 add" at bounding box center [404, 228] width 337 height 42
type input "506"
type input "$189.36"
click at [553, 401] on div "add delivery fee add markup add discount Labour $0.00 Sub total $229.36 Margin …" at bounding box center [493, 486] width 698 height 180
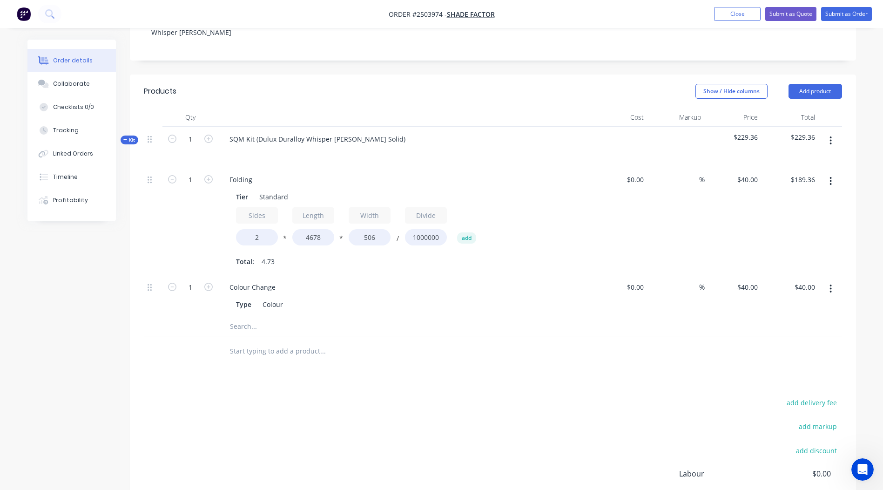
click at [830, 176] on icon "button" at bounding box center [831, 181] width 2 height 10
click at [807, 199] on div "Duplicate" at bounding box center [798, 206] width 72 height 14
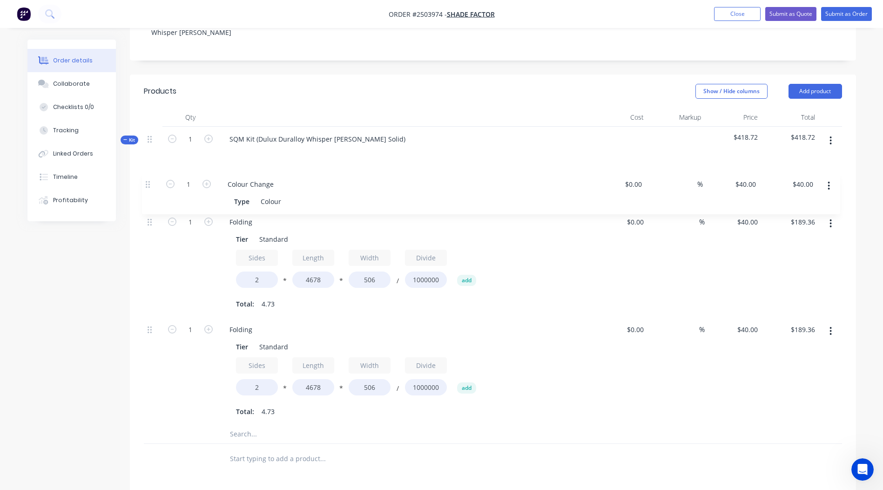
drag, startPoint x: 150, startPoint y: 276, endPoint x: 149, endPoint y: 172, distance: 103.4
click at [149, 172] on div "1 Folding Tier Standard Sides 2 * Length 4678 * Width 506 / Divide 1000000 add …" at bounding box center [493, 295] width 698 height 257
click at [324, 379] on input "4678" at bounding box center [313, 387] width 42 height 16
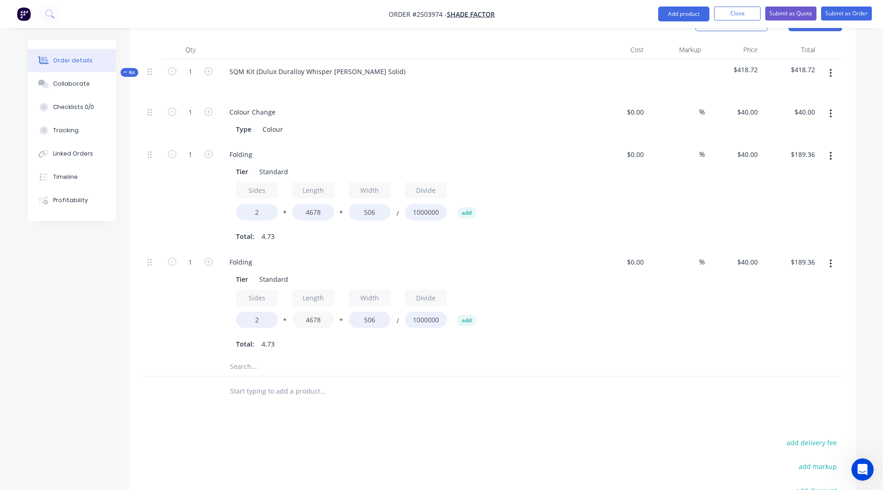
scroll to position [326, 0]
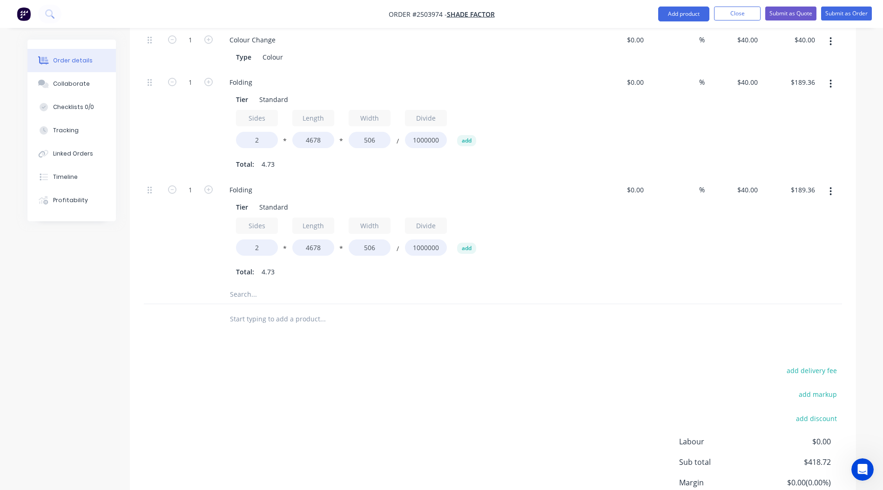
click at [830, 187] on icon "button" at bounding box center [831, 191] width 2 height 8
click at [812, 209] on div "Duplicate" at bounding box center [798, 216] width 72 height 14
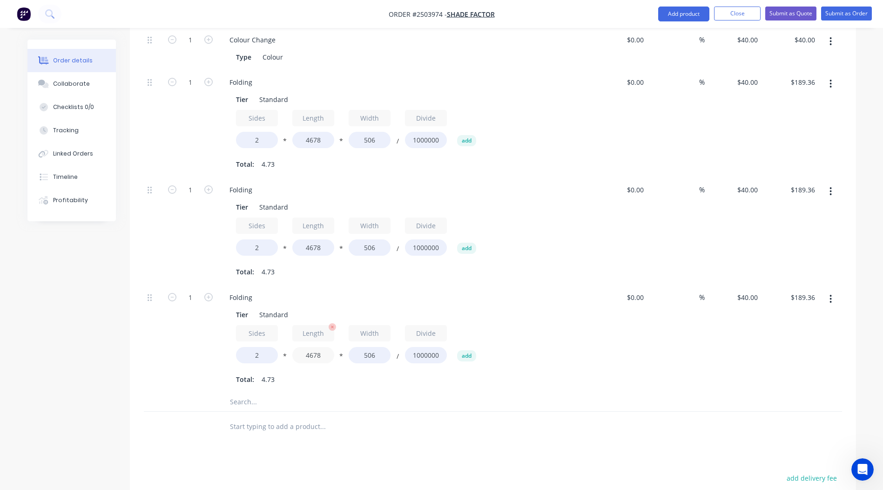
click at [324, 348] on input "4678" at bounding box center [313, 355] width 42 height 16
type input "4"
type input "5289"
type input "$214.10"
click at [682, 392] on div at bounding box center [493, 401] width 698 height 19
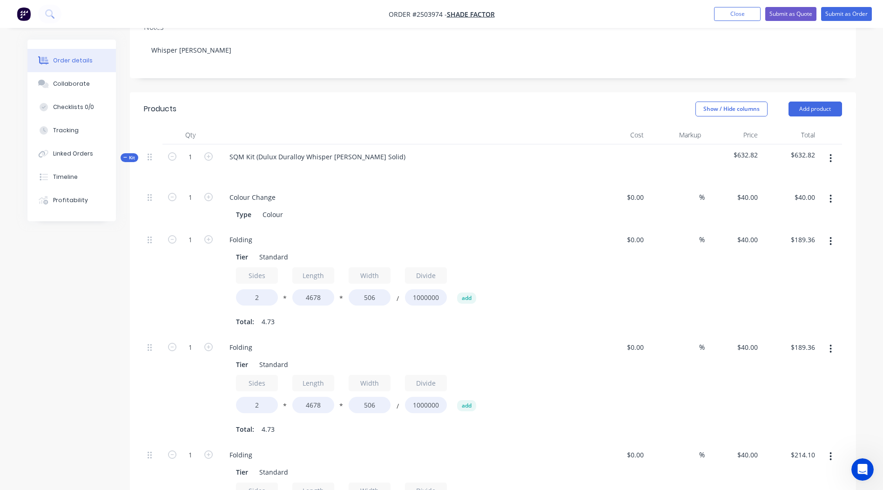
scroll to position [190, 0]
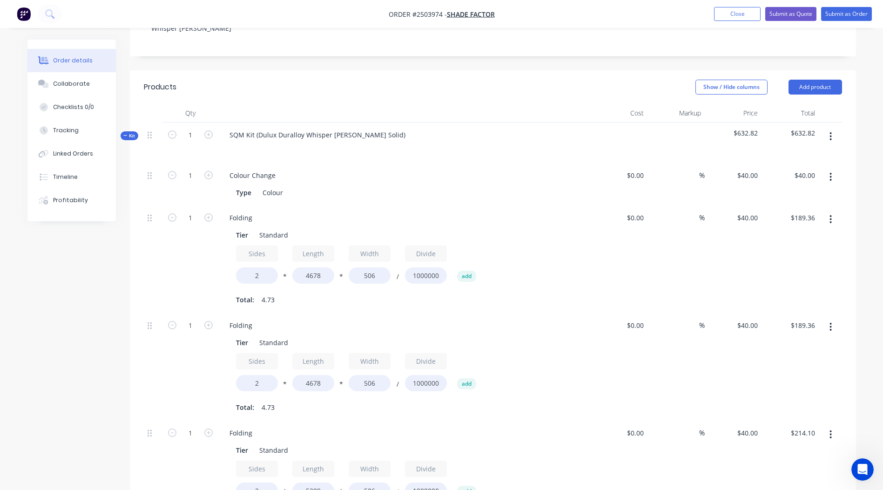
click at [834, 128] on button "button" at bounding box center [831, 136] width 22 height 17
click at [821, 154] on div "Add product to kit" at bounding box center [798, 161] width 72 height 14
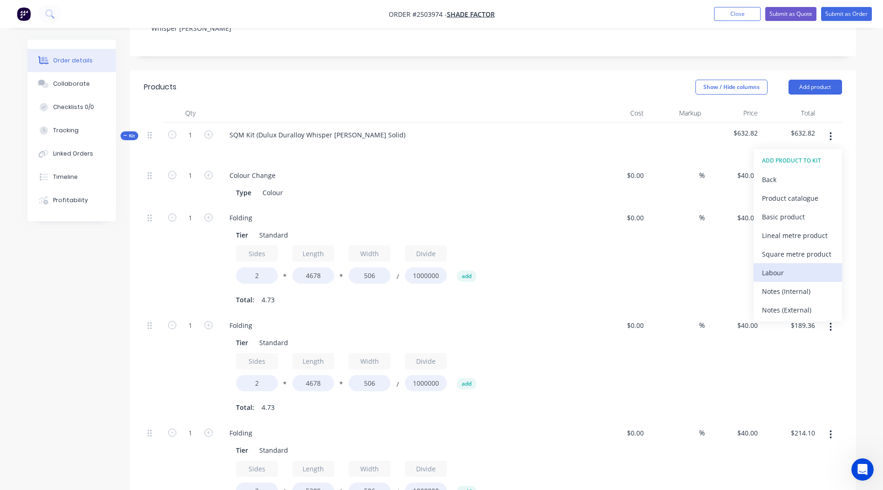
click at [791, 266] on div "Labour" at bounding box center [798, 273] width 72 height 14
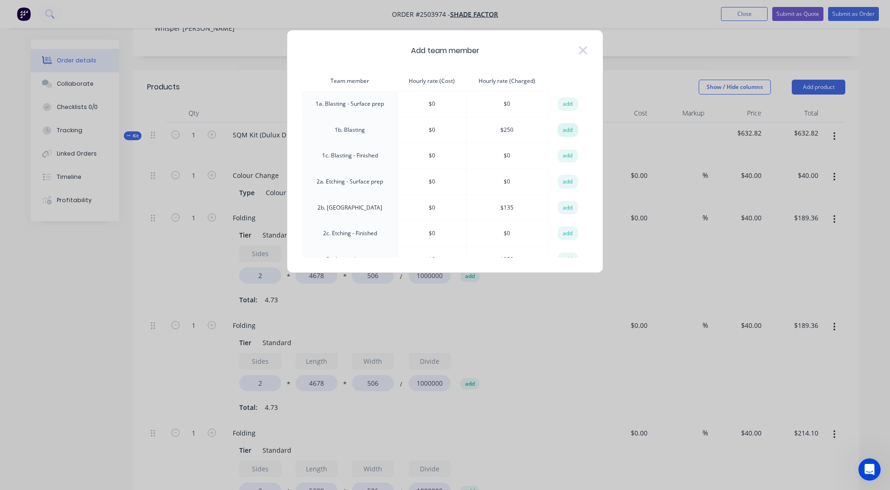
click at [564, 128] on button "add" at bounding box center [568, 130] width 20 height 14
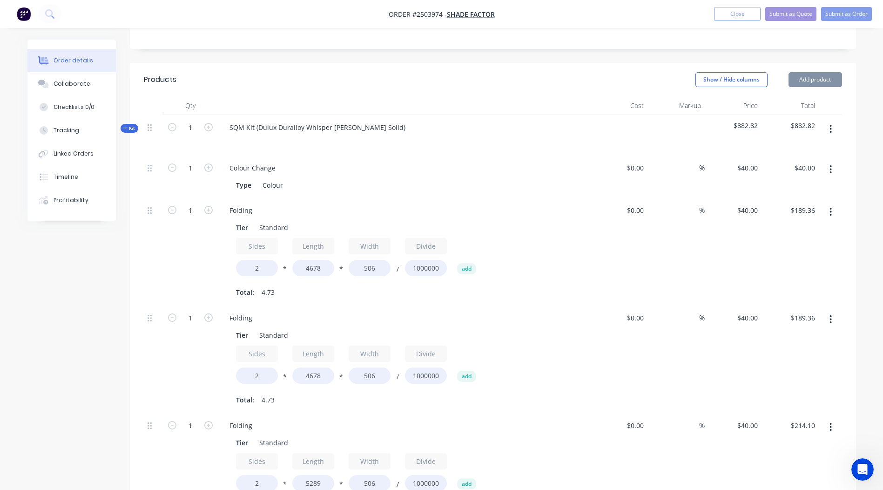
scroll to position [516, 0]
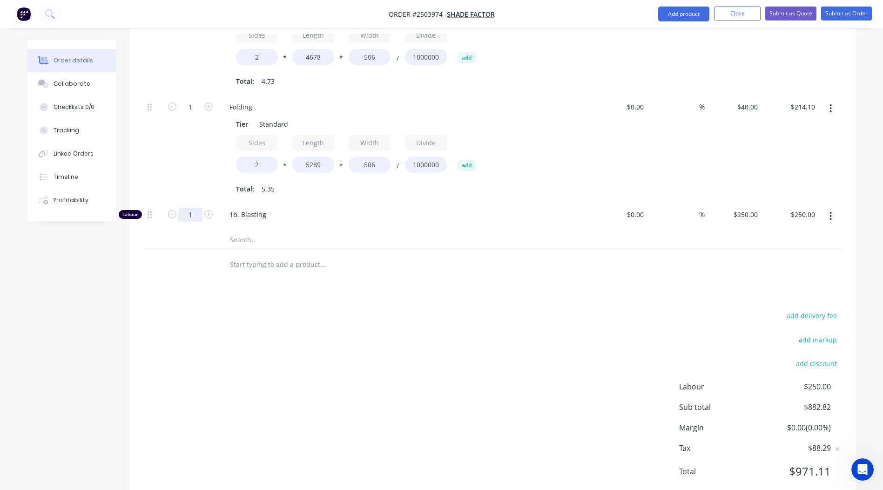
click at [196, 208] on input "1" at bounding box center [190, 215] width 24 height 14
type input "0.25"
type input "$62.50"
click at [388, 351] on div "add delivery fee add markup add discount Labour $250.00 Sub total $882.82 Margi…" at bounding box center [493, 399] width 698 height 180
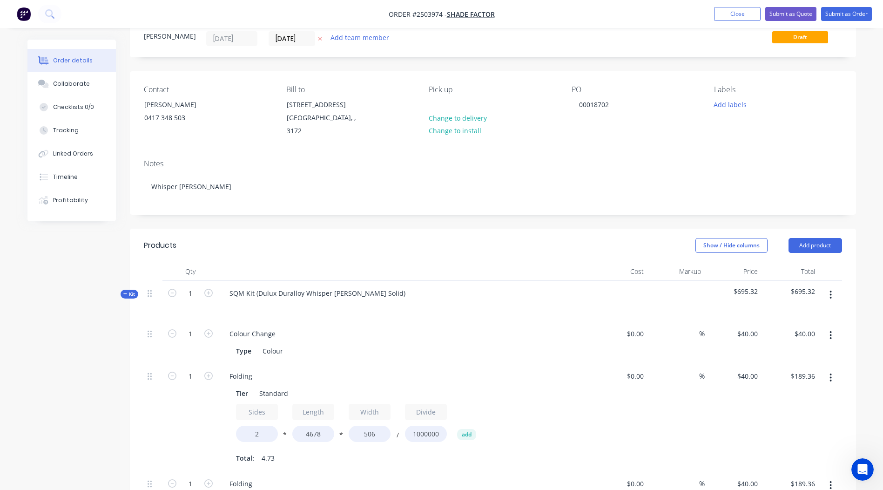
scroll to position [0, 0]
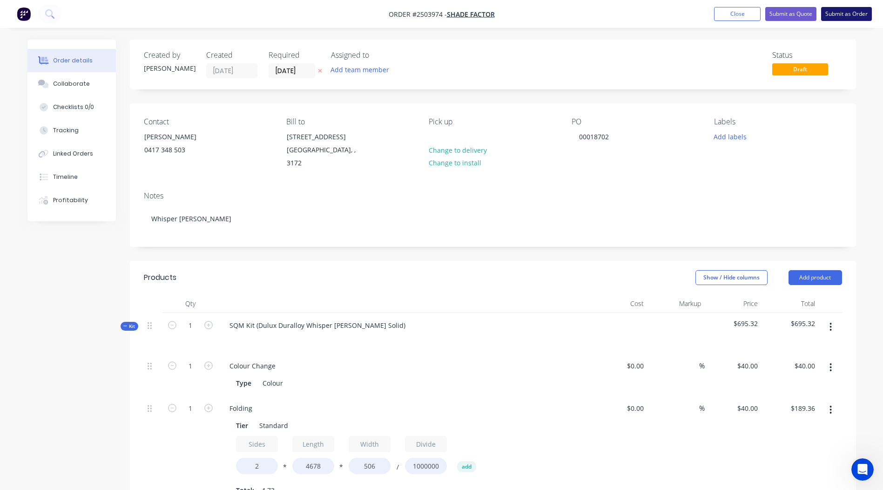
click at [828, 14] on button "Submit as Order" at bounding box center [846, 14] width 51 height 14
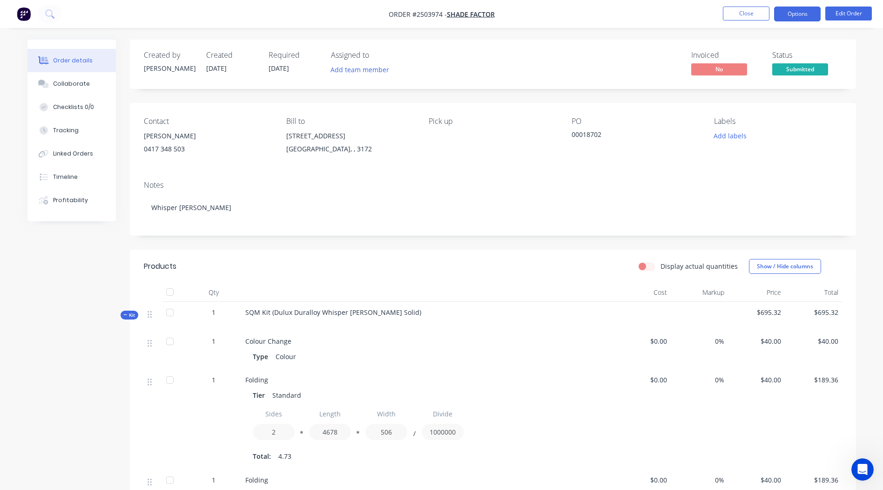
click at [796, 8] on button "Options" at bounding box center [797, 14] width 47 height 15
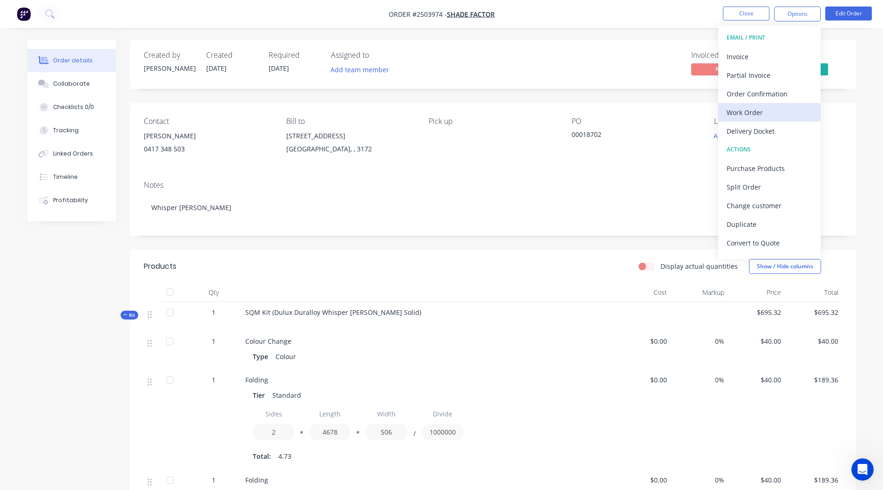
click at [751, 113] on div "Work Order" at bounding box center [770, 113] width 86 height 14
click at [751, 90] on div "Without pricing" at bounding box center [770, 94] width 86 height 14
click at [73, 92] on button "Collaborate" at bounding box center [71, 83] width 88 height 23
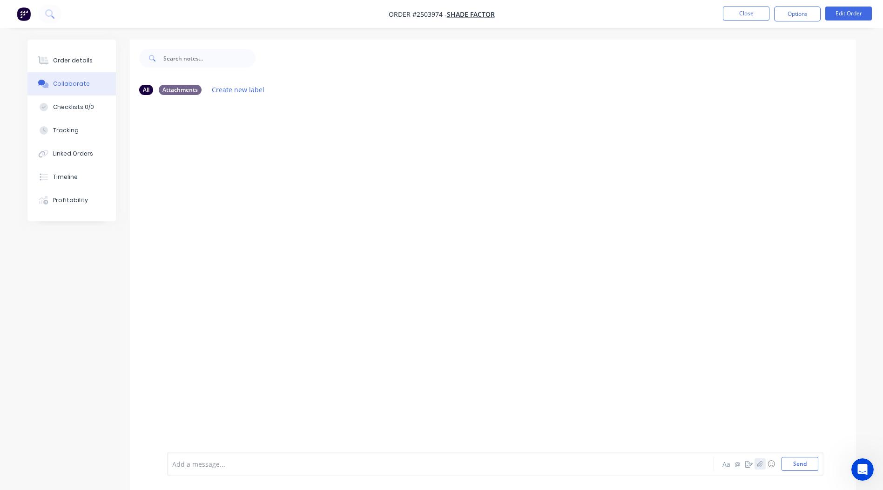
click at [762, 463] on icon "button" at bounding box center [759, 463] width 5 height 6
click at [804, 460] on button "Send" at bounding box center [800, 464] width 37 height 14
